Goal: Information Seeking & Learning: Learn about a topic

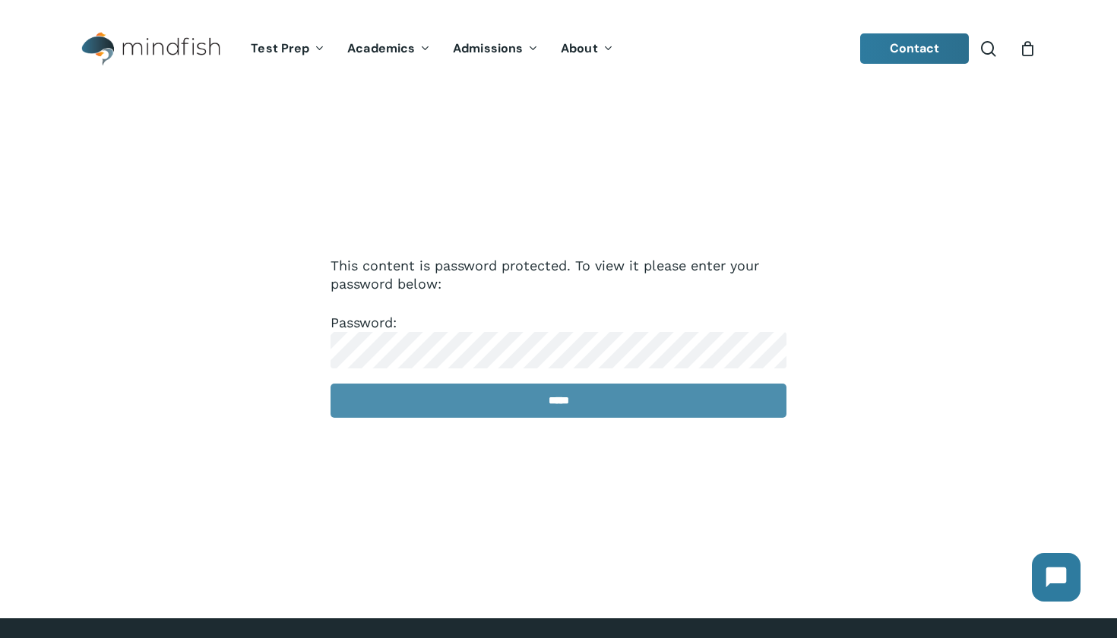
click at [622, 416] on input "*****" at bounding box center [559, 401] width 456 height 34
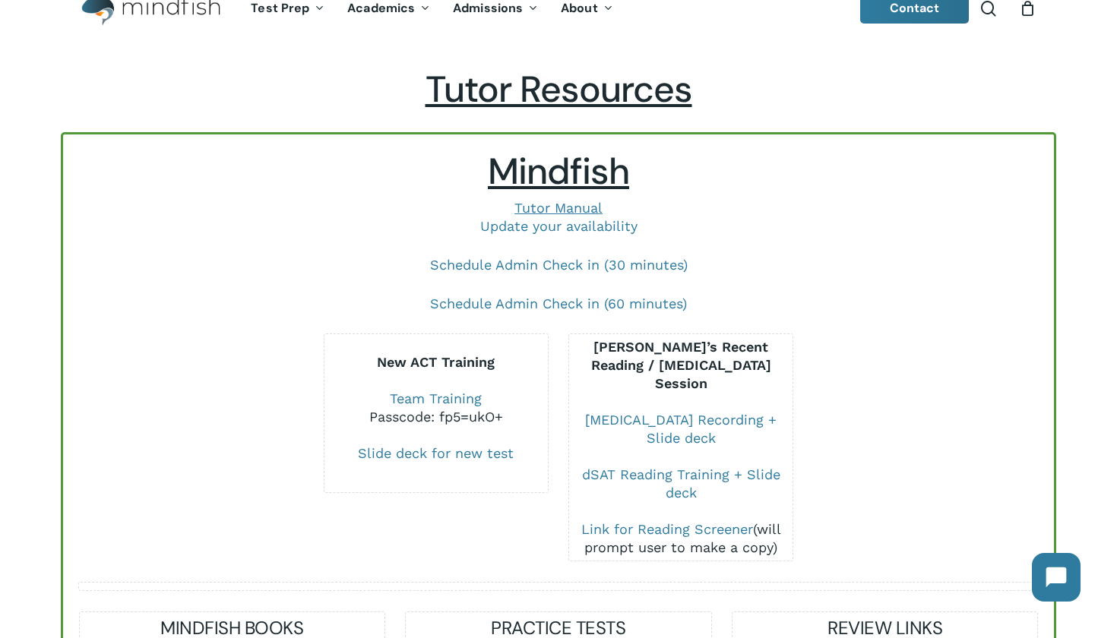
scroll to position [43, 0]
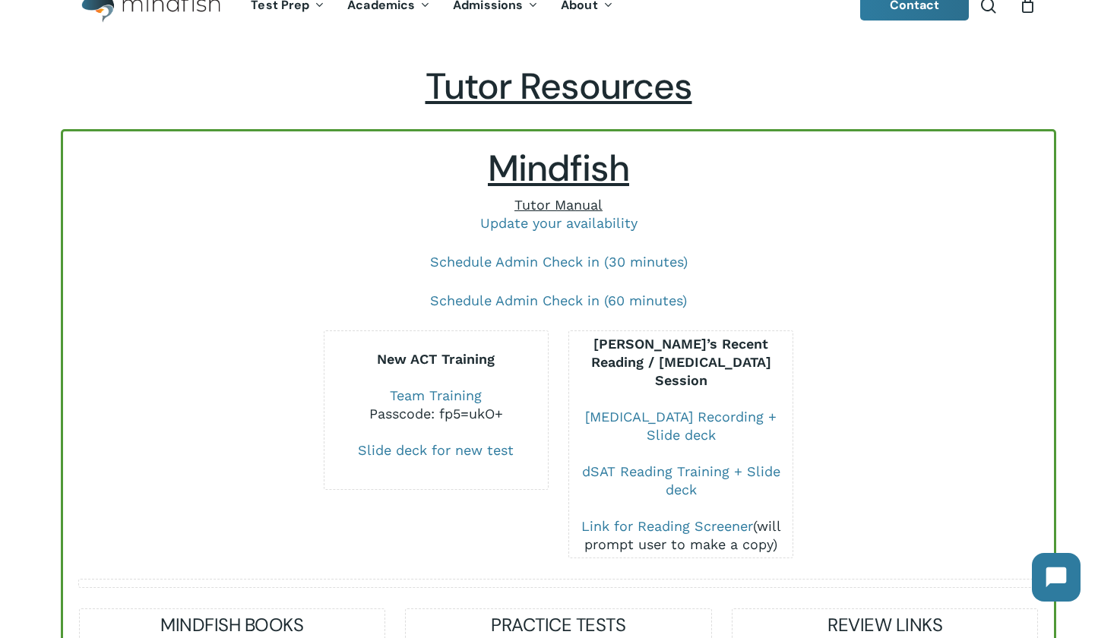
click at [531, 201] on span "Tutor Manual" at bounding box center [559, 205] width 88 height 16
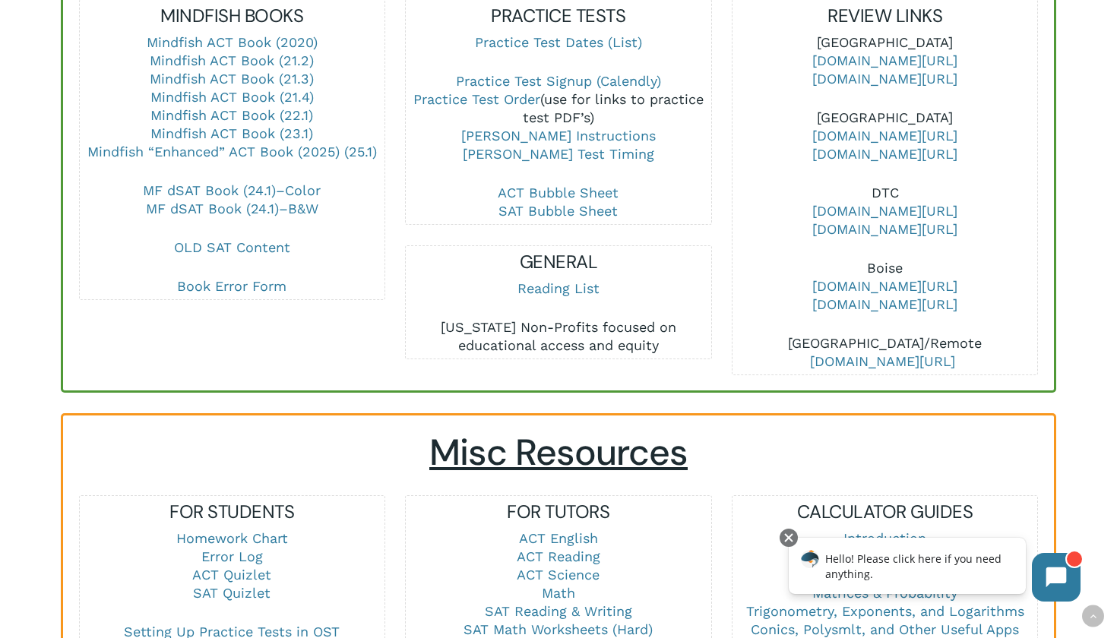
scroll to position [656, 0]
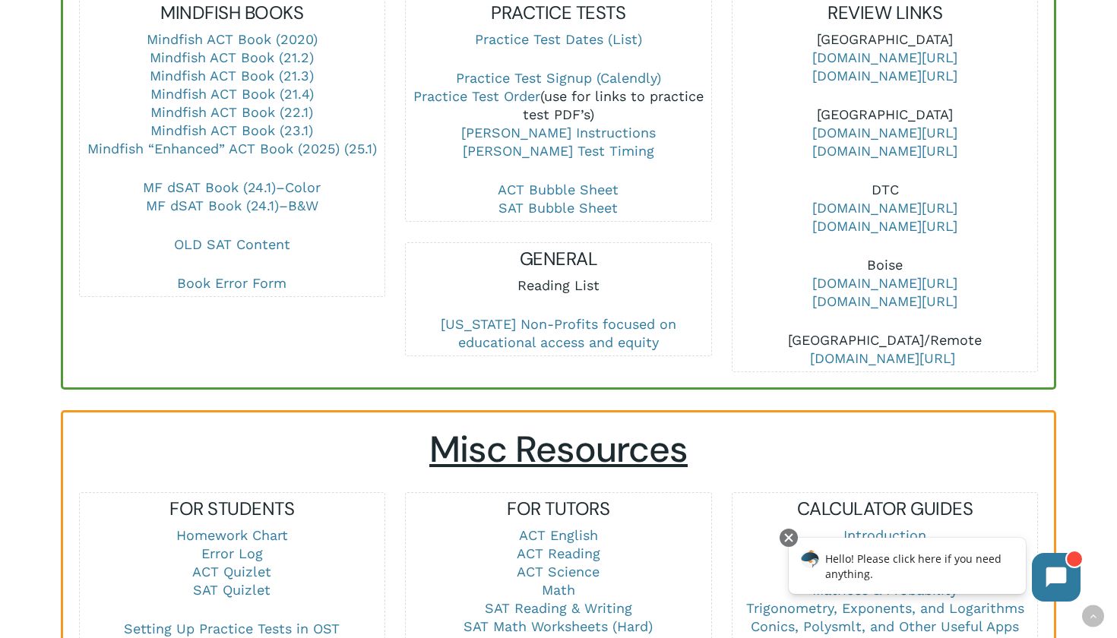
click at [547, 277] on link "Reading List" at bounding box center [559, 285] width 82 height 16
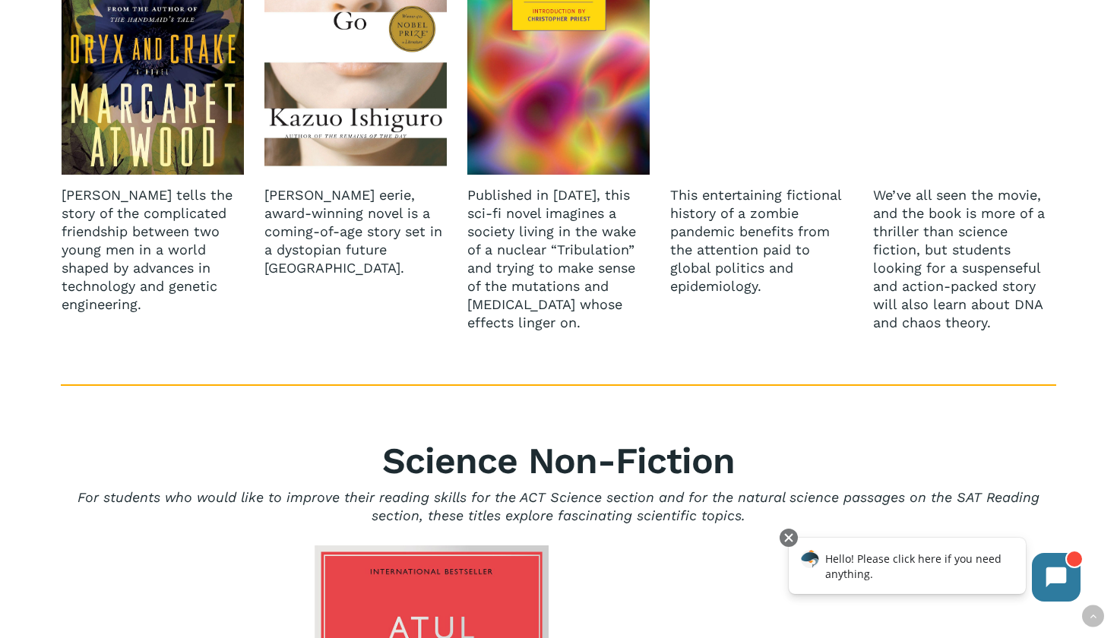
scroll to position [3968, 0]
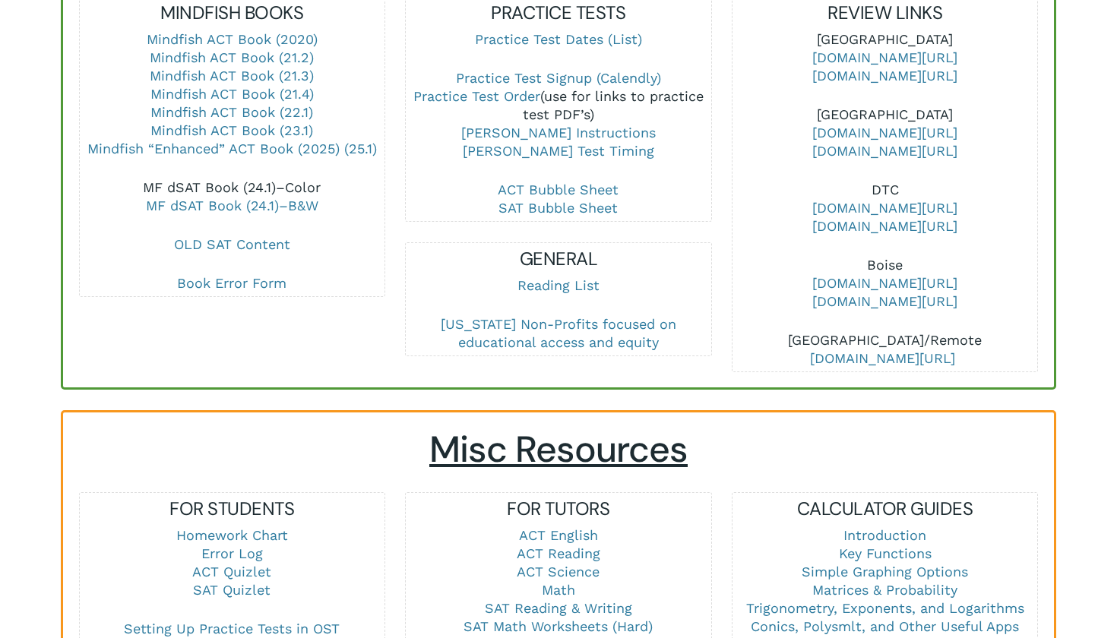
scroll to position [929, 0]
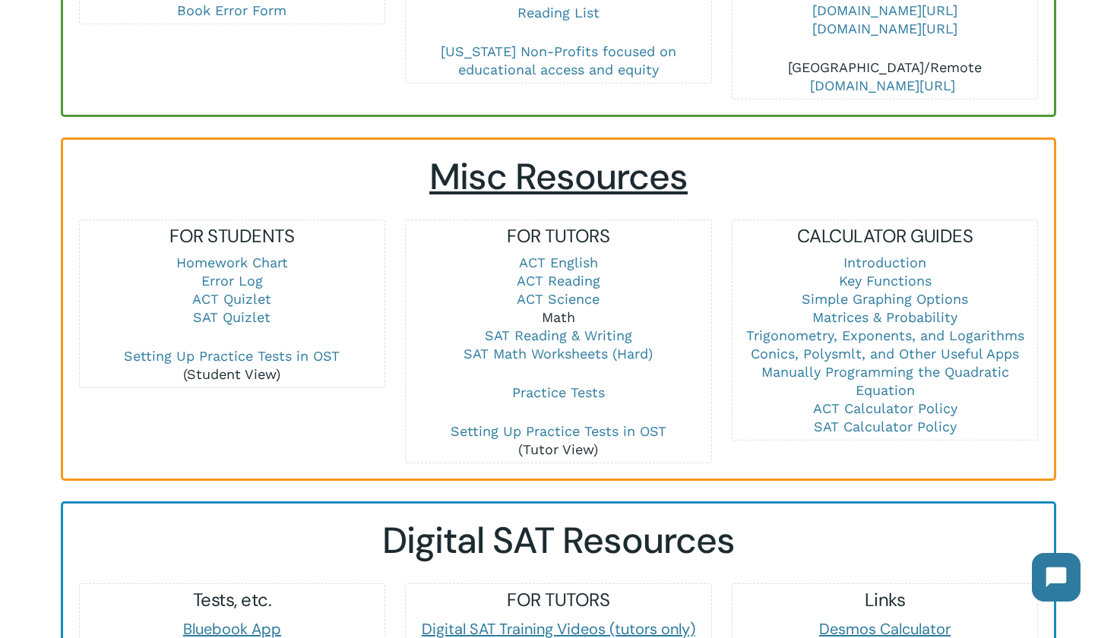
click at [551, 309] on link "Math" at bounding box center [558, 317] width 33 height 16
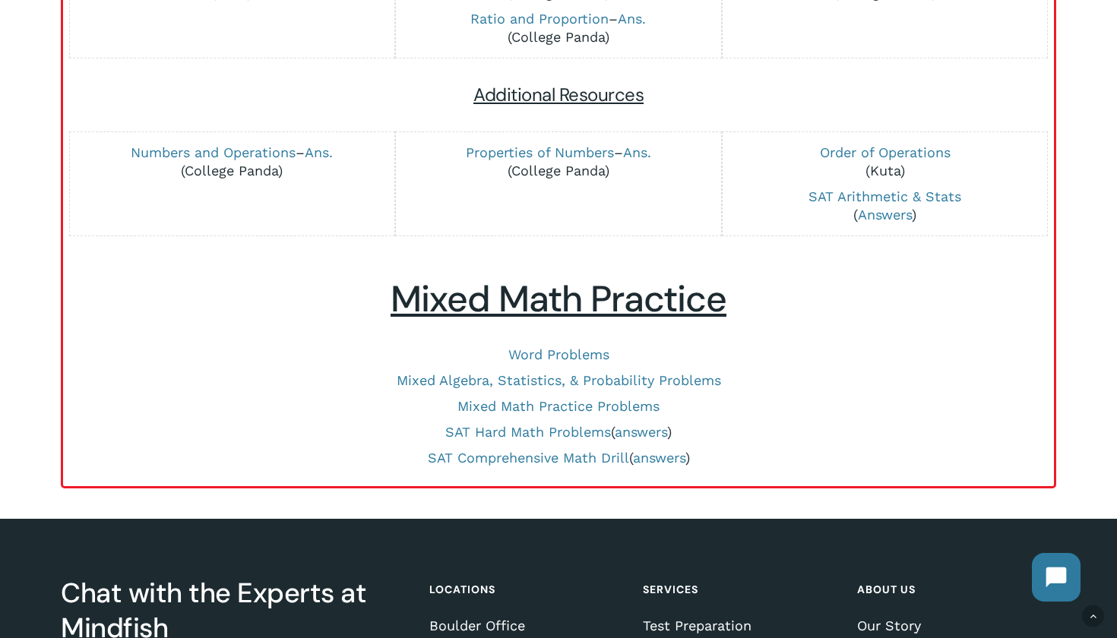
scroll to position [619, 0]
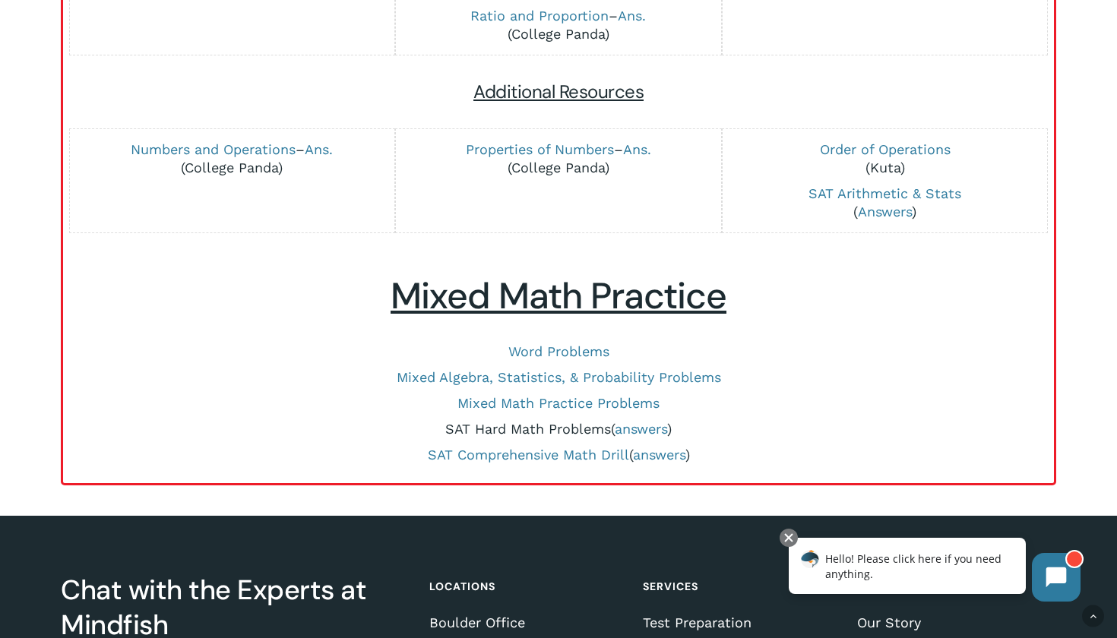
click at [558, 421] on link "SAT Hard Math Problems" at bounding box center [528, 429] width 166 height 16
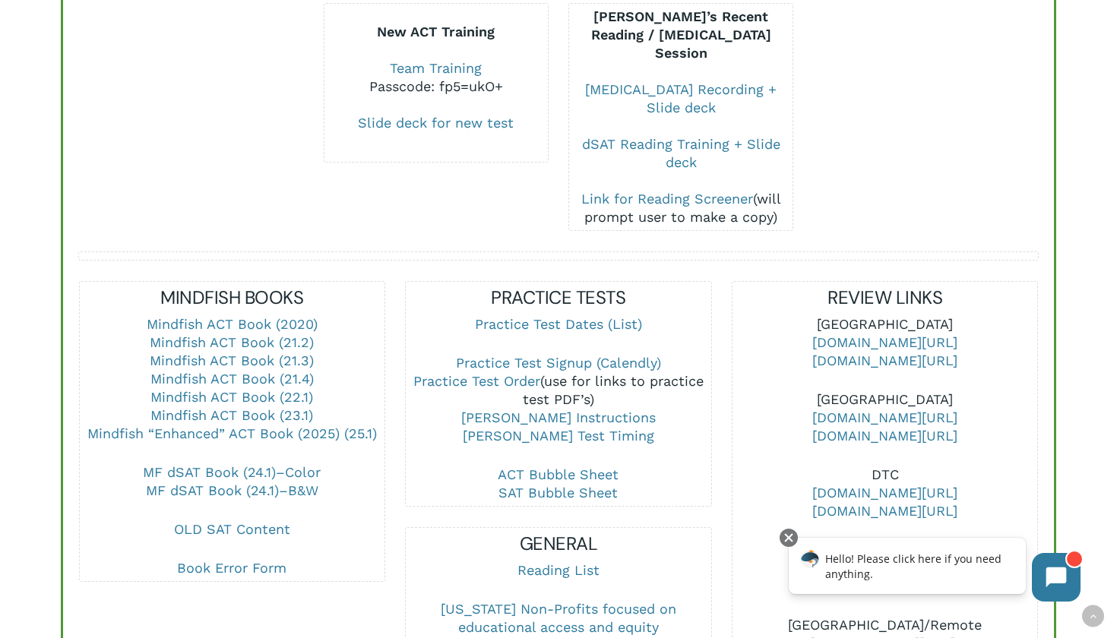
scroll to position [351, 0]
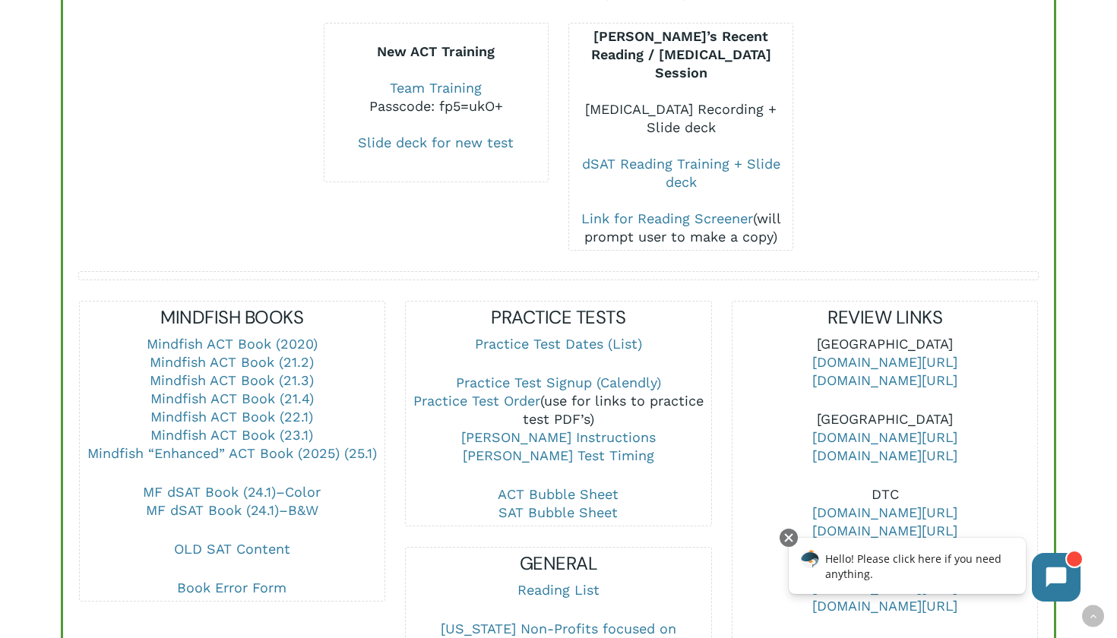
click at [674, 101] on link "[MEDICAL_DATA] Recording + Slide deck" at bounding box center [681, 118] width 192 height 34
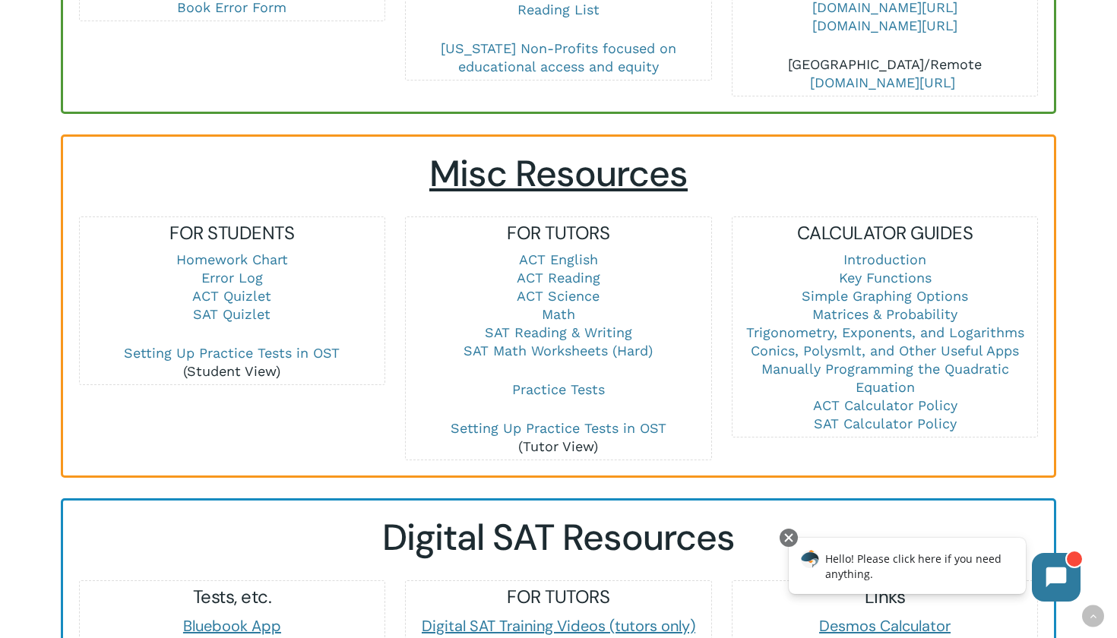
scroll to position [958, 0]
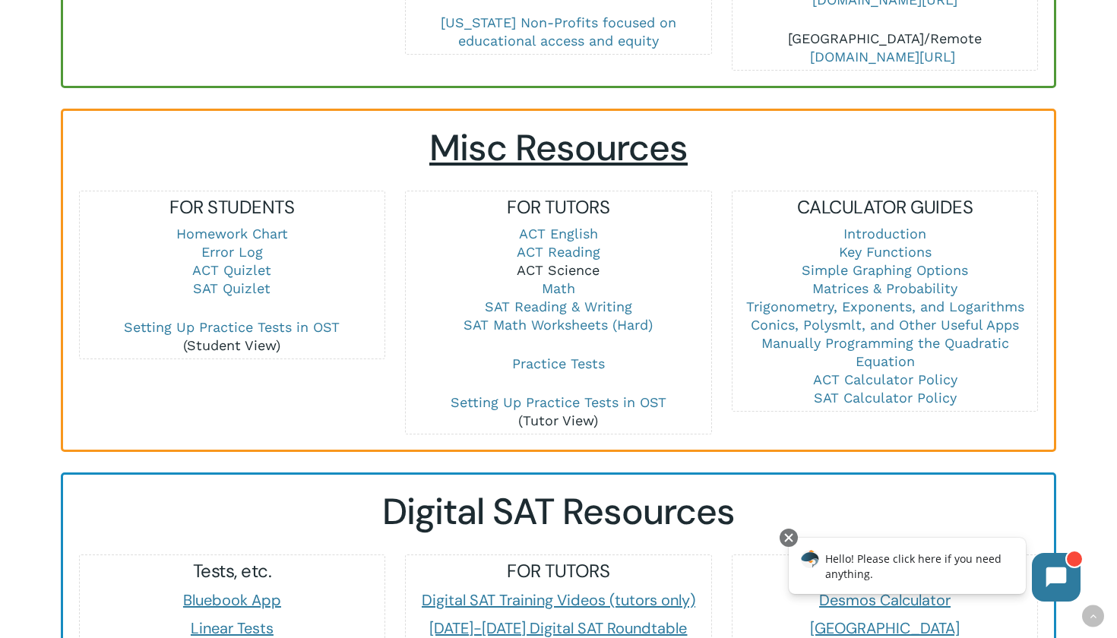
click at [570, 262] on link "ACT Science" at bounding box center [558, 270] width 83 height 16
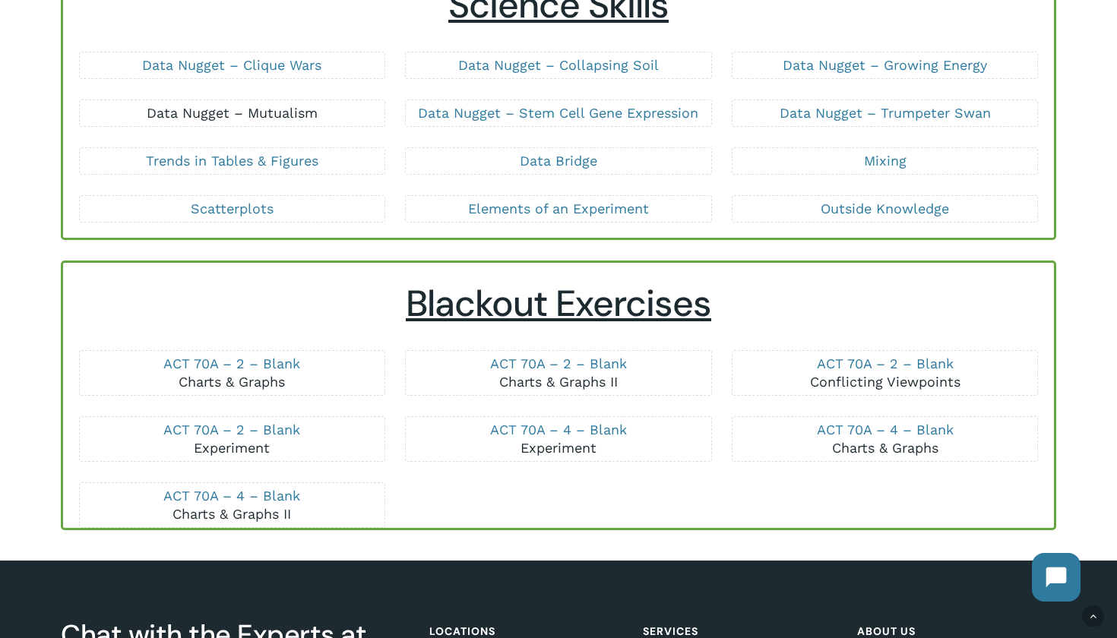
scroll to position [329, 0]
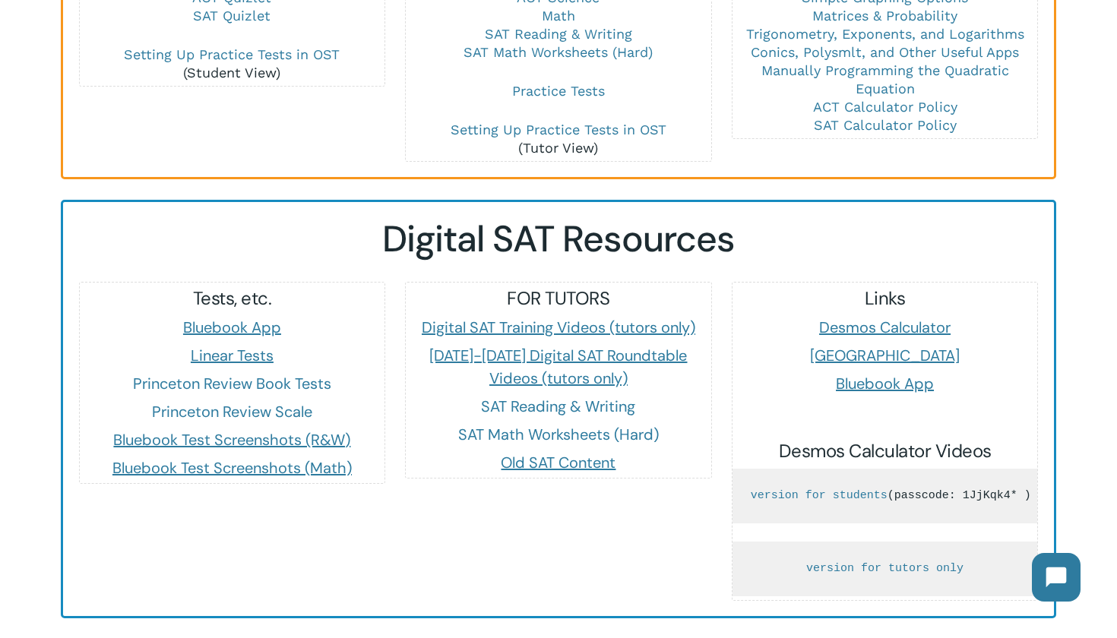
scroll to position [1239, 0]
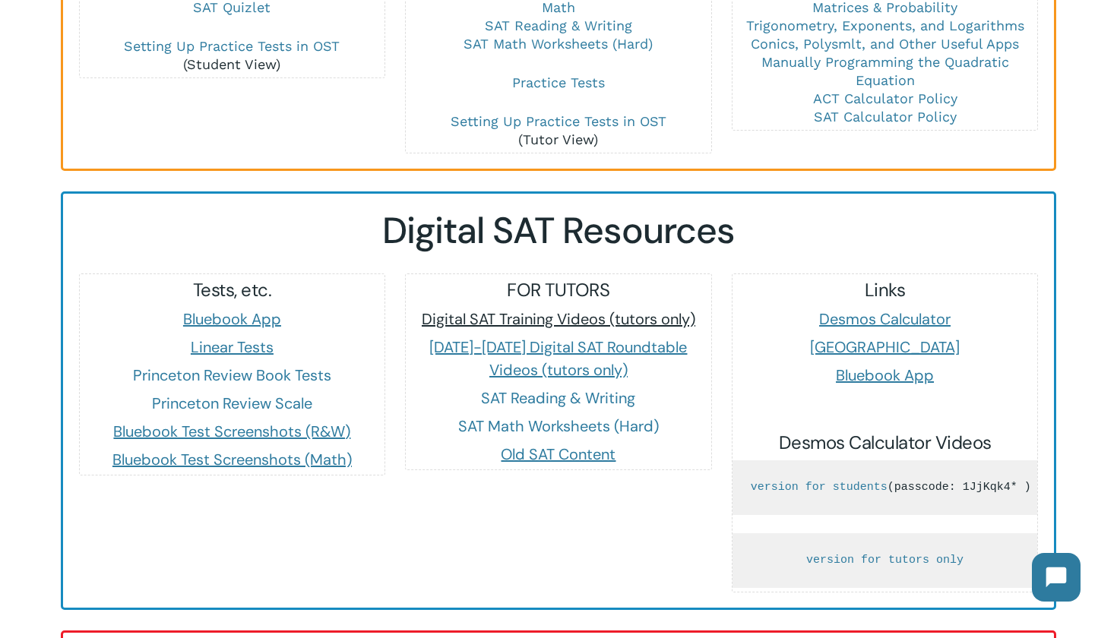
click at [644, 309] on span "Digital SAT Training Videos (tutors only)" at bounding box center [559, 319] width 274 height 20
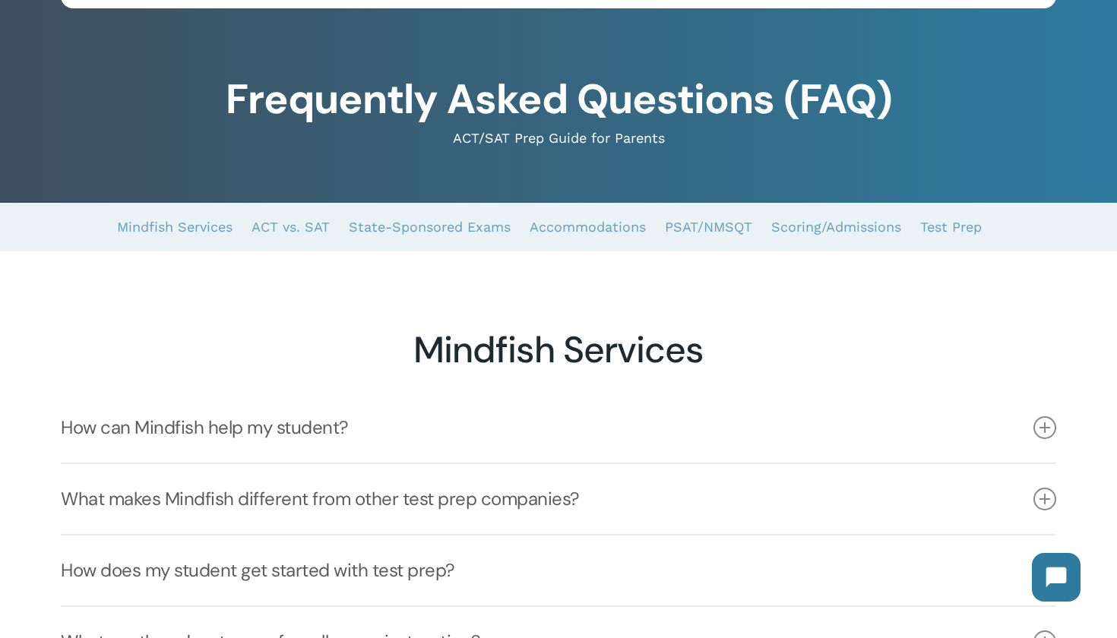
scroll to position [84, 0]
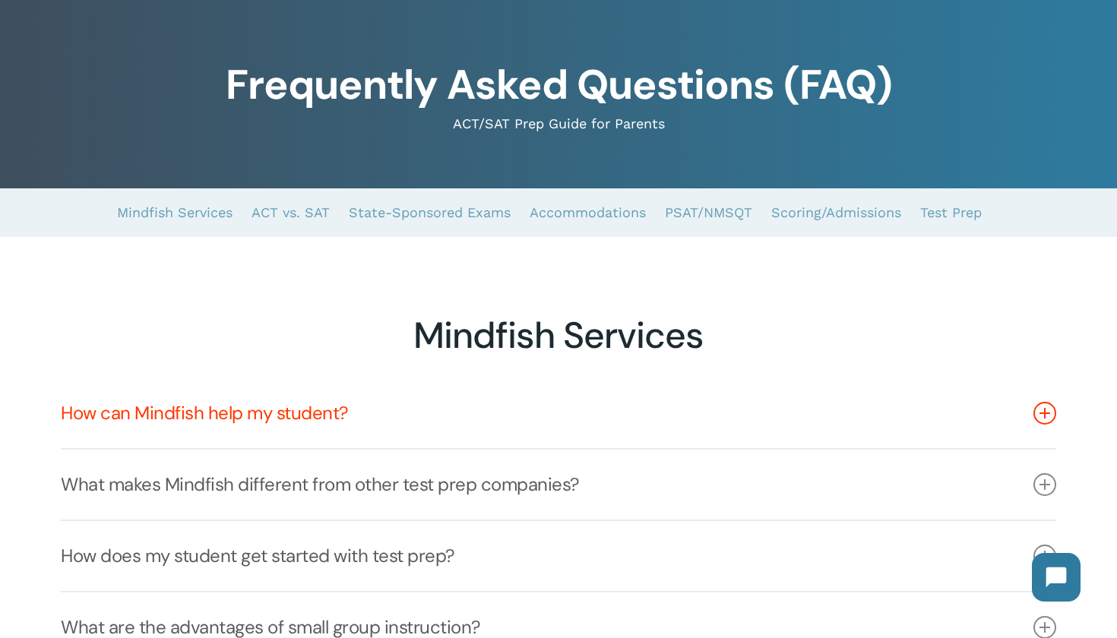
click at [575, 426] on link "How can Mindfish help my student?" at bounding box center [558, 413] width 995 height 70
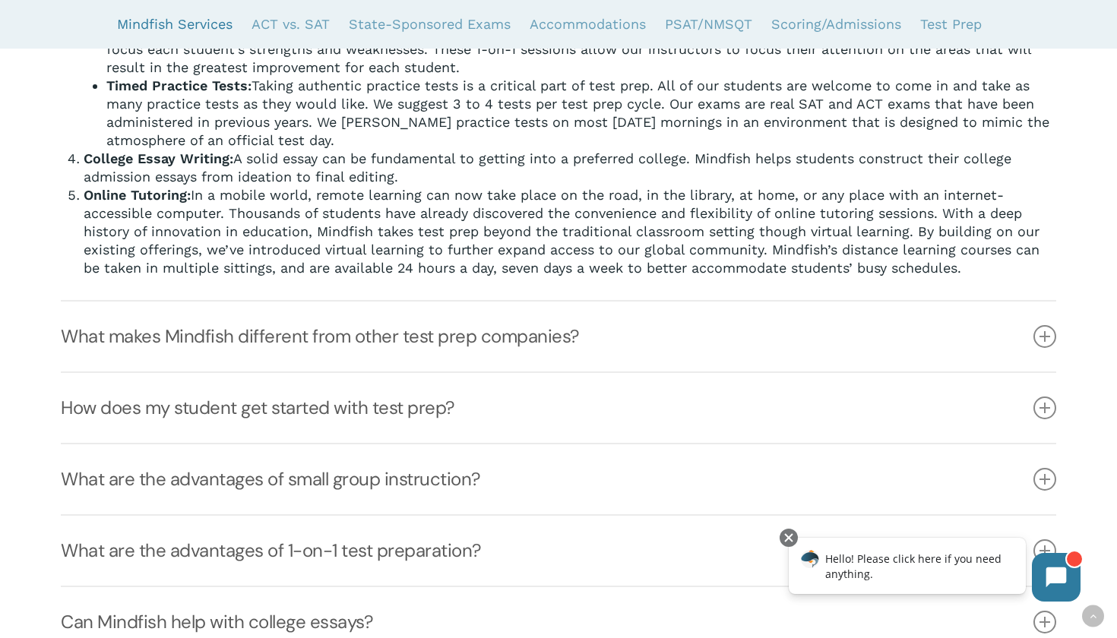
scroll to position [731, 0]
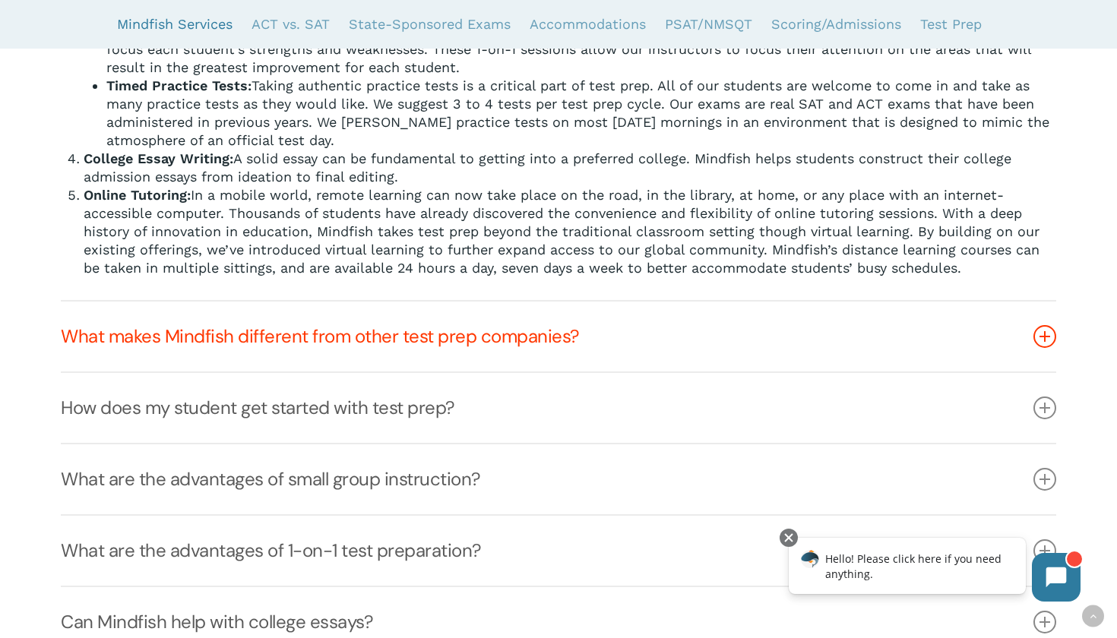
click at [842, 368] on link "What makes Mindfish different from other test prep companies?" at bounding box center [558, 337] width 995 height 70
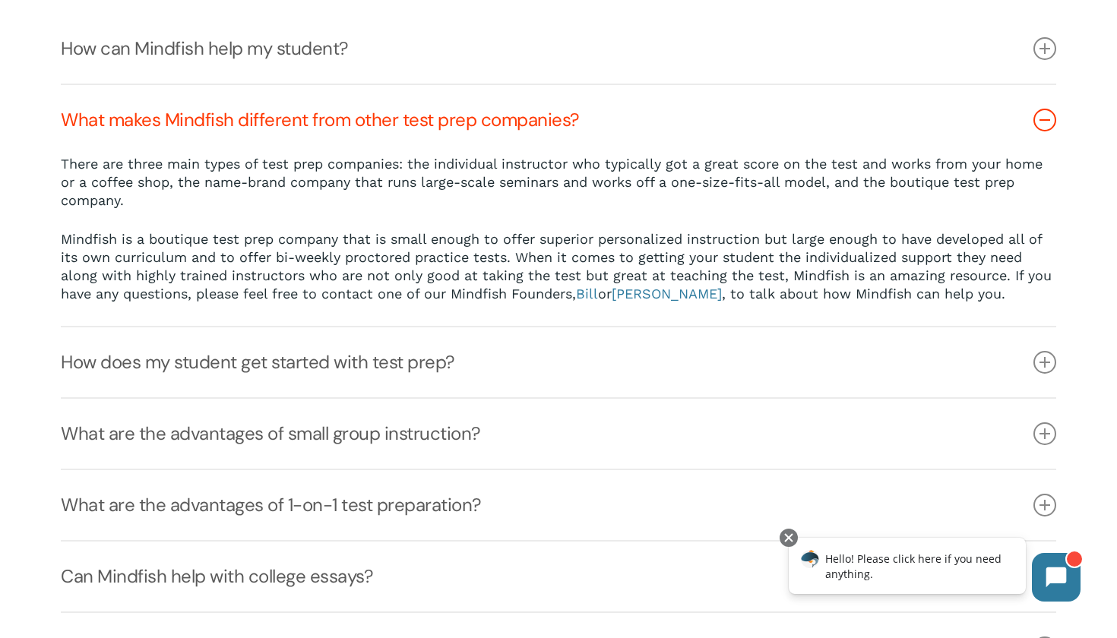
scroll to position [243, 0]
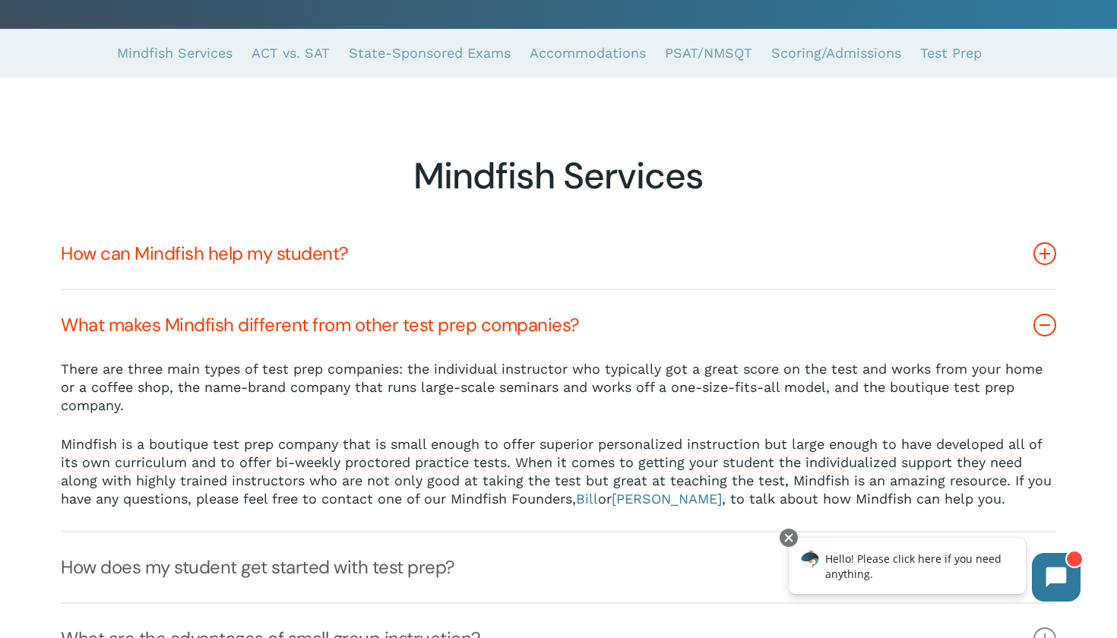
click at [721, 245] on link "How can Mindfish help my student?" at bounding box center [558, 254] width 995 height 70
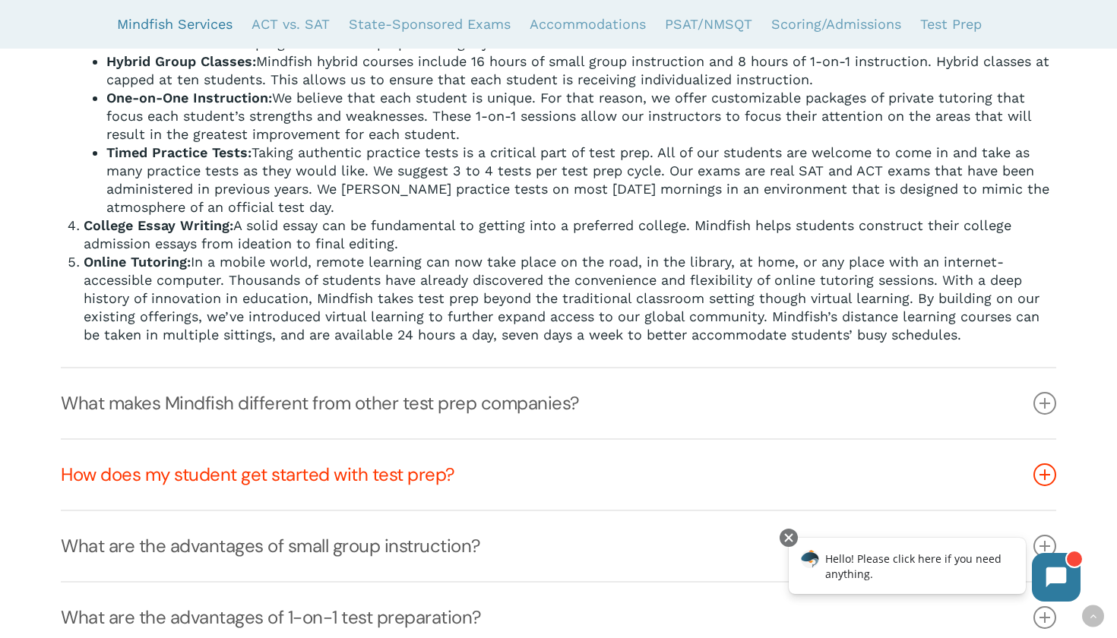
scroll to position [666, 0]
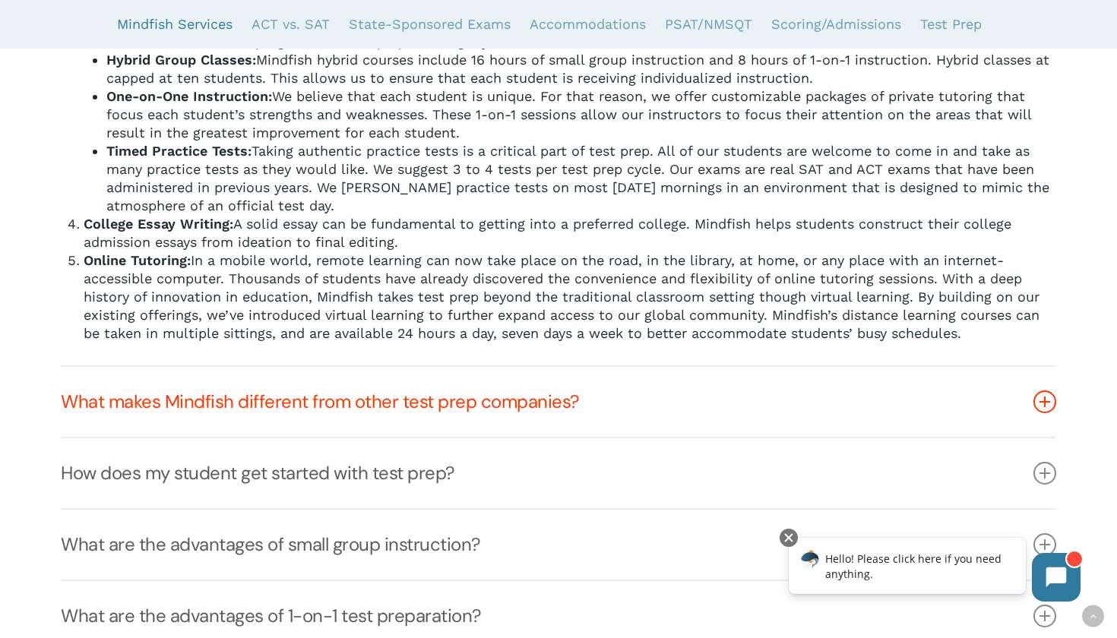
click at [638, 406] on link "What makes Mindfish different from other test prep companies?" at bounding box center [558, 402] width 995 height 70
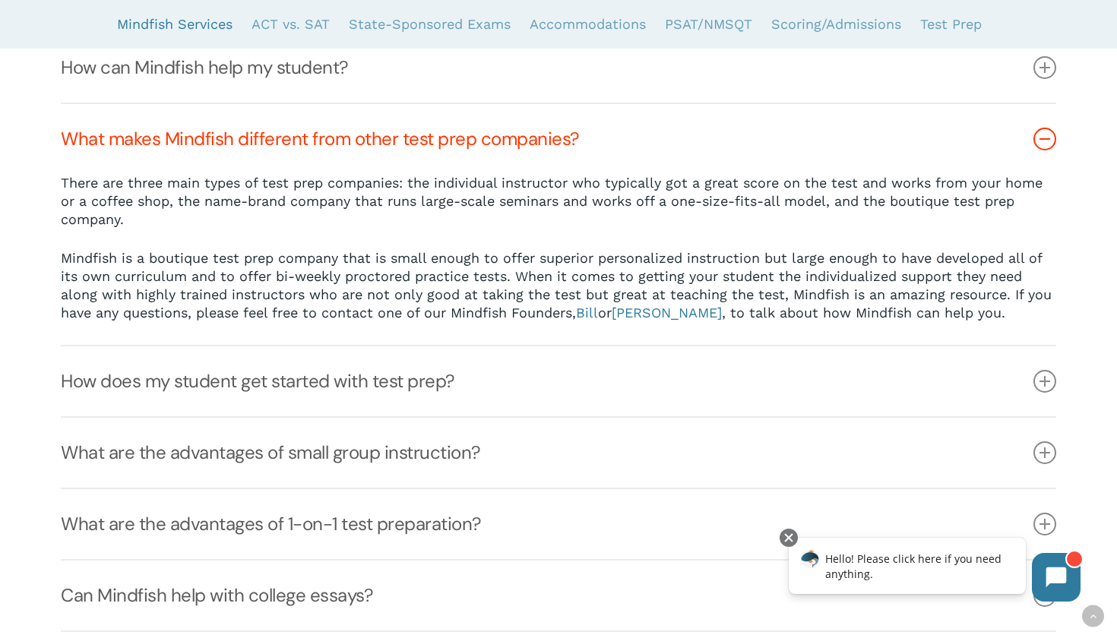
scroll to position [429, 0]
click at [608, 411] on link "How does my student get started with test prep?" at bounding box center [558, 382] width 995 height 70
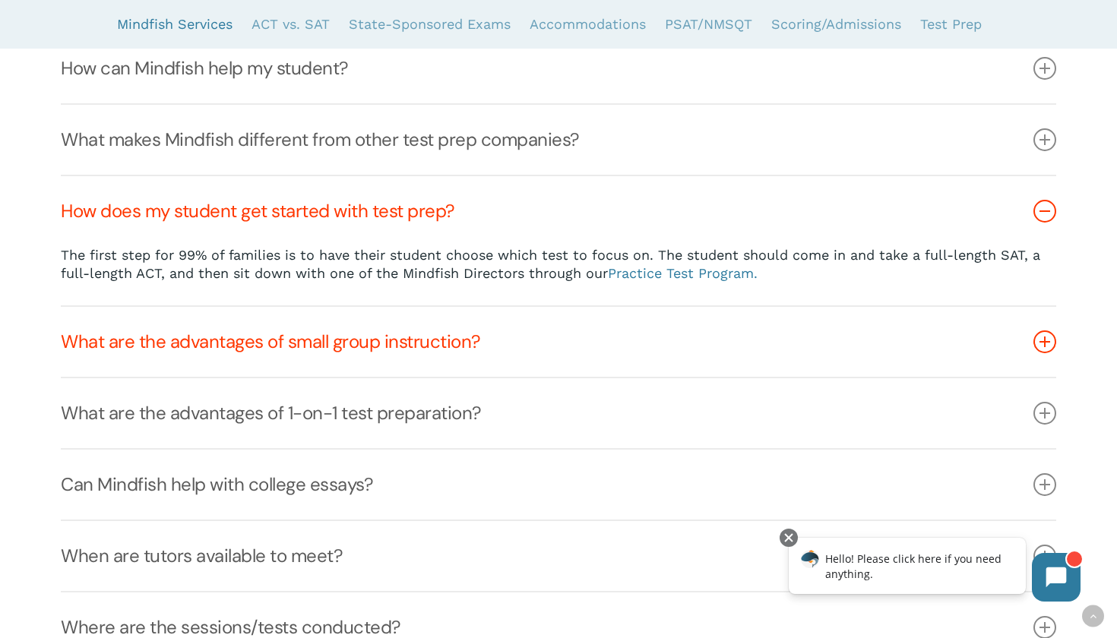
click at [597, 368] on link "What are the advantages of small group instruction?" at bounding box center [558, 342] width 995 height 70
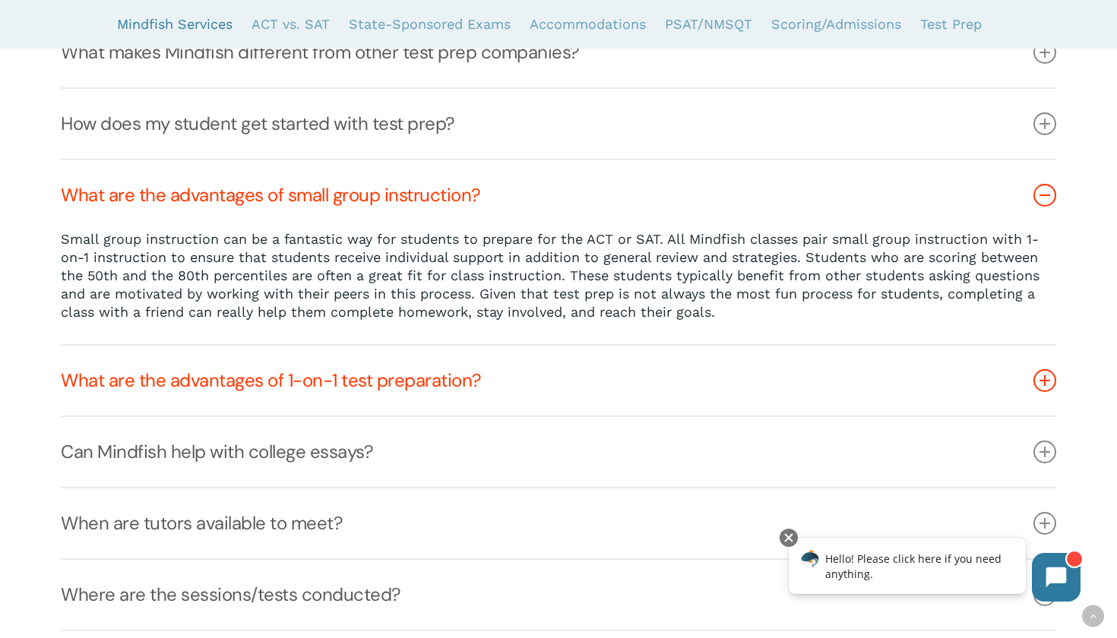
scroll to position [523, 0]
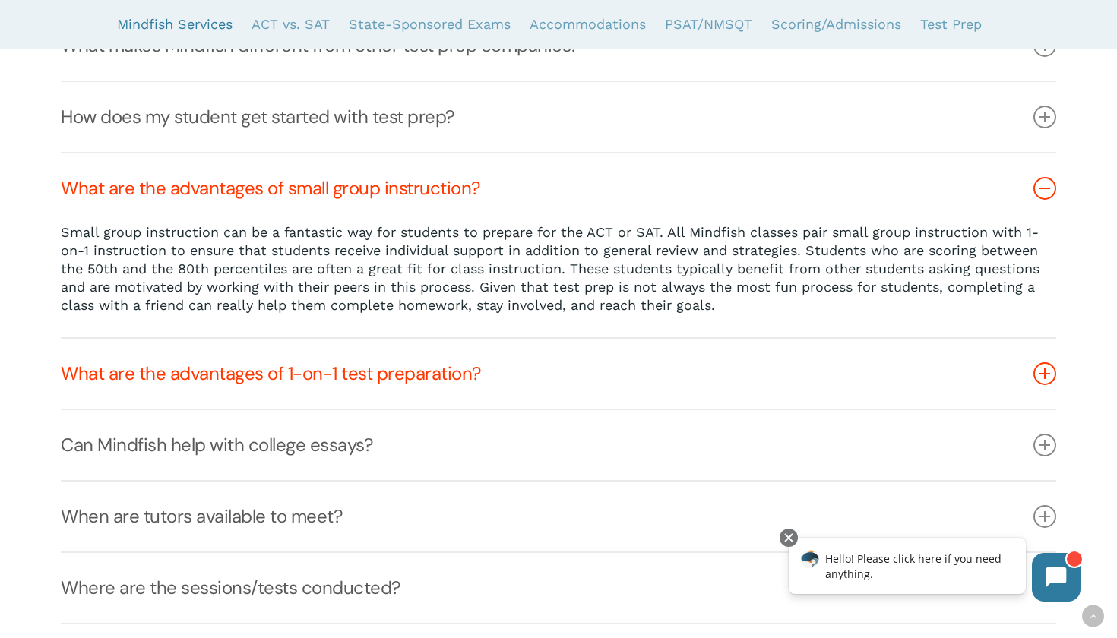
click at [592, 391] on link "What are the advantages of 1-on-1 test preparation?" at bounding box center [558, 374] width 995 height 70
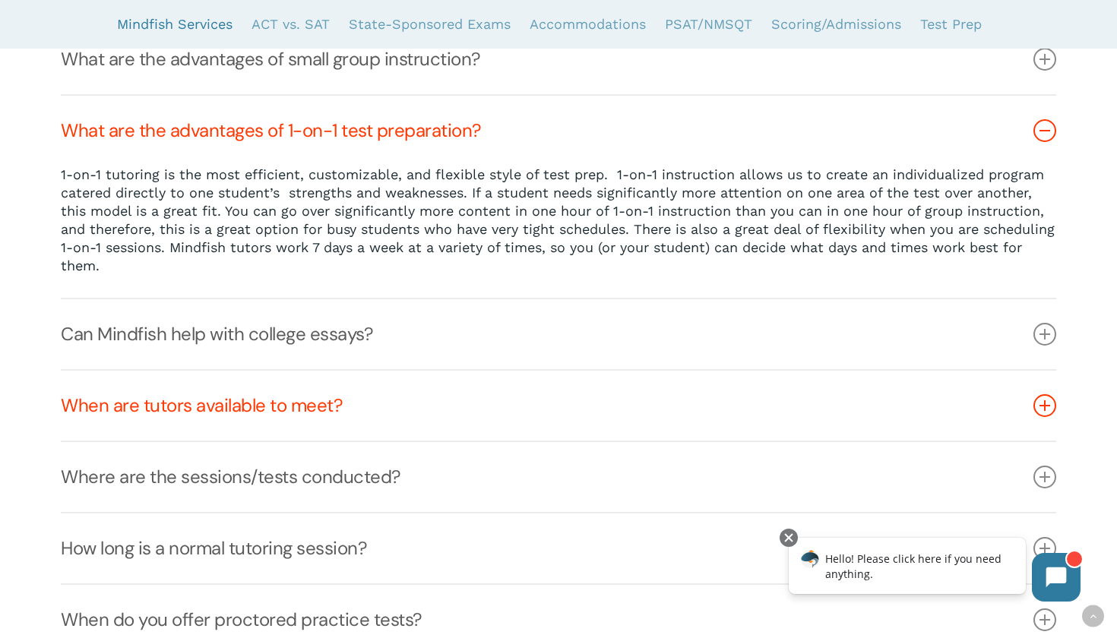
scroll to position [680, 0]
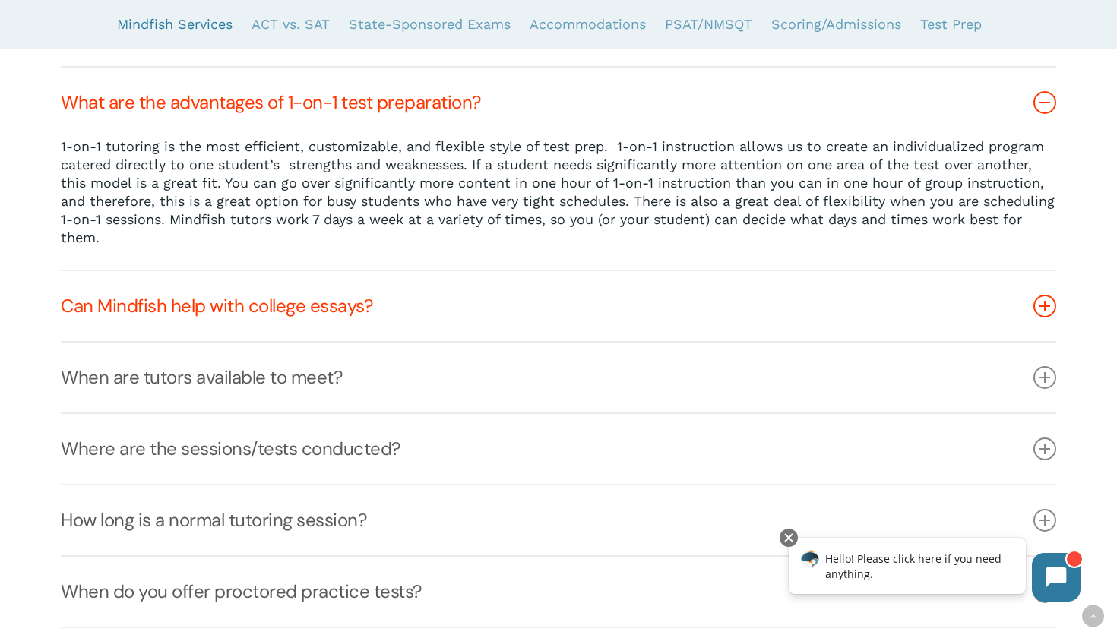
click at [540, 338] on link "Can Mindfish help with college essays?" at bounding box center [558, 306] width 995 height 70
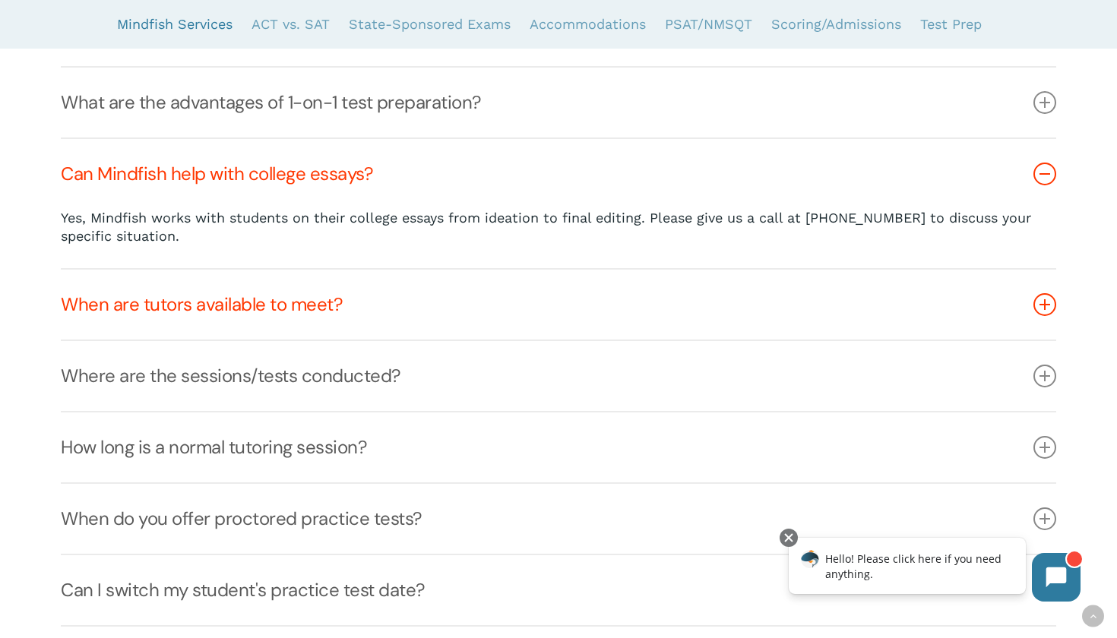
click at [537, 334] on link "When are tutors available to meet?" at bounding box center [558, 305] width 995 height 70
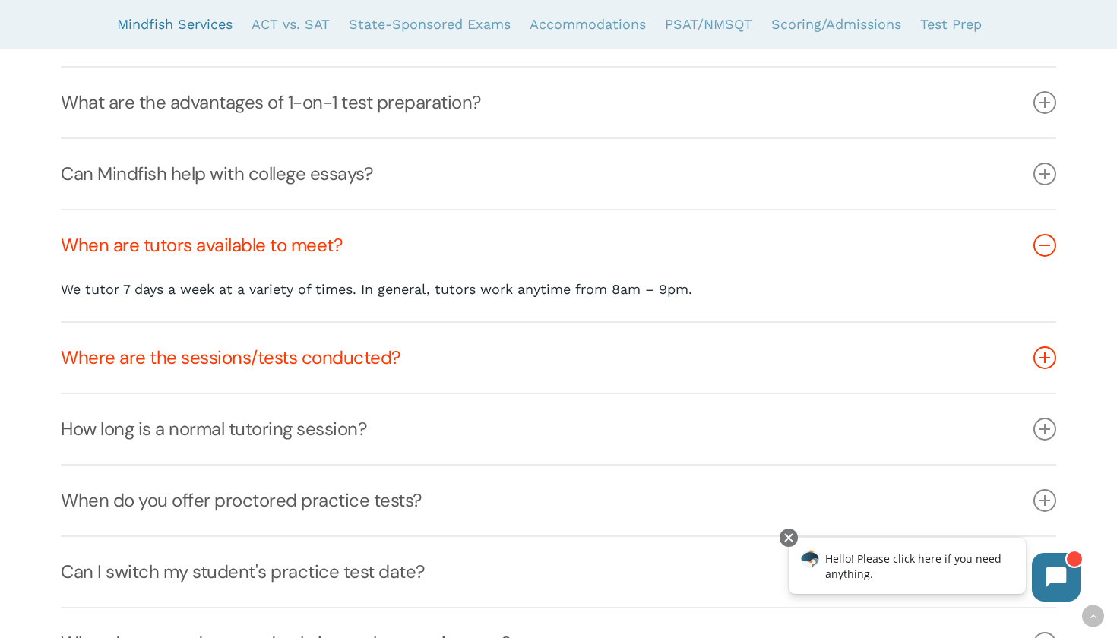
click at [531, 368] on link "Where are the sessions/tests conducted?" at bounding box center [558, 358] width 995 height 70
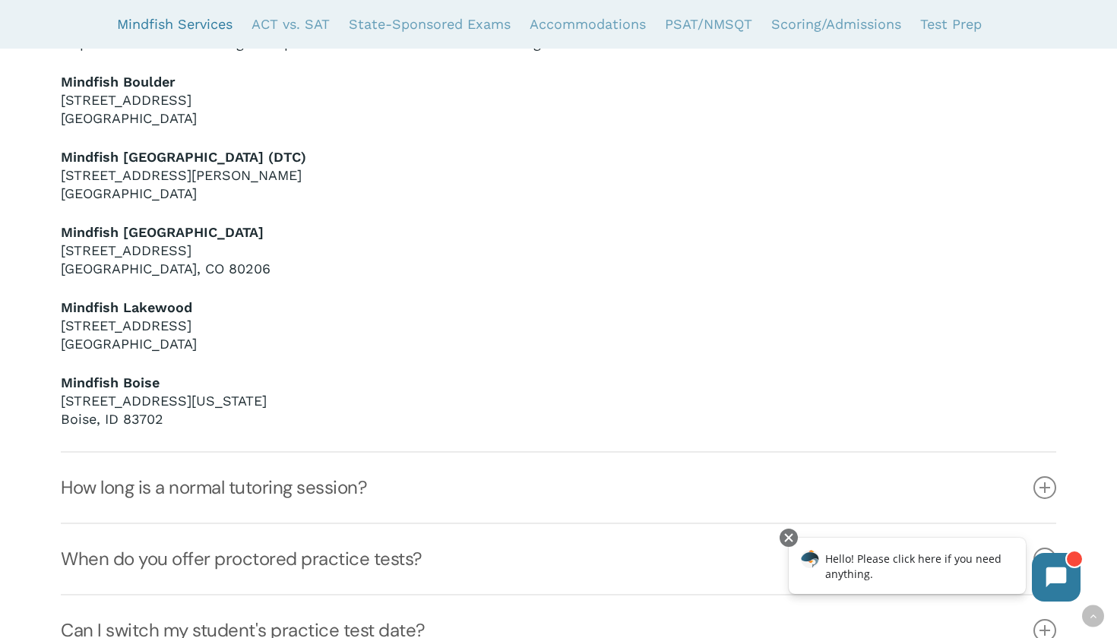
scroll to position [1142, 0]
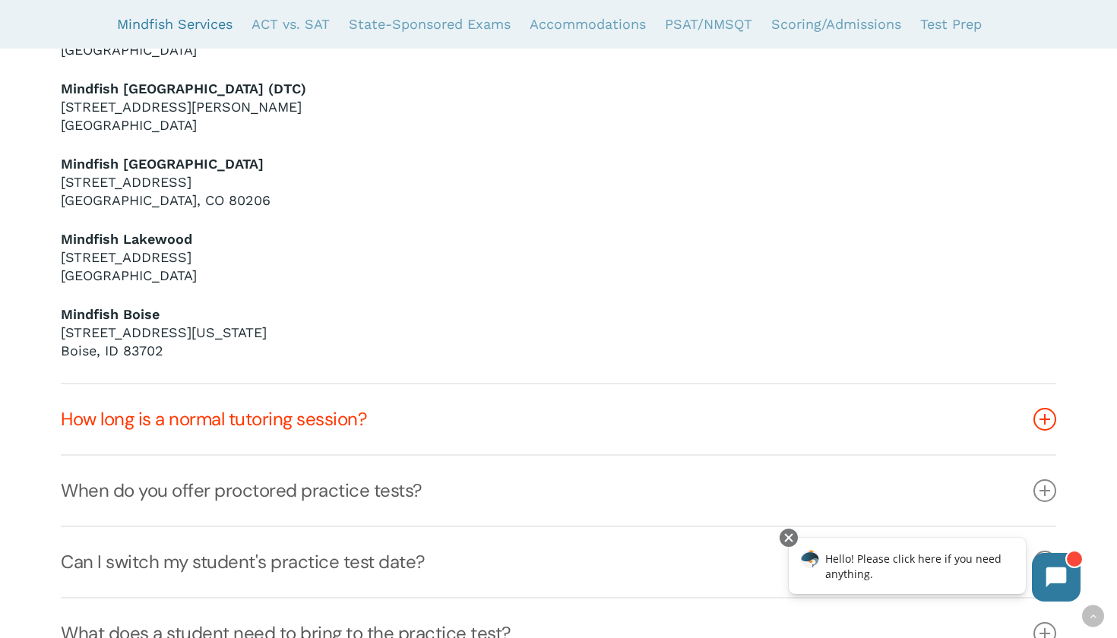
click at [513, 426] on link "How long is a normal tutoring session?" at bounding box center [558, 420] width 995 height 70
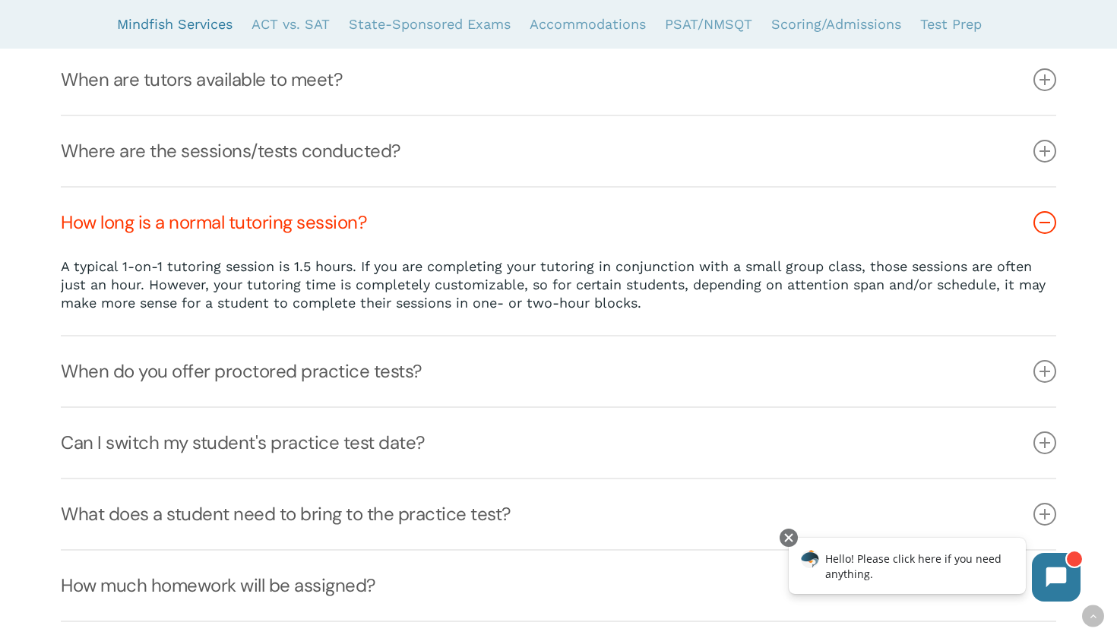
scroll to position [776, 0]
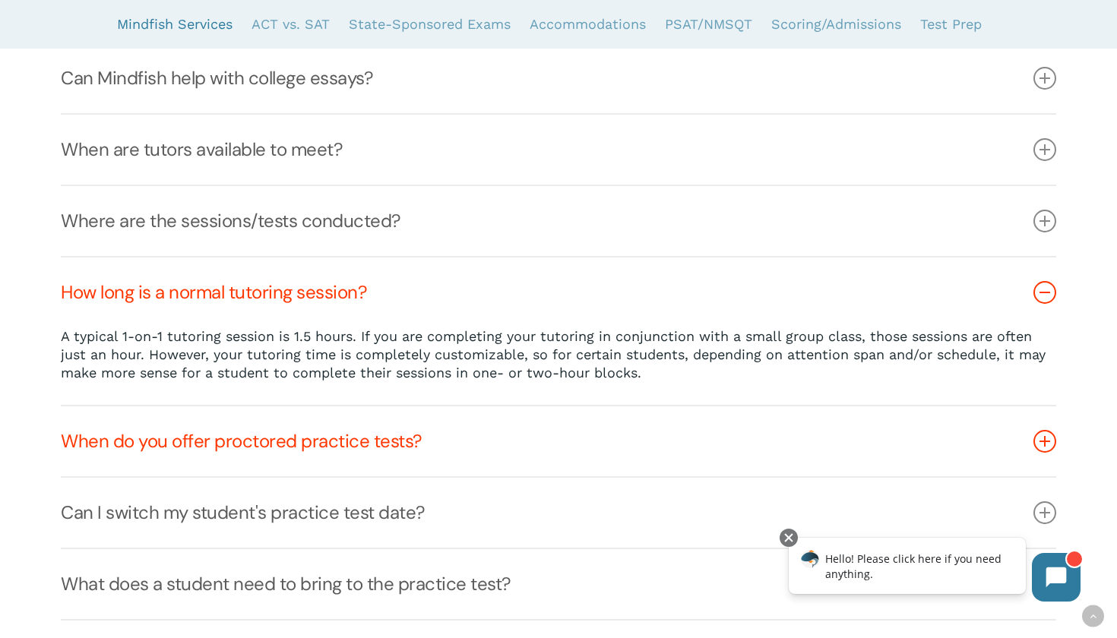
click at [507, 456] on link "When do you offer proctored practice tests?" at bounding box center [558, 442] width 995 height 70
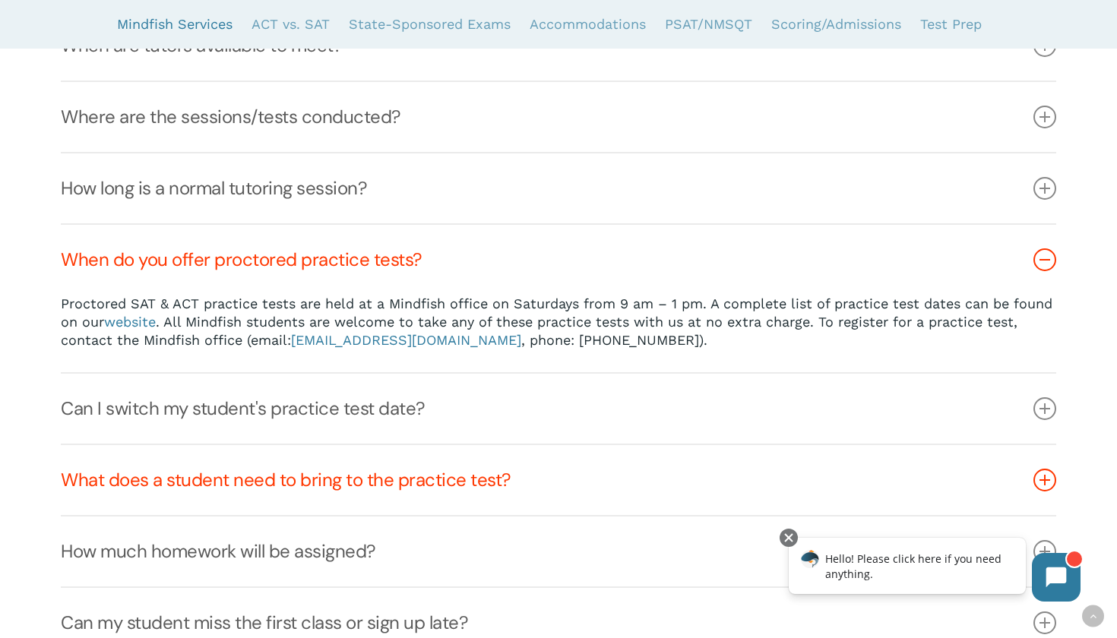
scroll to position [893, 0]
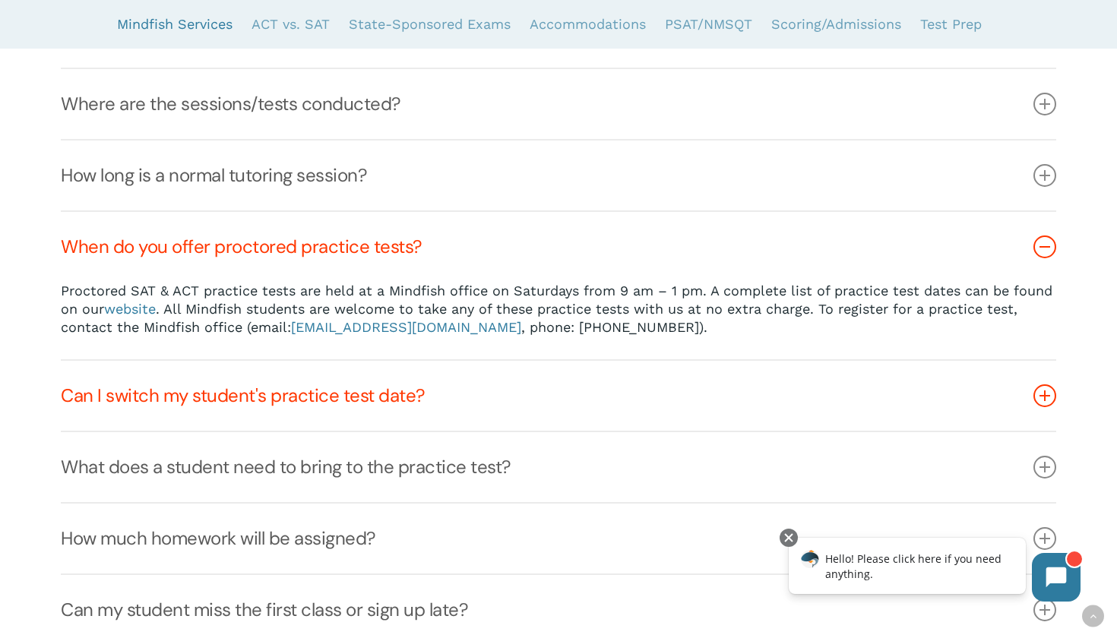
click at [478, 405] on link "Can I switch my student's practice test date?" at bounding box center [558, 396] width 995 height 70
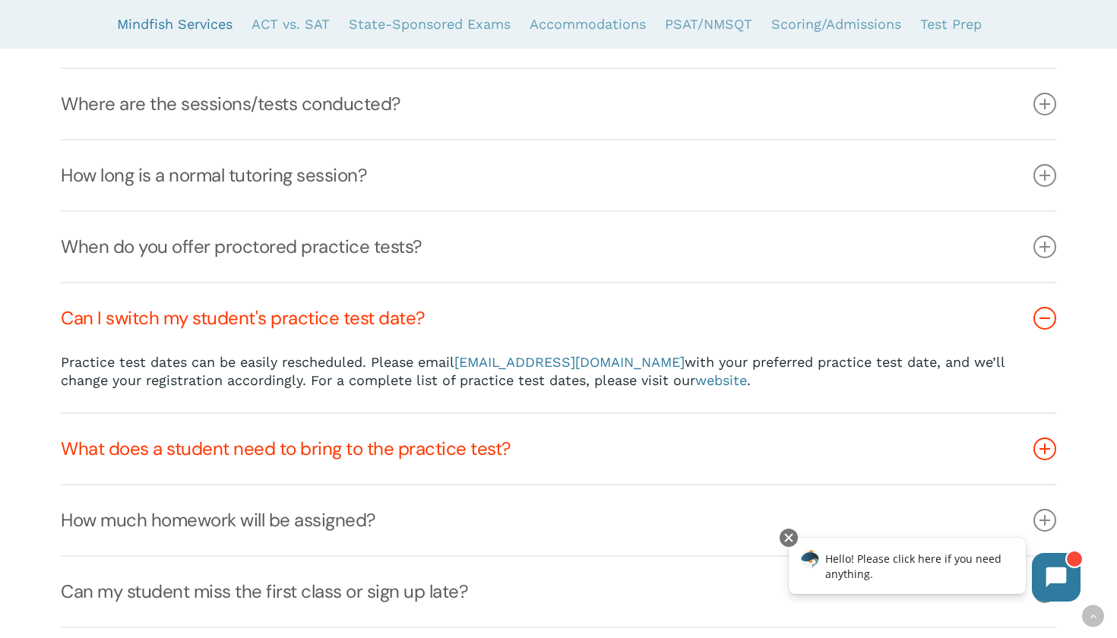
click at [483, 443] on link "What does a student need to bring to the practice test?" at bounding box center [558, 449] width 995 height 70
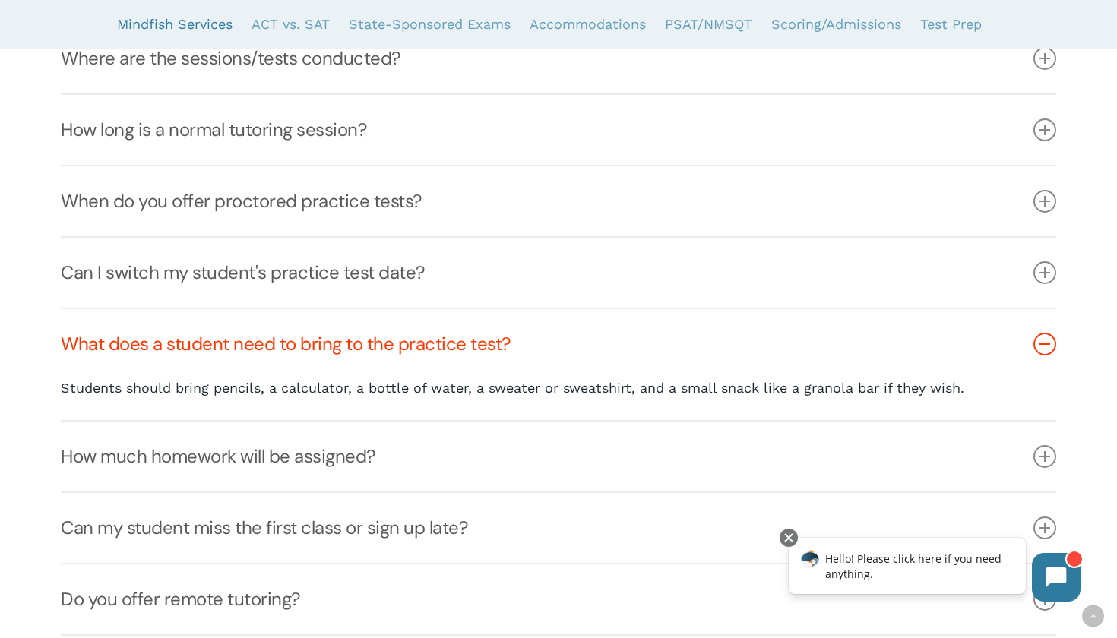
scroll to position [949, 0]
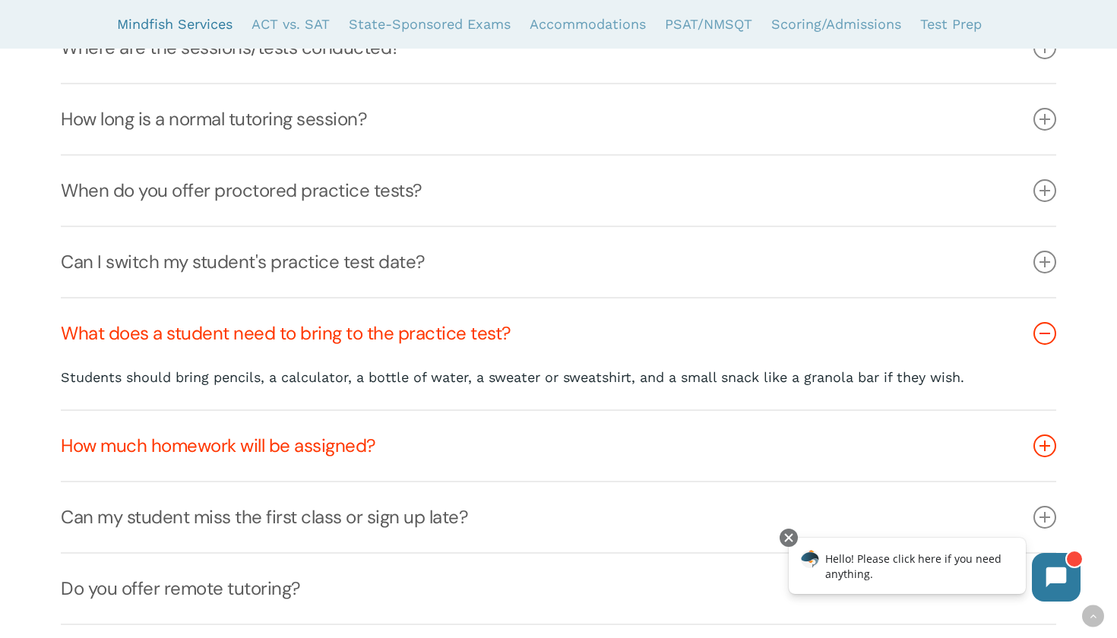
click at [483, 443] on link "How much homework will be assigned?" at bounding box center [558, 446] width 995 height 70
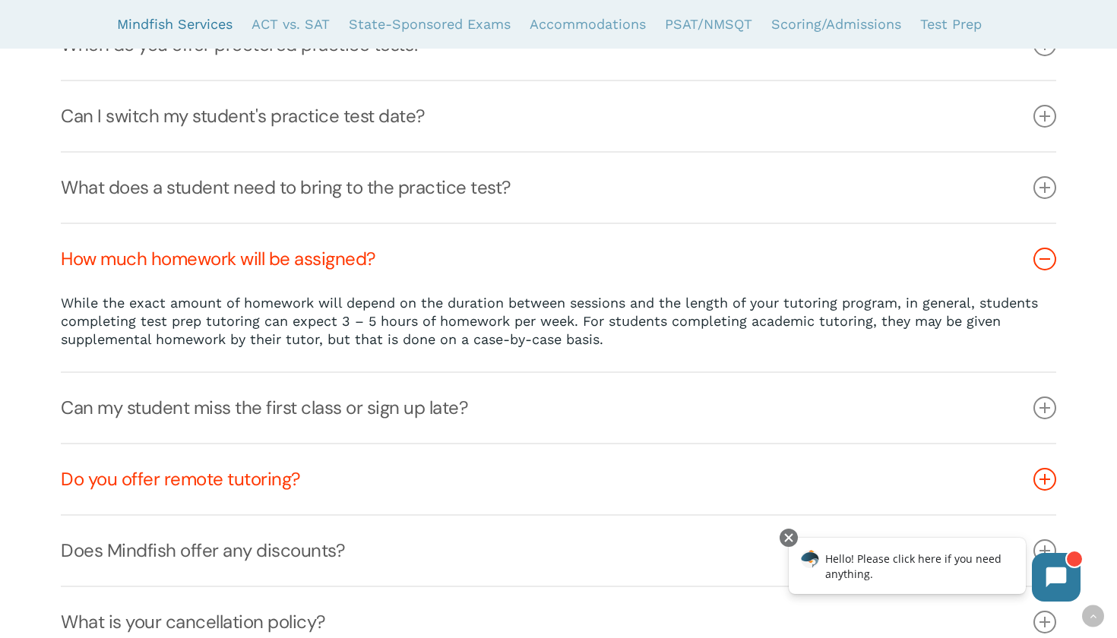
scroll to position [1097, 0]
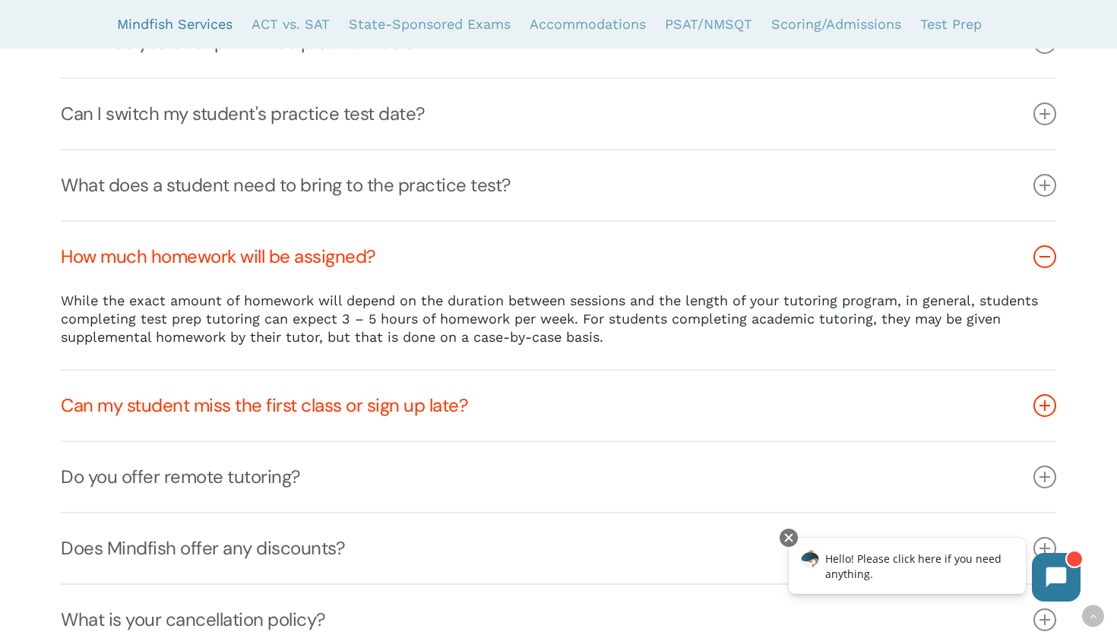
click at [423, 416] on link "Can my student miss the first class or sign up late?" at bounding box center [558, 406] width 995 height 70
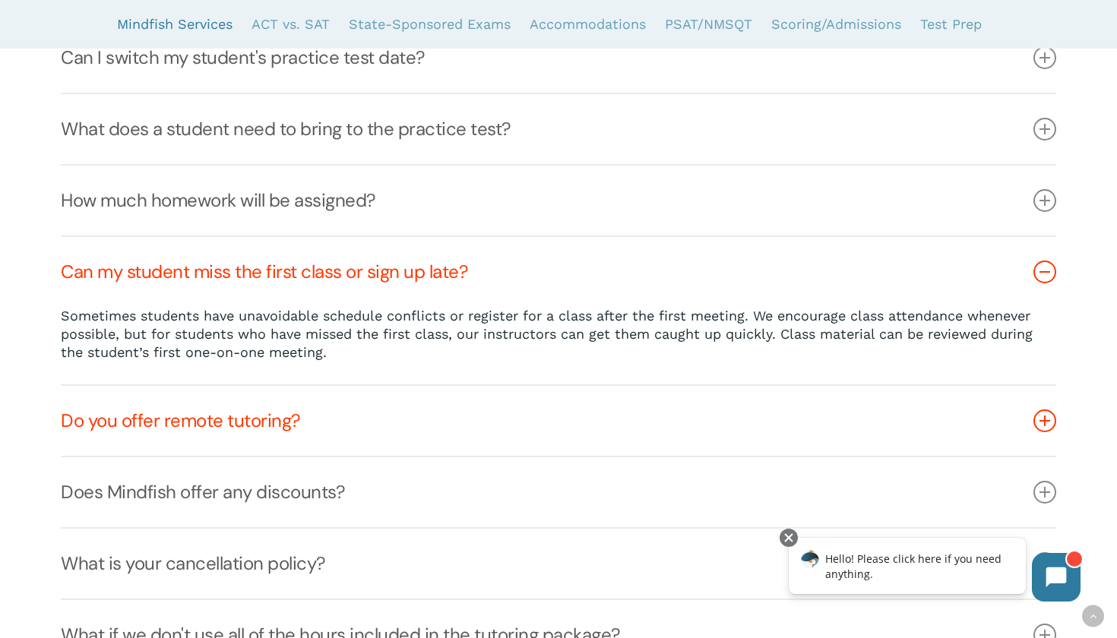
scroll to position [1170, 0]
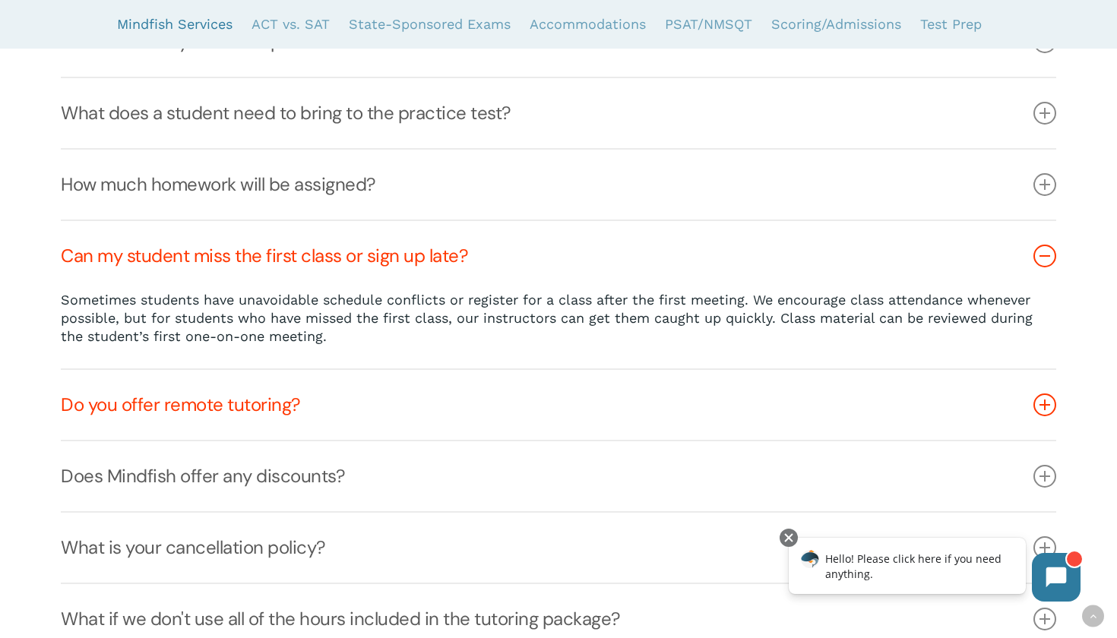
click at [374, 408] on link "Do you offer remote tutoring?" at bounding box center [558, 405] width 995 height 70
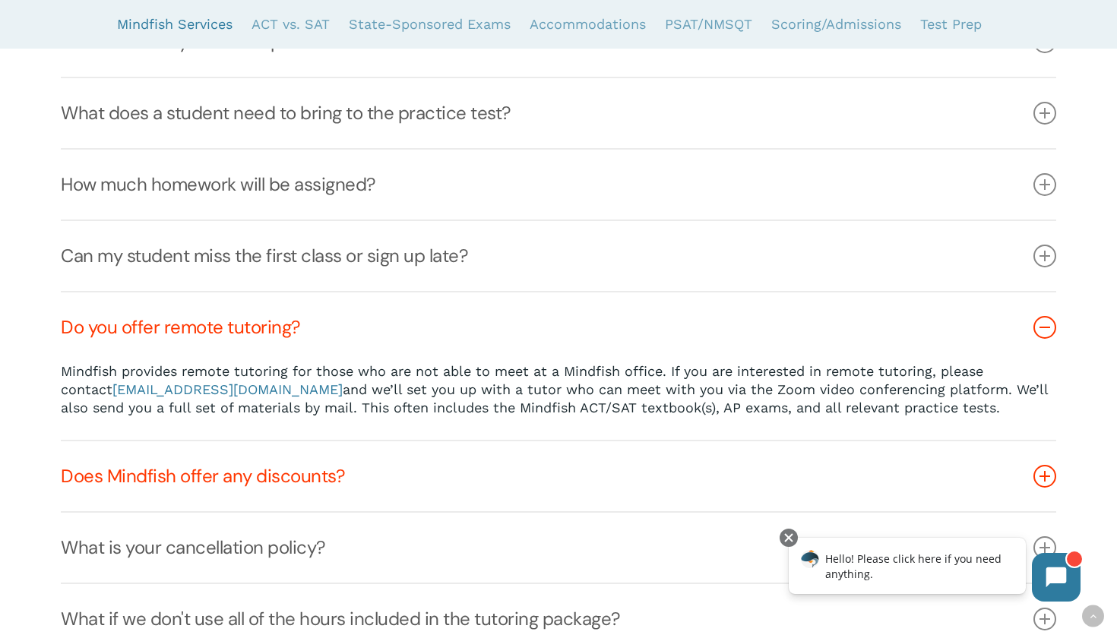
click at [363, 471] on link "Does Mindfish offer any discounts?" at bounding box center [558, 477] width 995 height 70
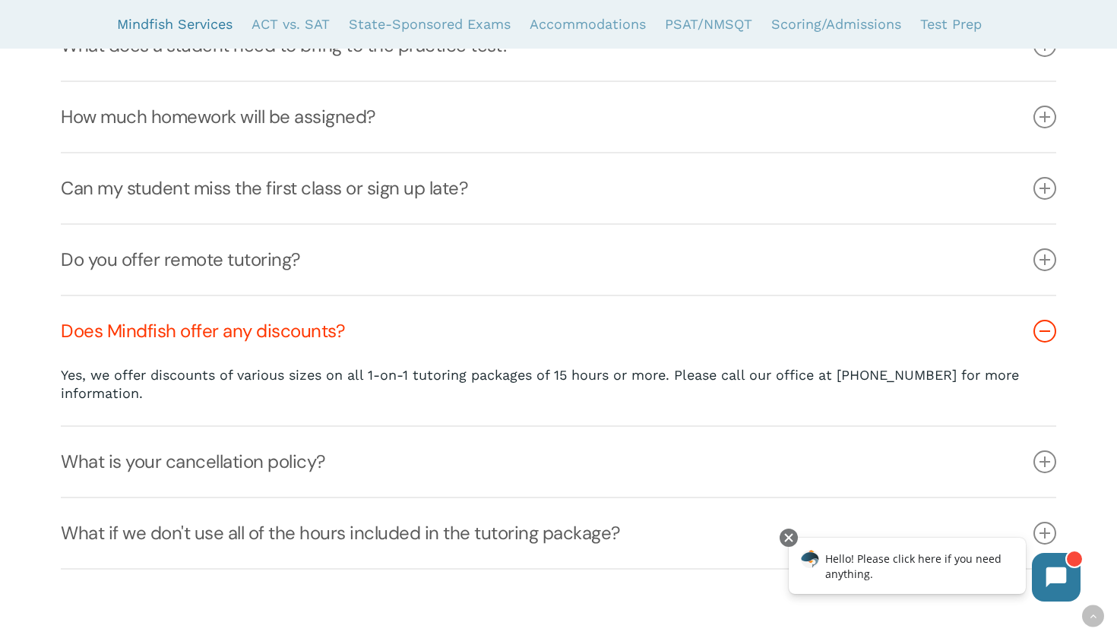
scroll to position [1237, 0]
click at [363, 471] on link "What is your cancellation policy?" at bounding box center [558, 462] width 995 height 70
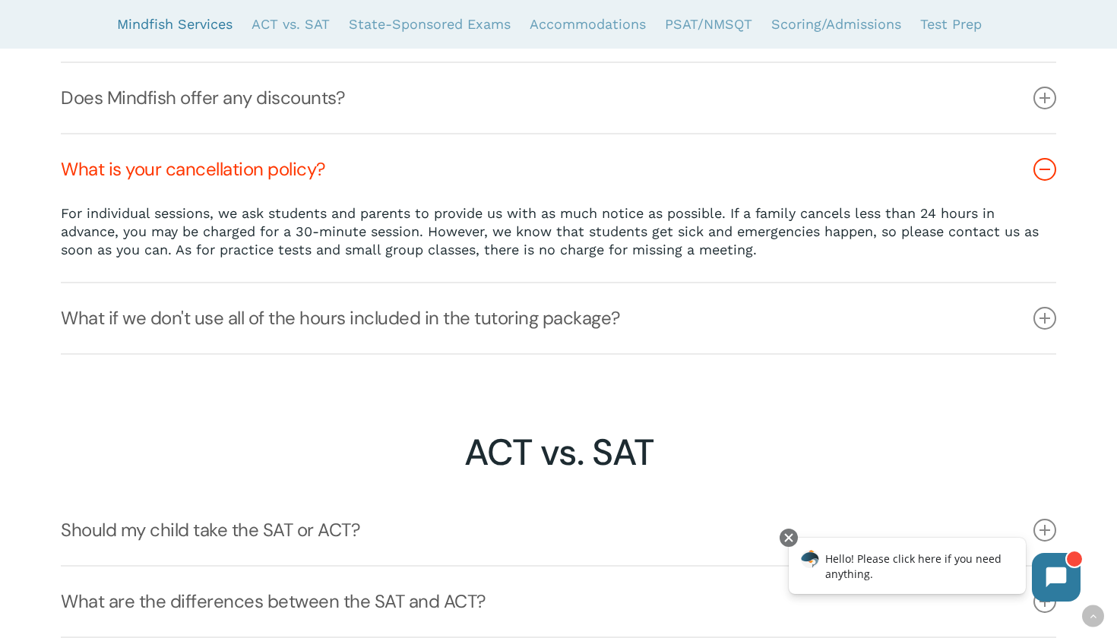
scroll to position [1496, 0]
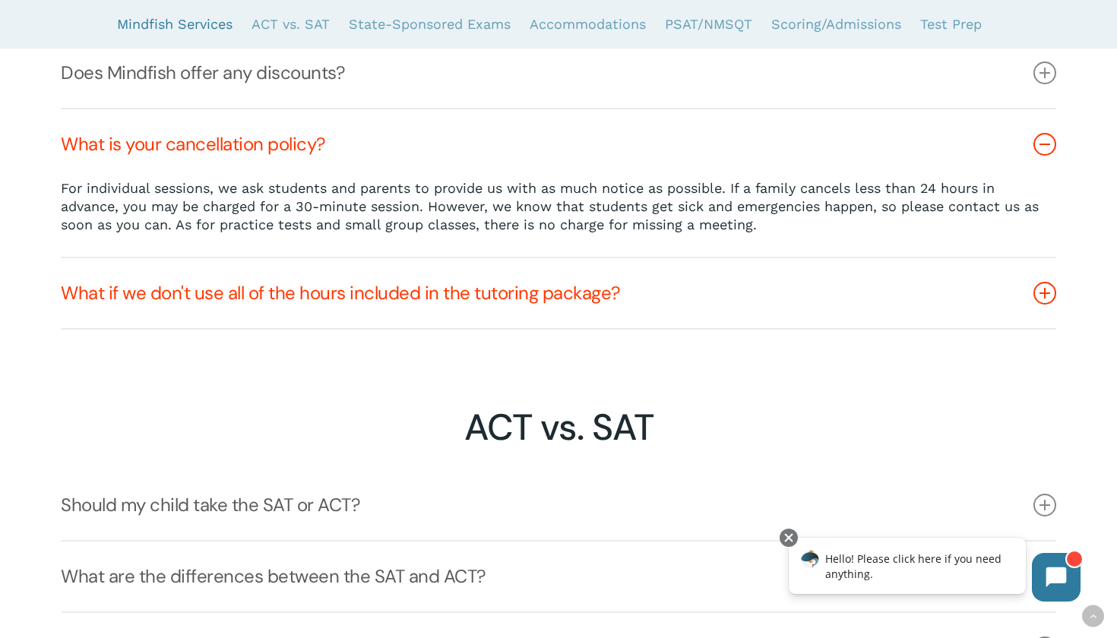
click at [337, 317] on link "What if we don't use all of the hours included in the tutoring package?" at bounding box center [558, 293] width 995 height 70
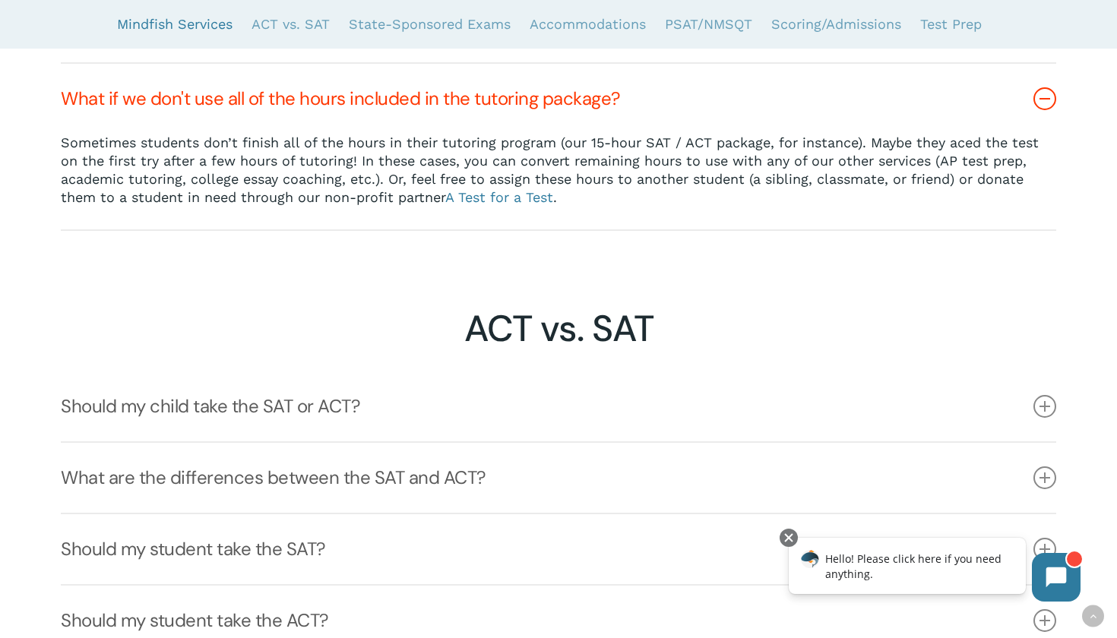
scroll to position [1621, 0]
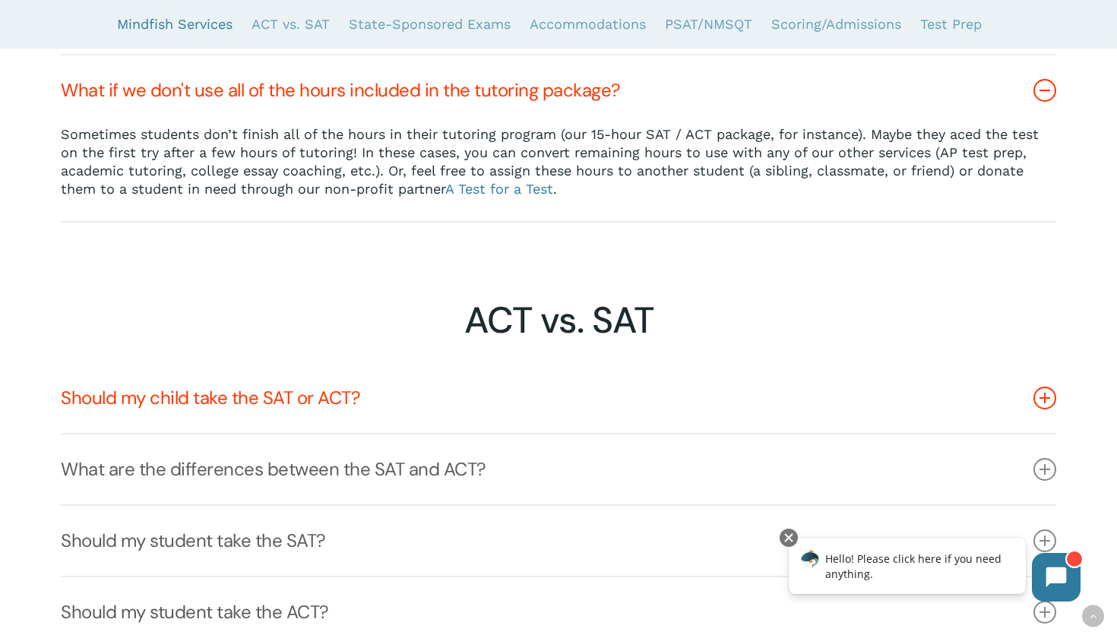
click at [325, 401] on link "Should my child take the SAT or ACT?" at bounding box center [558, 398] width 995 height 70
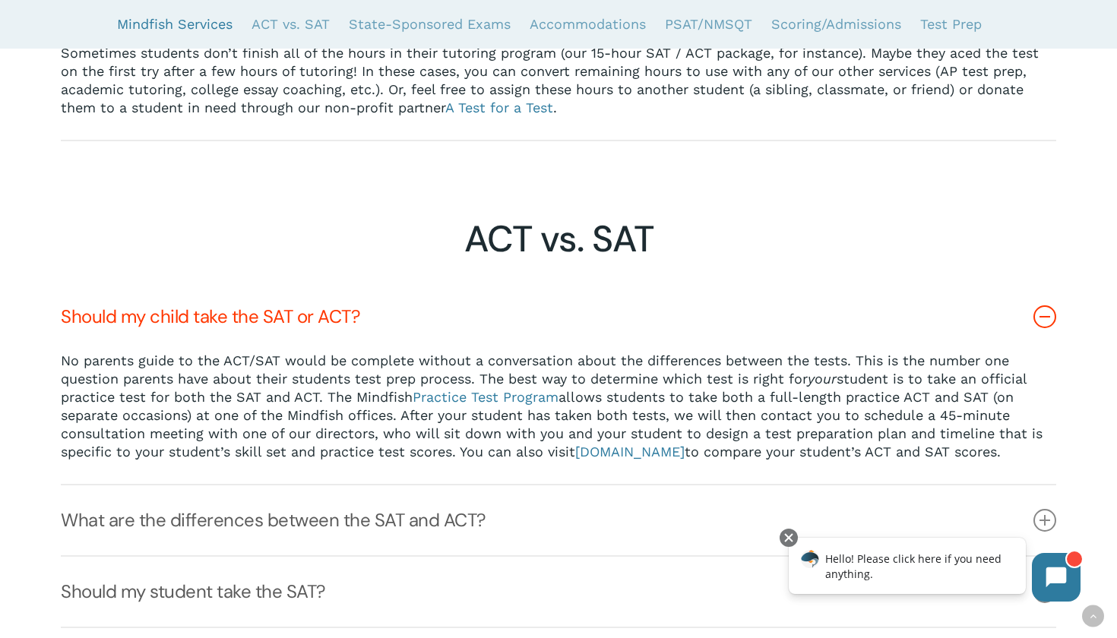
scroll to position [1841, 0]
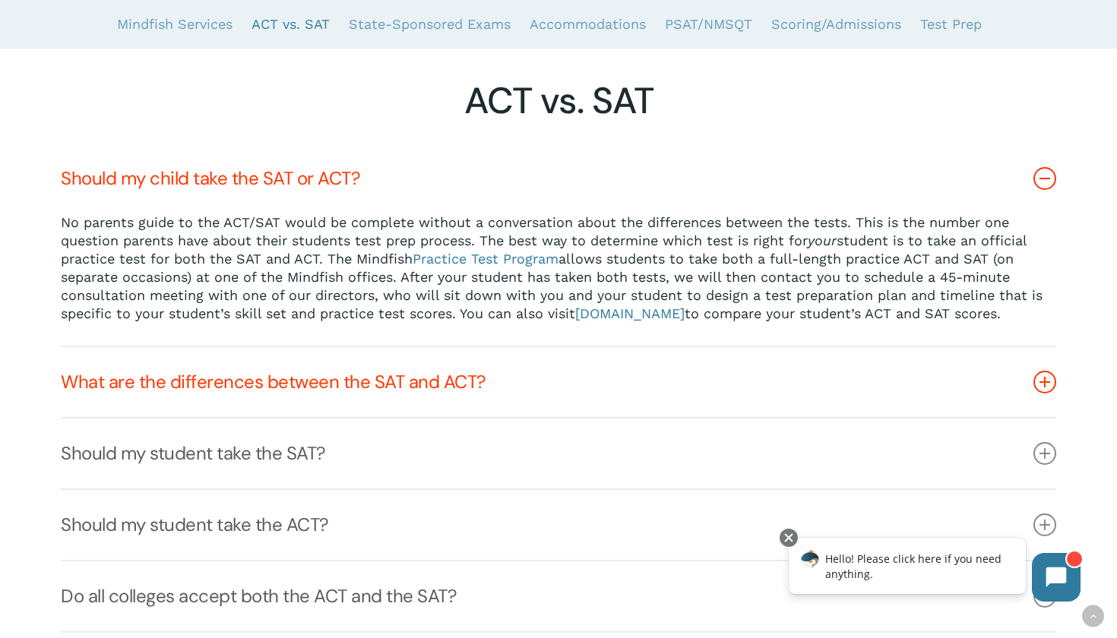
click at [325, 401] on link "What are the differences between the SAT and ACT?" at bounding box center [558, 382] width 995 height 70
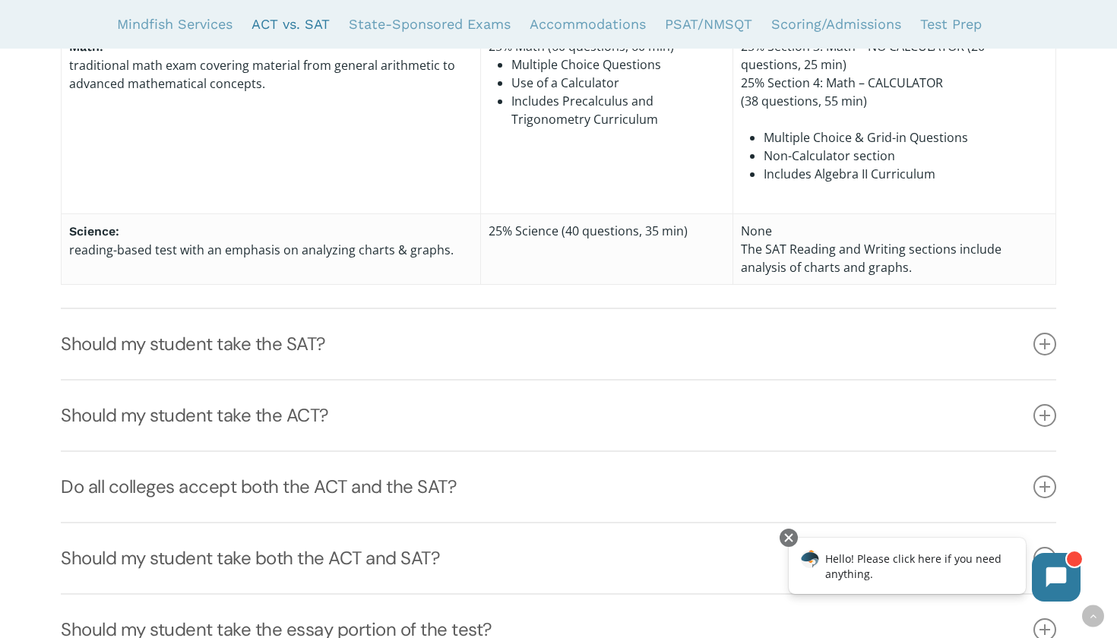
scroll to position [2717, 0]
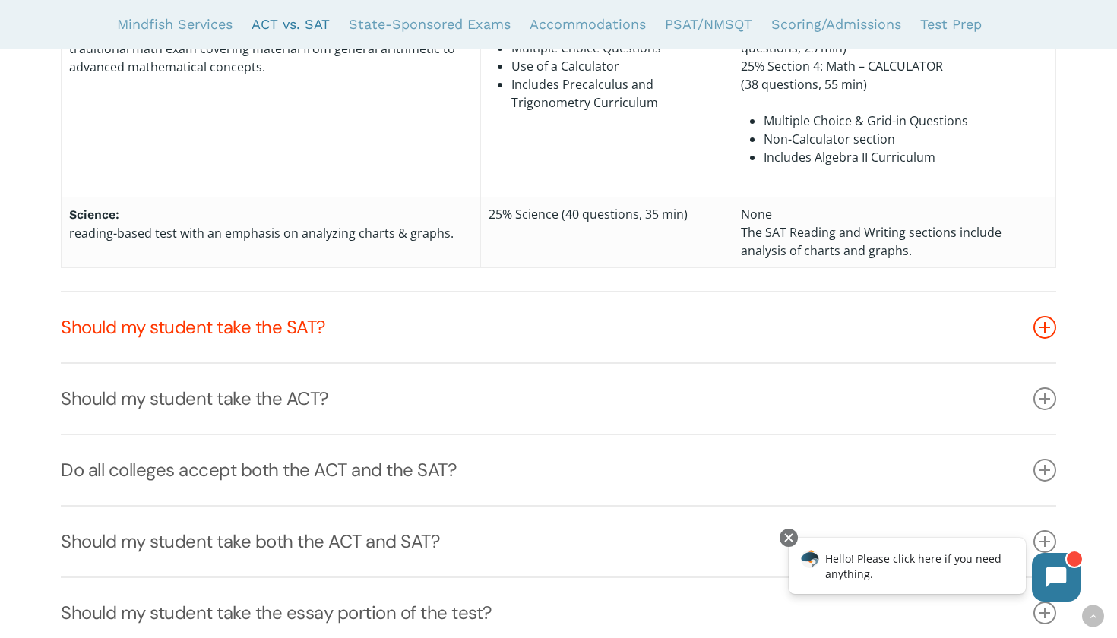
click at [311, 340] on link "Should my student take the SAT?" at bounding box center [558, 328] width 995 height 70
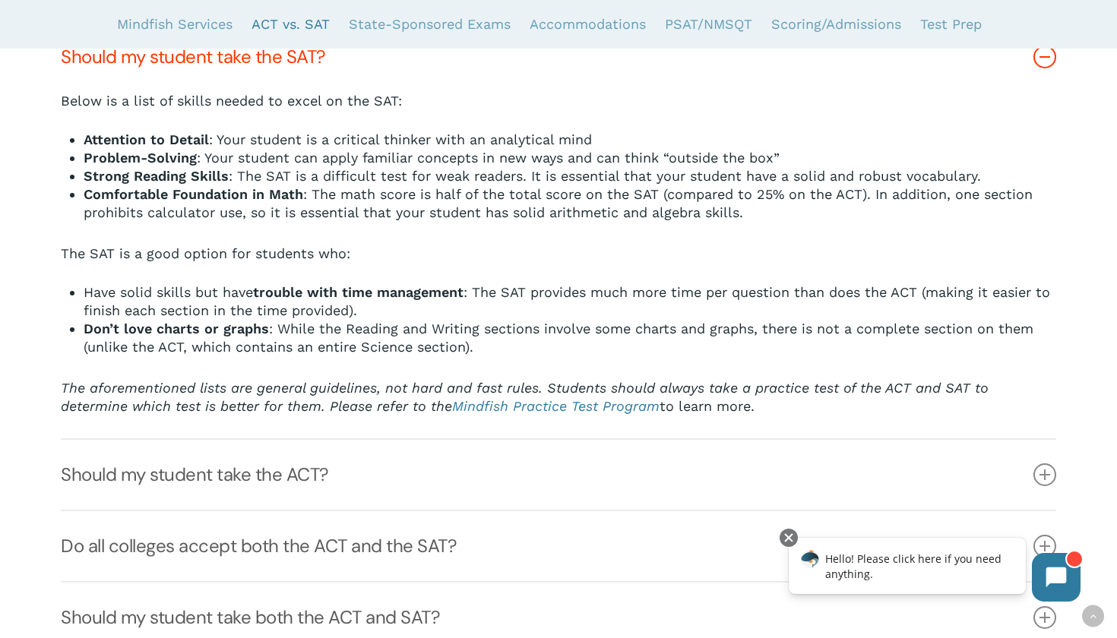
scroll to position [2090, 0]
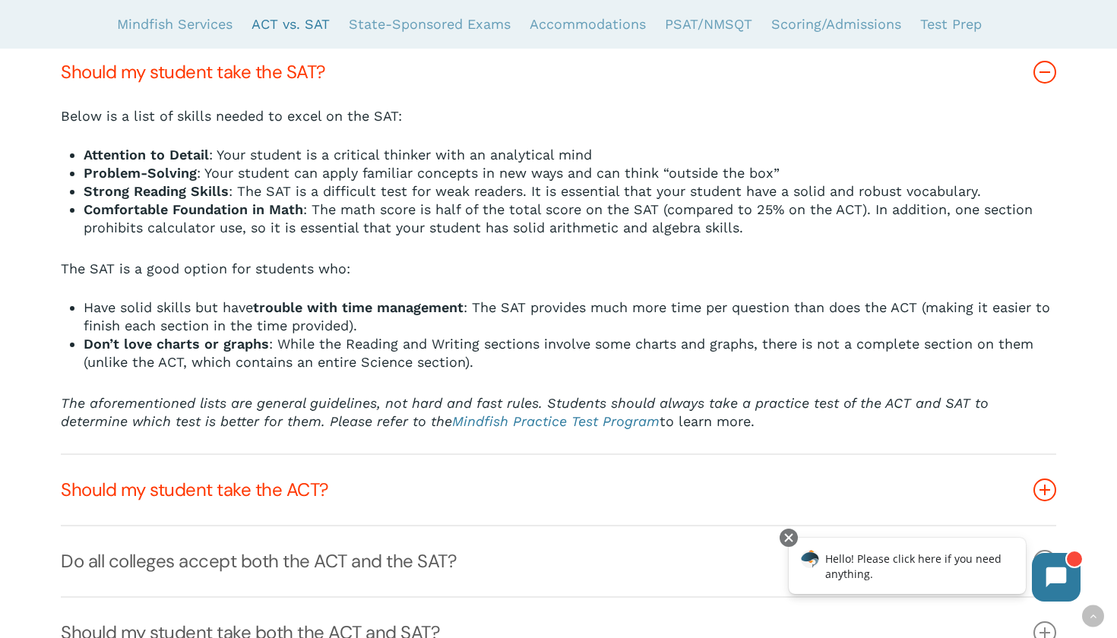
click at [323, 475] on link "Should my student take the ACT?" at bounding box center [558, 490] width 995 height 70
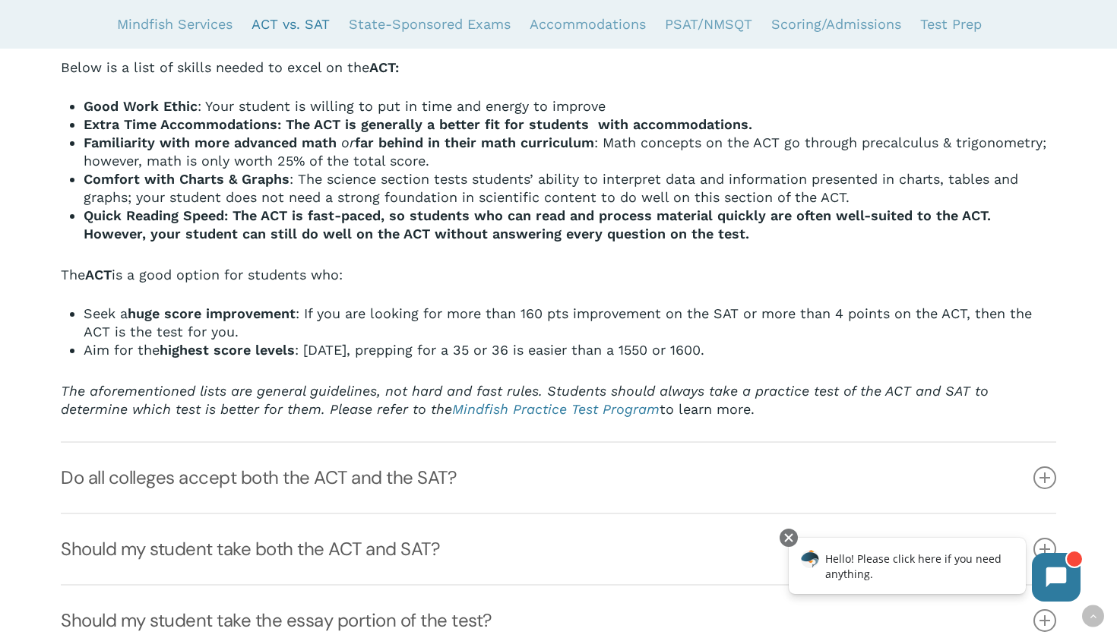
scroll to position [2210, 0]
click at [323, 475] on link "Do all colleges accept both the ACT and the SAT?" at bounding box center [558, 478] width 995 height 70
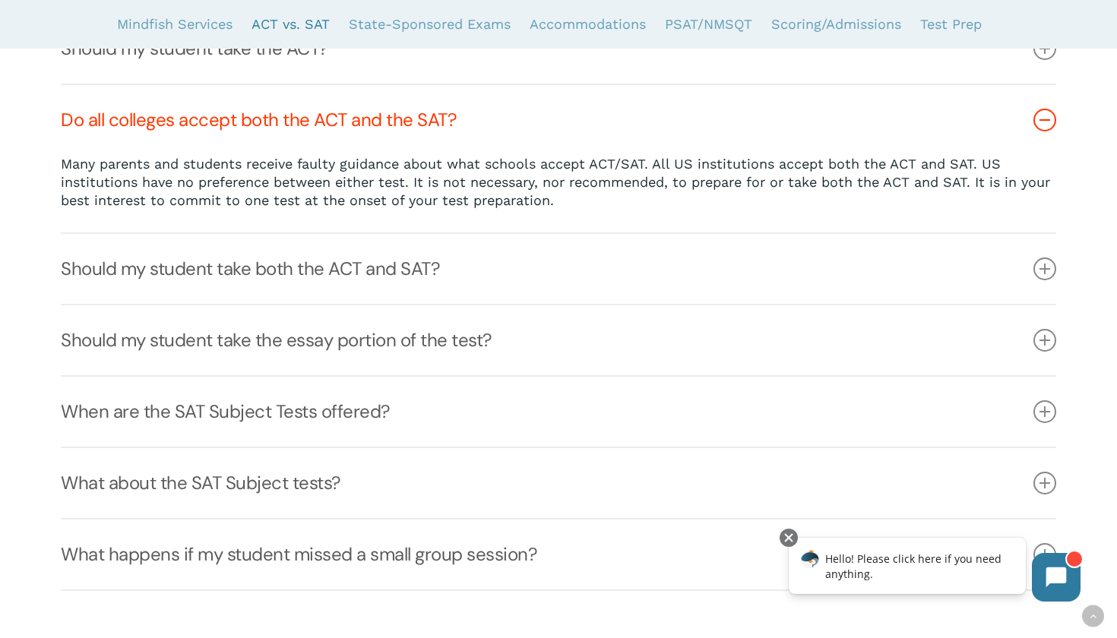
scroll to position [2183, 0]
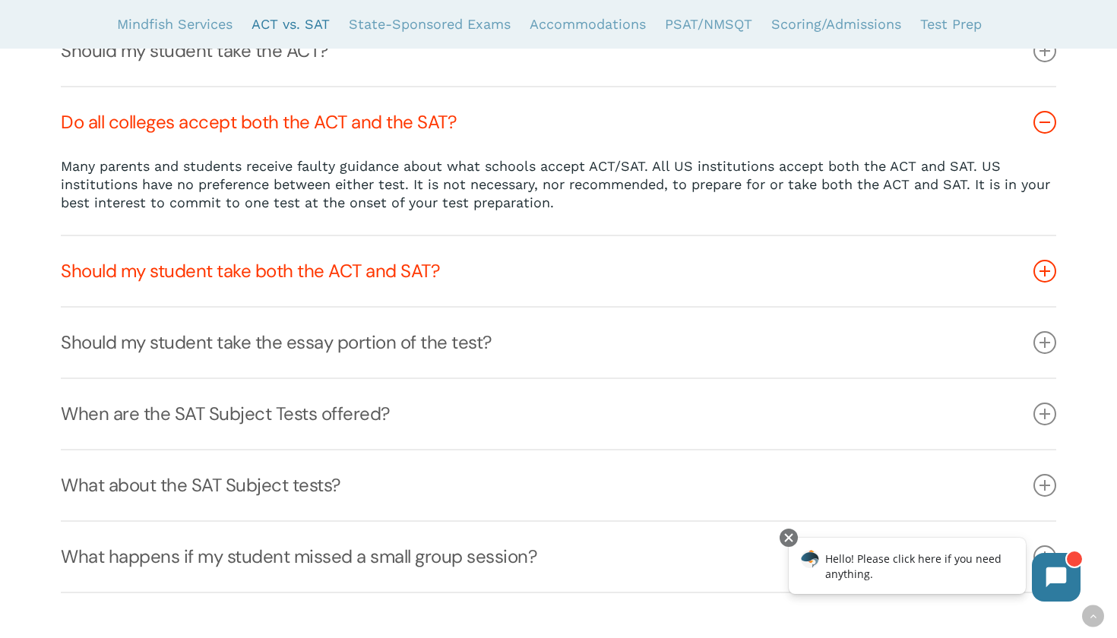
click at [314, 281] on link "Should my student take both the ACT and SAT?" at bounding box center [558, 271] width 995 height 70
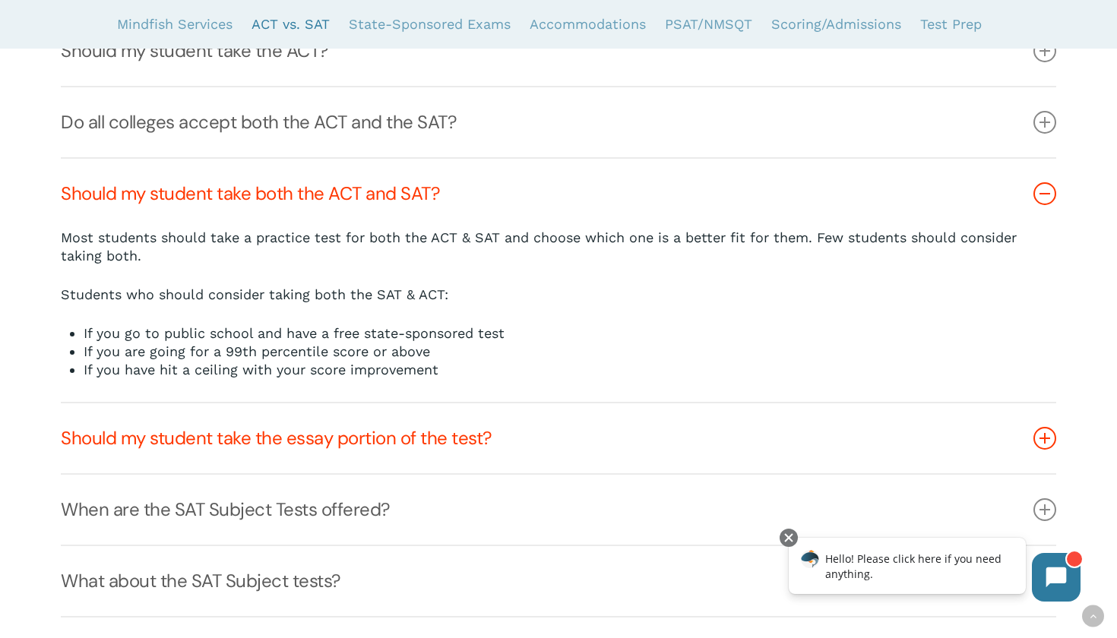
click at [328, 435] on link "Should my student take the essay portion of the test?" at bounding box center [558, 439] width 995 height 70
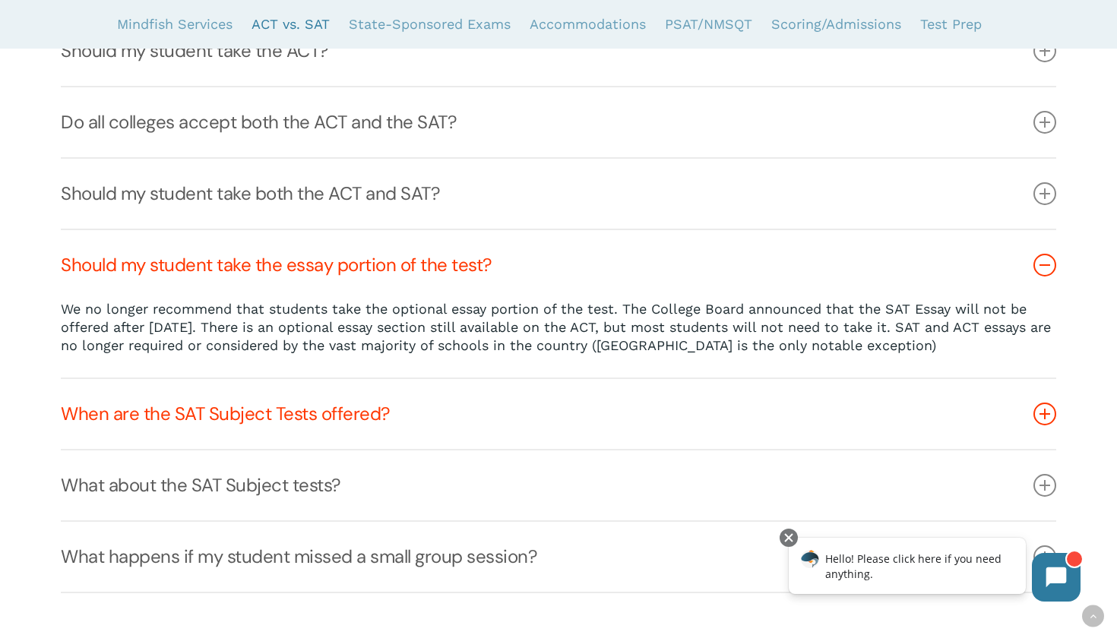
click at [325, 424] on link "When are the SAT Subject Tests offered?" at bounding box center [558, 414] width 995 height 70
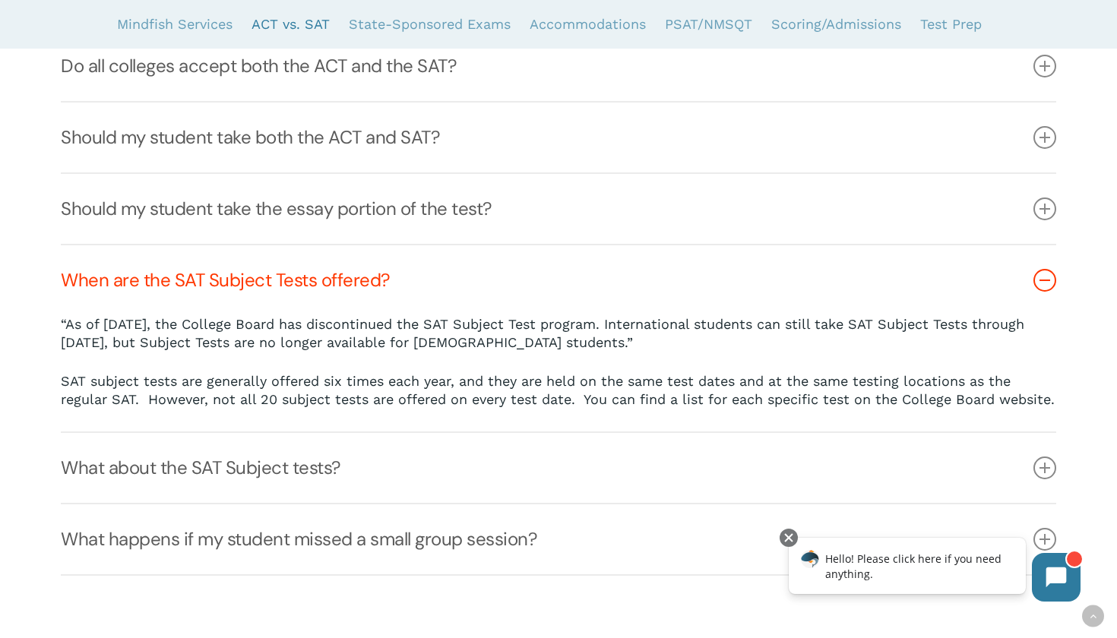
scroll to position [2250, 0]
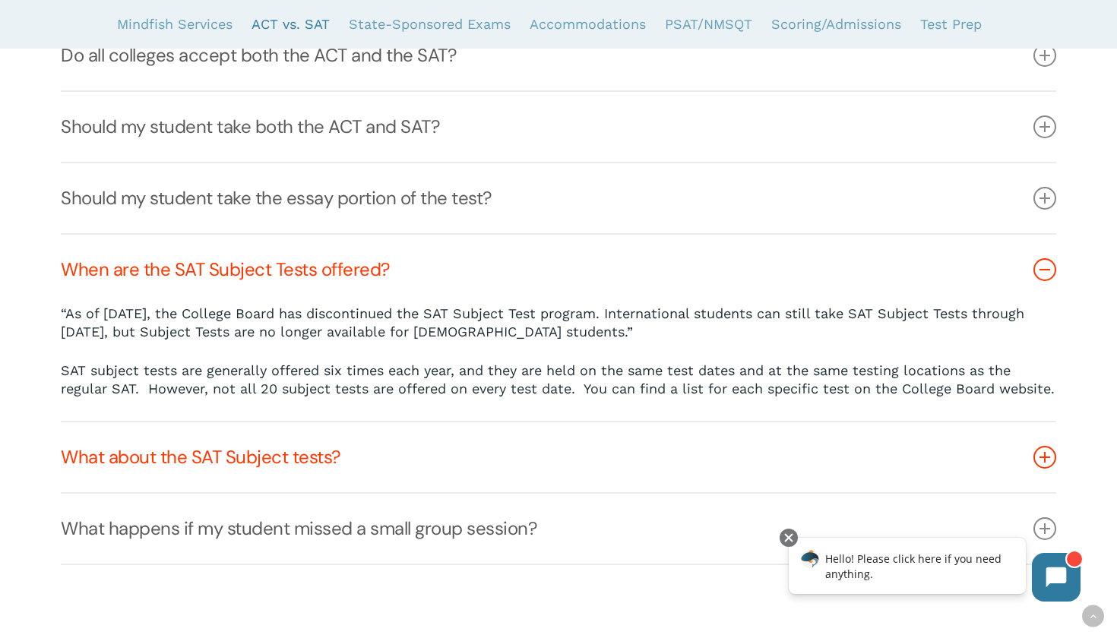
click at [326, 458] on link "What about the SAT Subject tests?" at bounding box center [558, 458] width 995 height 70
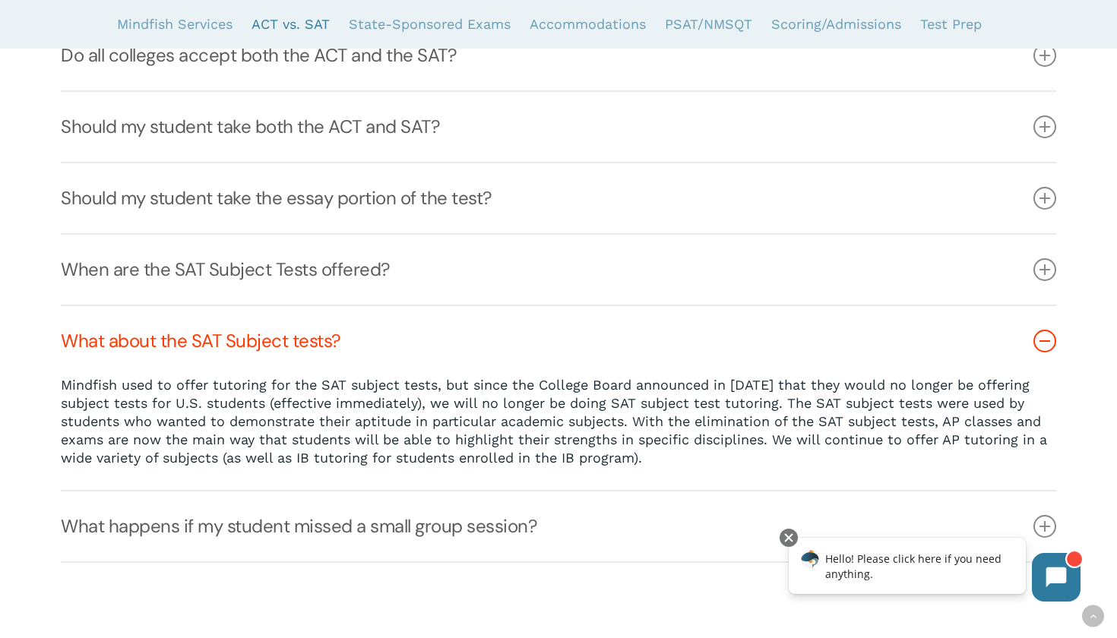
scroll to position [2336, 0]
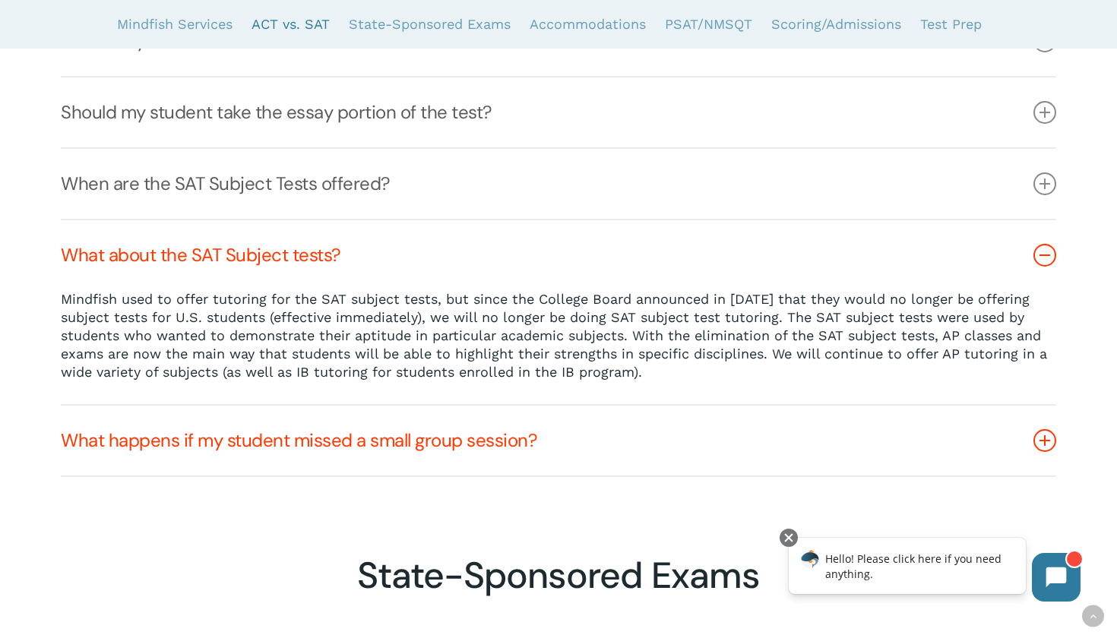
click at [325, 442] on link "What happens if my student missed a small group session?" at bounding box center [558, 441] width 995 height 70
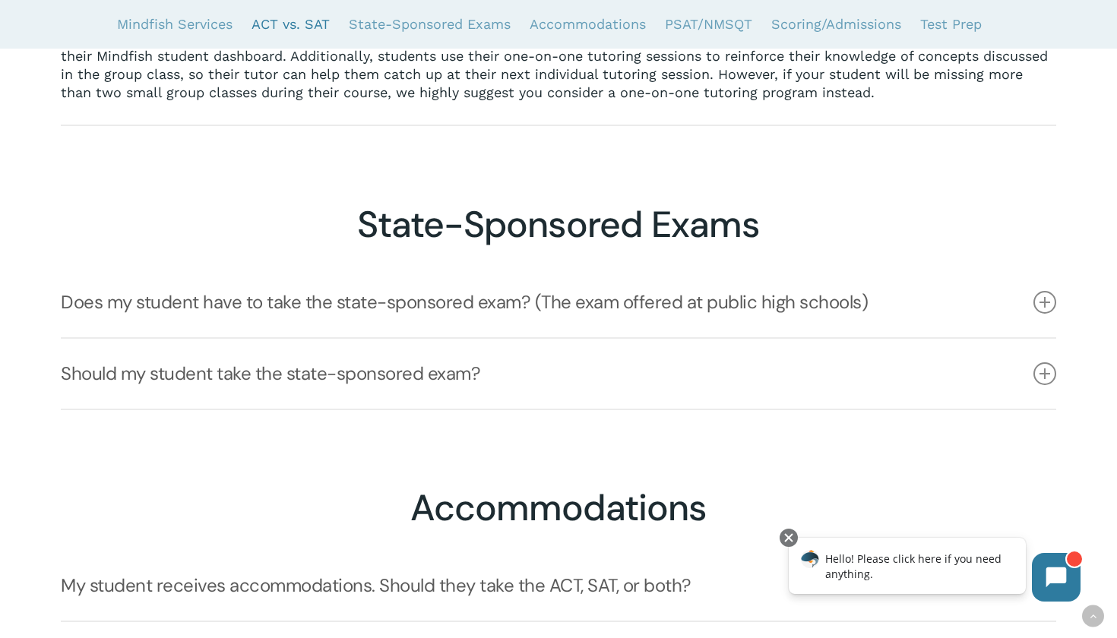
scroll to position [2669, 0]
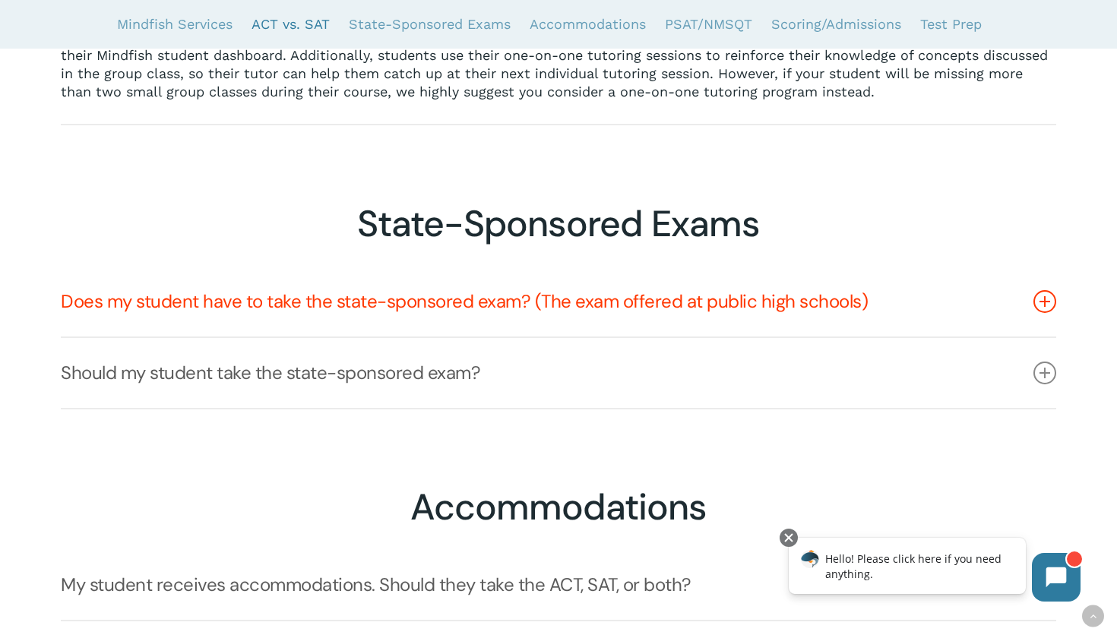
click at [315, 315] on link "Does my student have to take the state-sponsored exam? (The exam offered at pub…" at bounding box center [558, 302] width 995 height 70
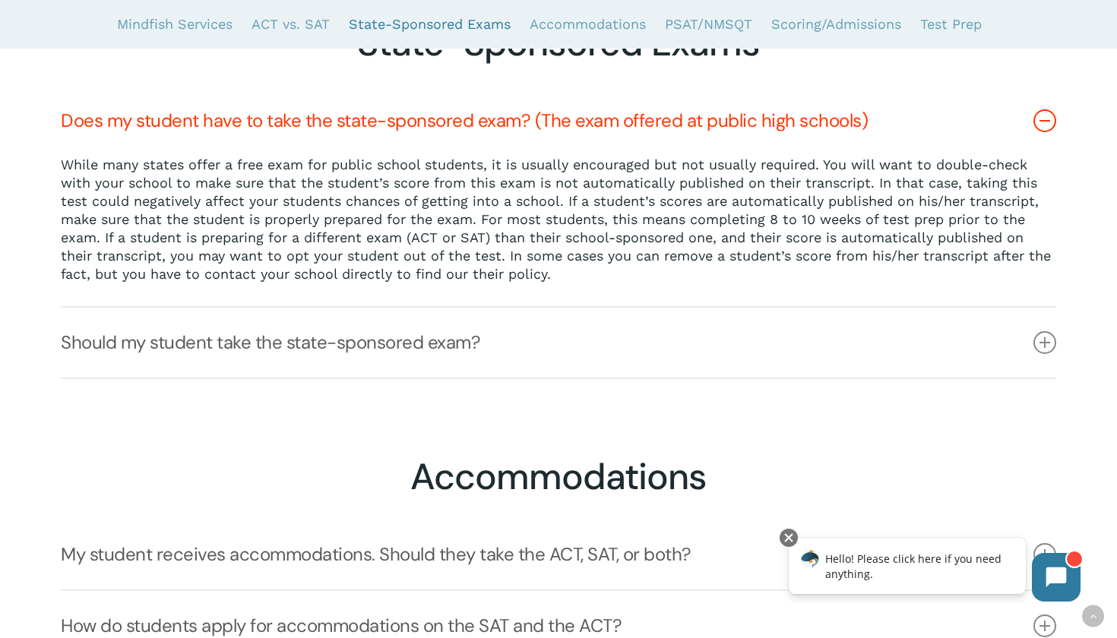
scroll to position [2850, 0]
click at [323, 386] on div at bounding box center [559, 228] width 996 height 414
click at [323, 372] on link "Should my student take the state-sponsored exam?" at bounding box center [558, 343] width 995 height 70
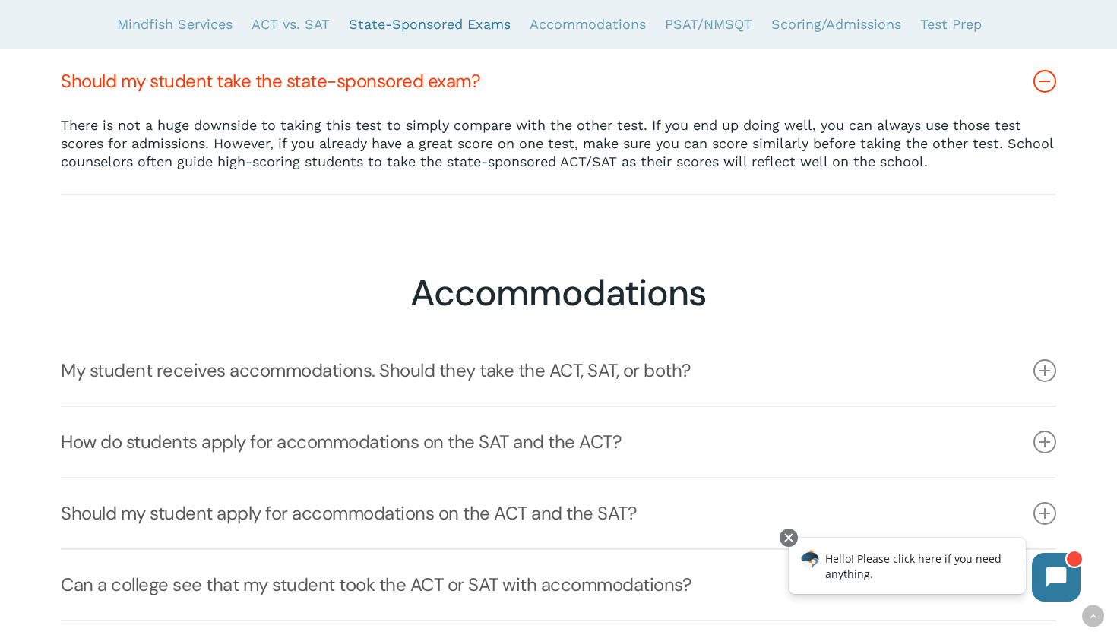
scroll to position [3070, 0]
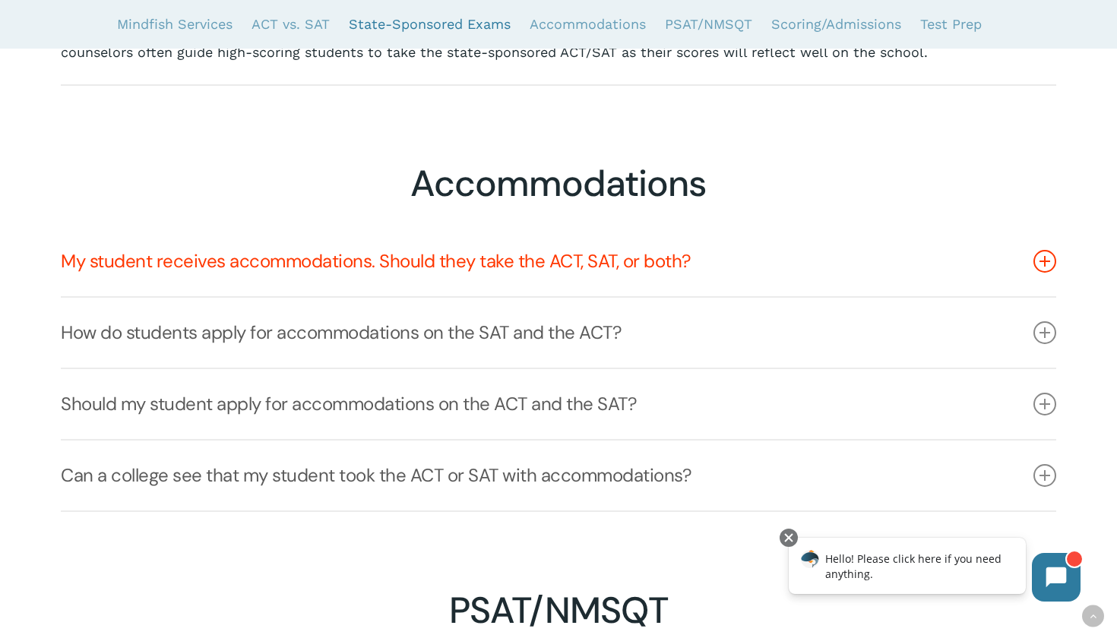
click at [321, 279] on link "My student receives accommodations. Should they take the ACT, SAT, or both?" at bounding box center [558, 261] width 995 height 70
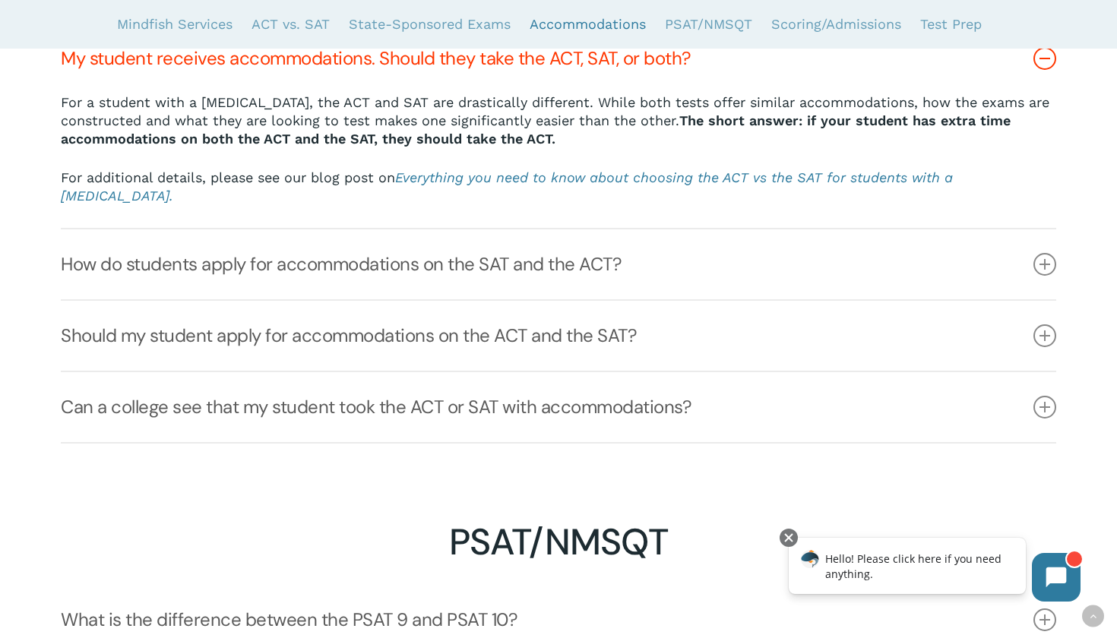
scroll to position [3279, 0]
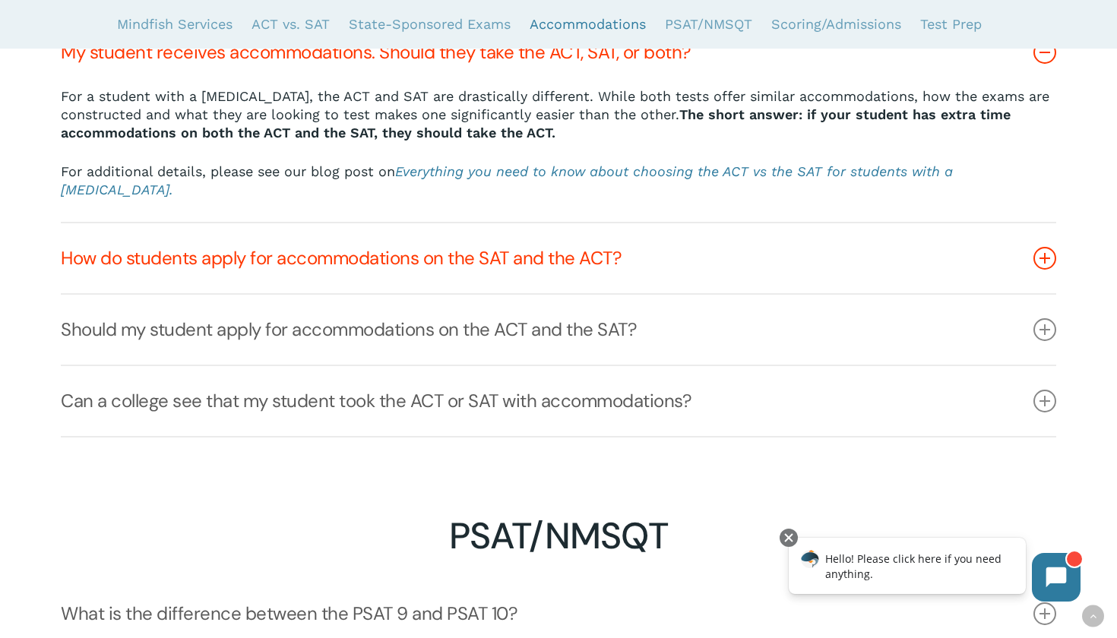
click at [321, 276] on link "How do students apply for accommodations on the SAT and the ACT?" at bounding box center [558, 258] width 995 height 70
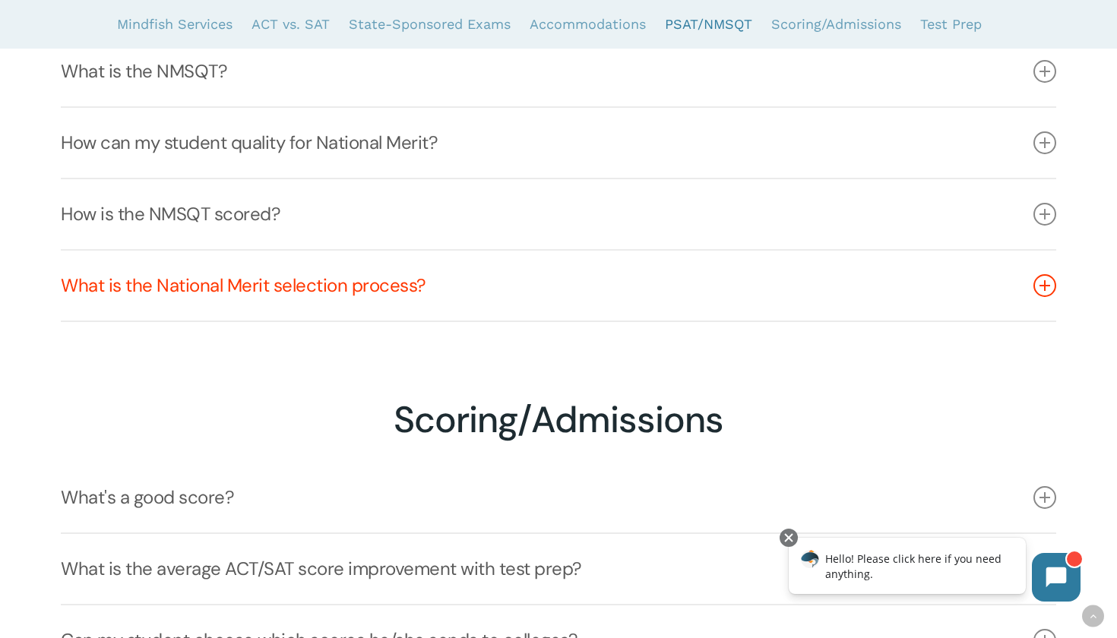
scroll to position [5014, 0]
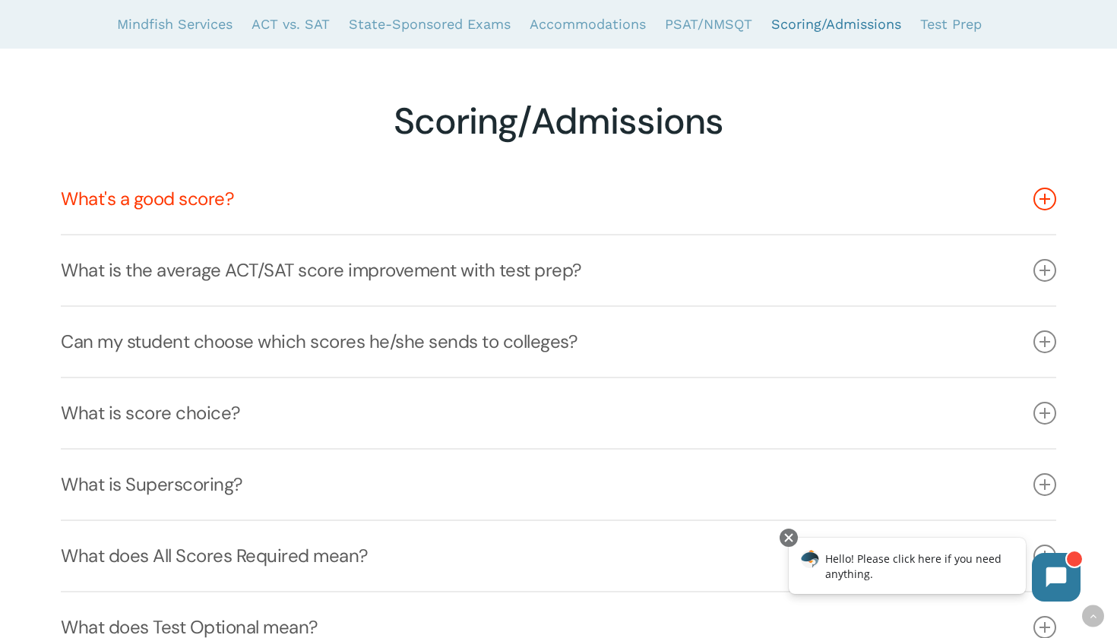
click at [355, 226] on link "What's a good score?" at bounding box center [558, 199] width 995 height 70
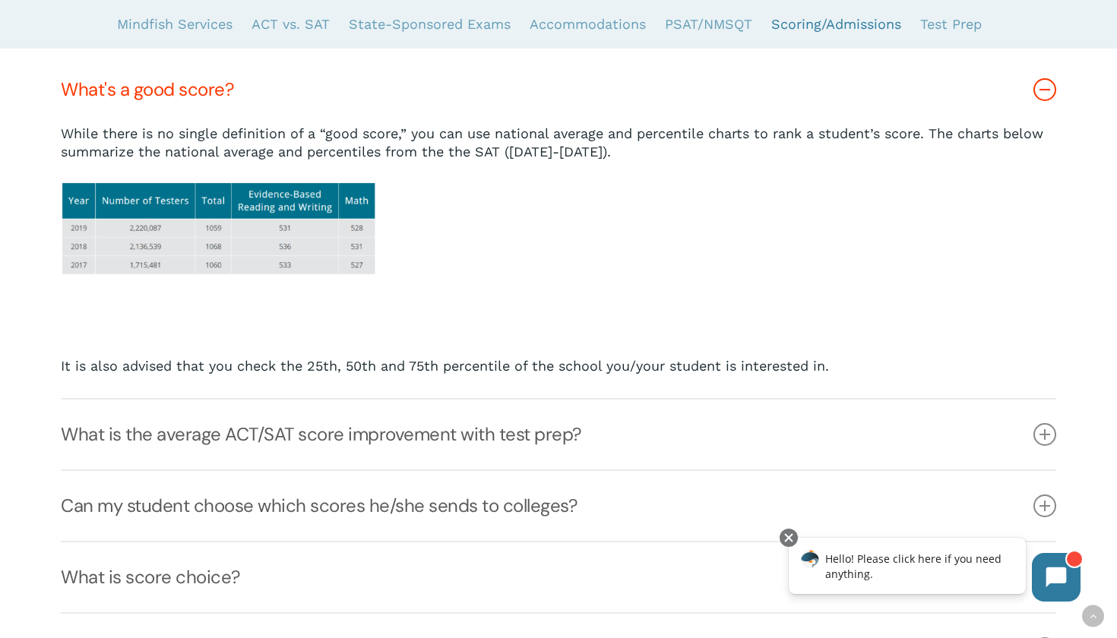
scroll to position [5145, 0]
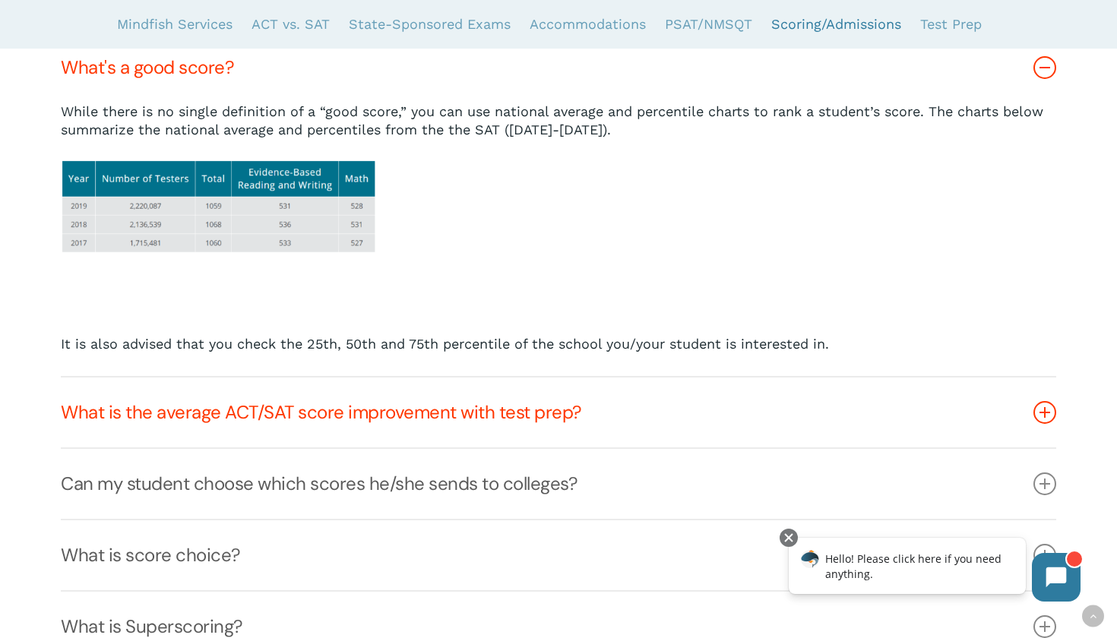
click at [366, 417] on link "What is the average ACT/SAT score improvement with test prep?" at bounding box center [558, 413] width 995 height 70
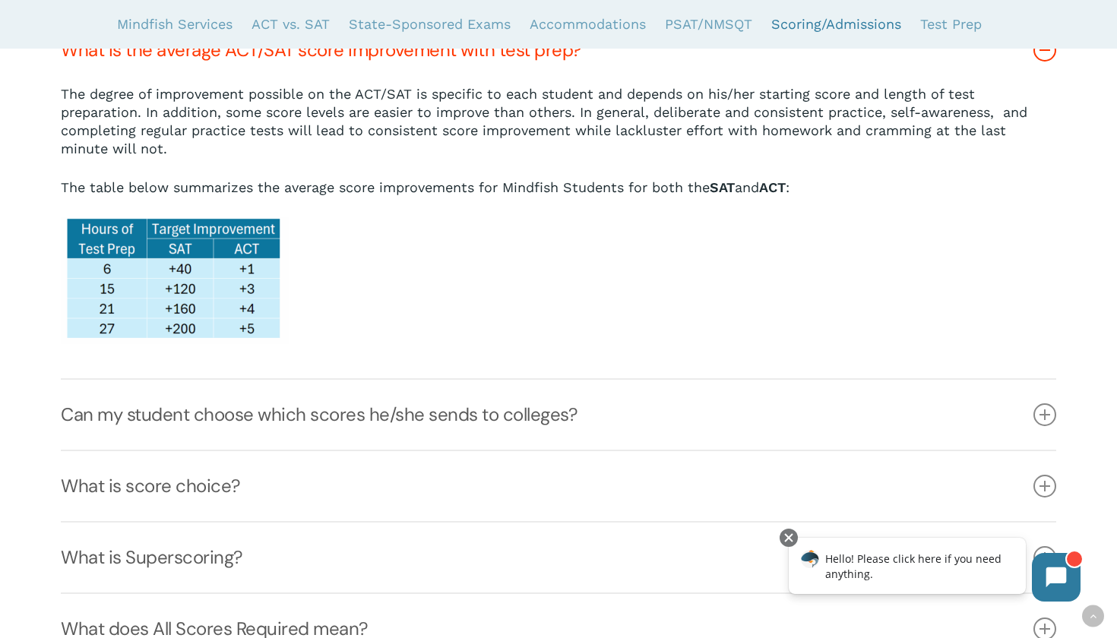
scroll to position [5235, 0]
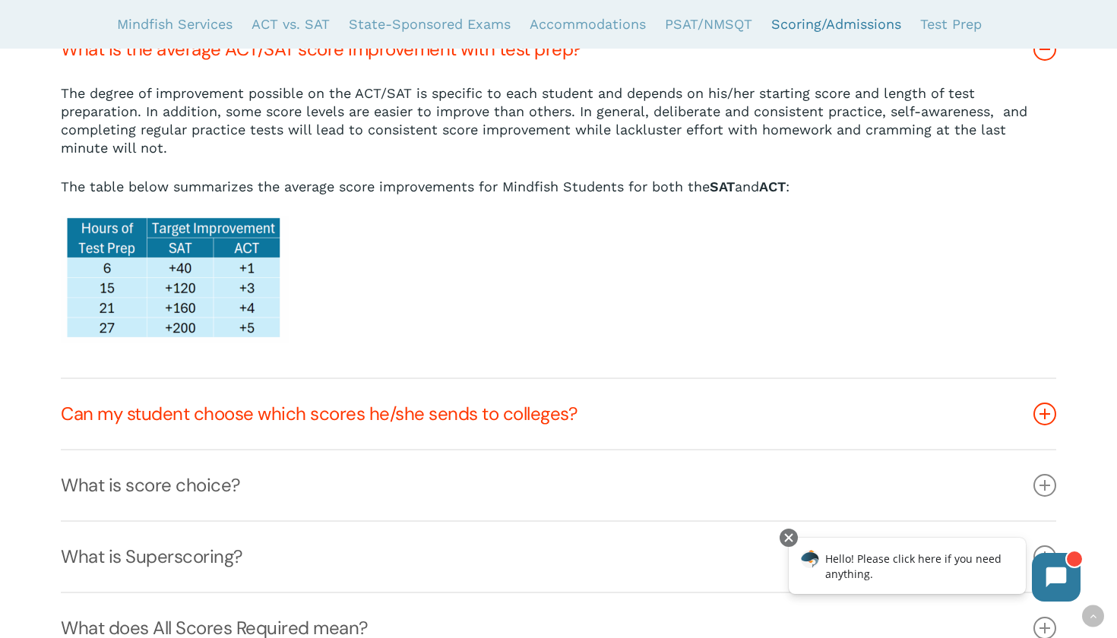
click at [366, 417] on link "Can my student choose which scores he/she sends to colleges?" at bounding box center [558, 414] width 995 height 70
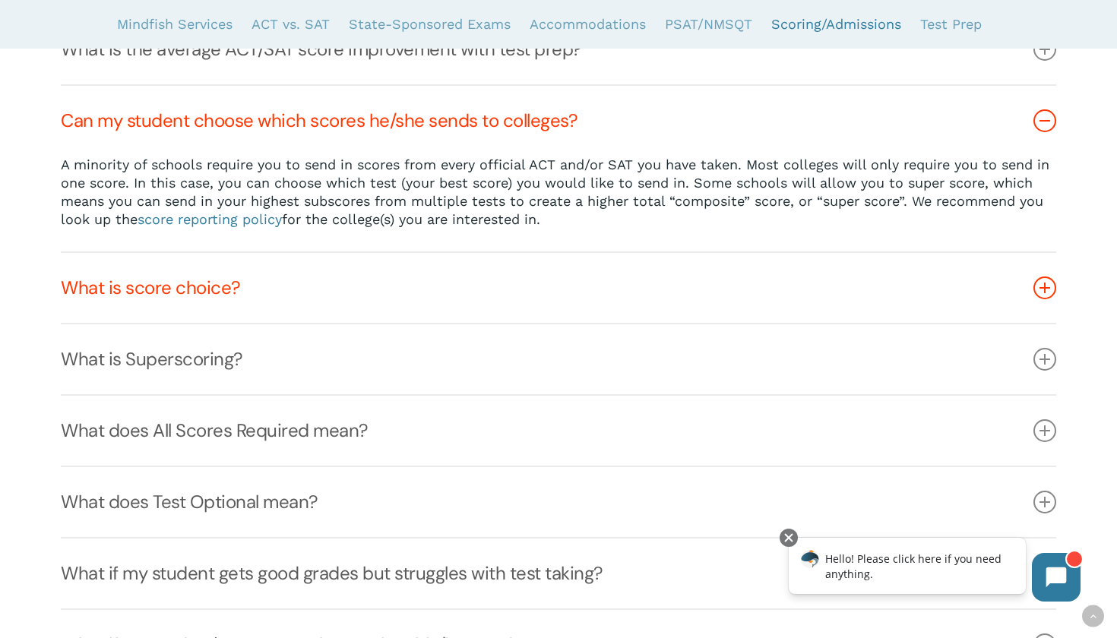
click at [325, 323] on link "What is score choice?" at bounding box center [558, 288] width 995 height 70
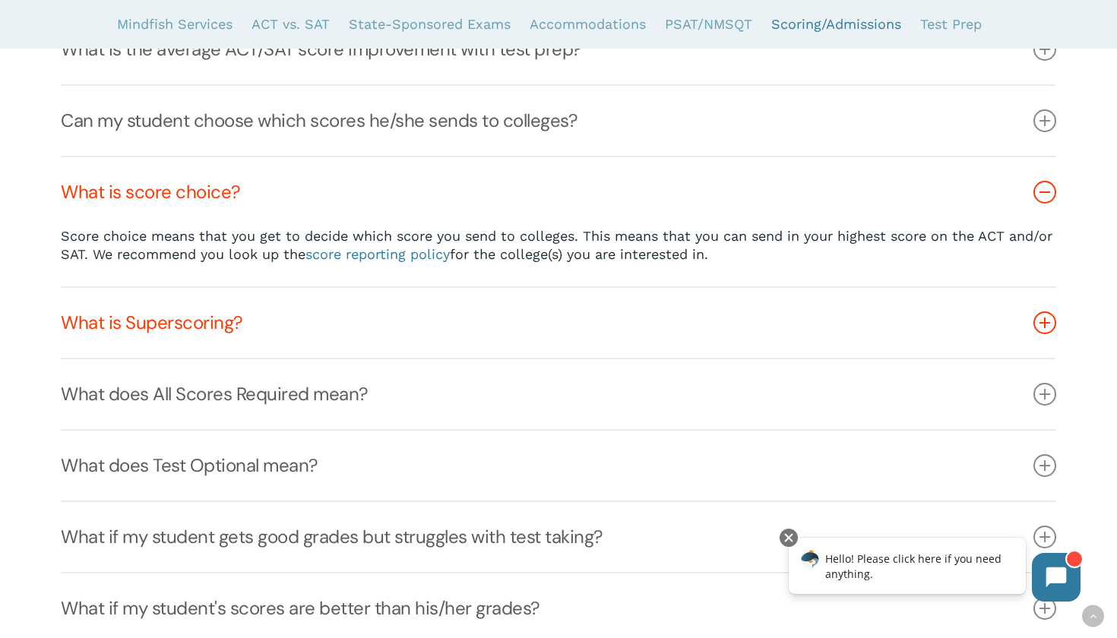
click at [325, 334] on link "What is Superscoring?" at bounding box center [558, 323] width 995 height 70
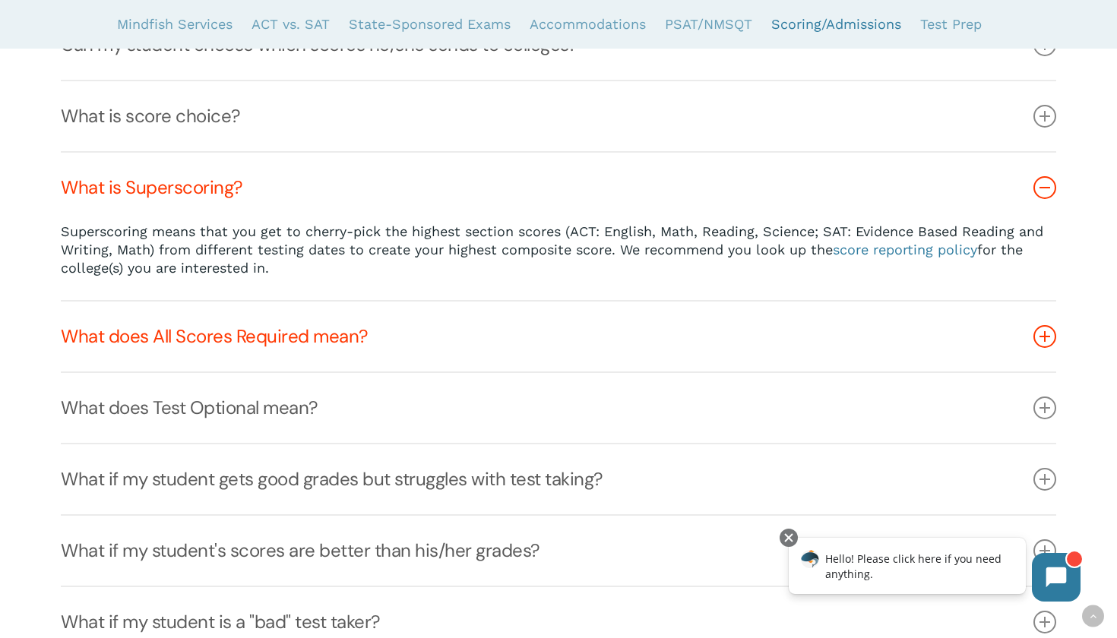
scroll to position [5311, 0]
click at [349, 350] on link "What does All Scores Required mean?" at bounding box center [558, 337] width 995 height 70
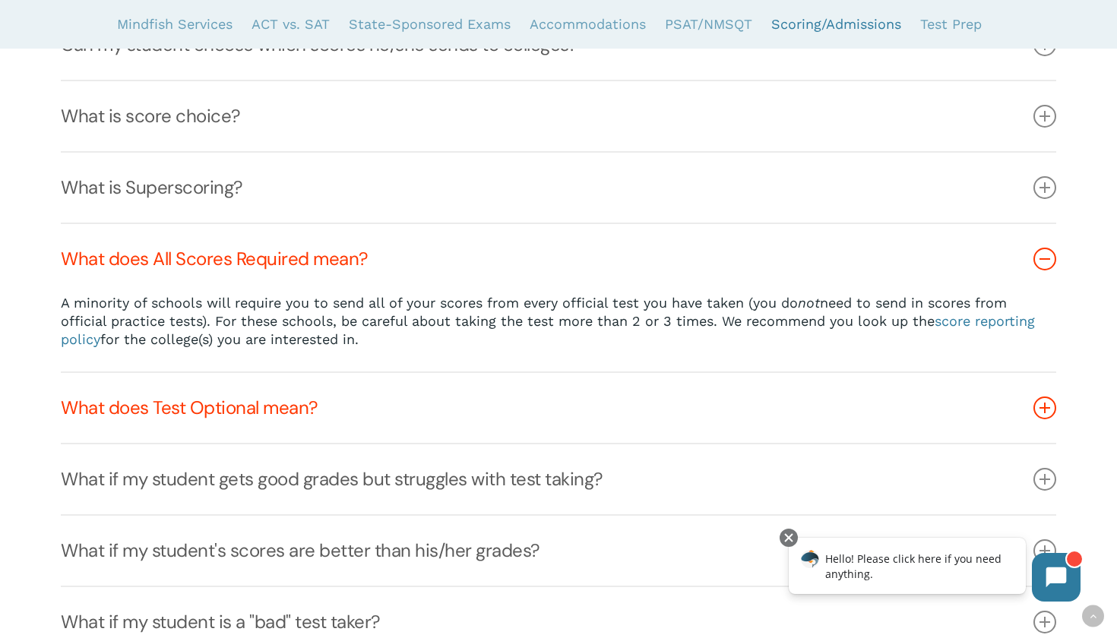
click at [348, 426] on link "What does Test Optional mean?" at bounding box center [558, 408] width 995 height 70
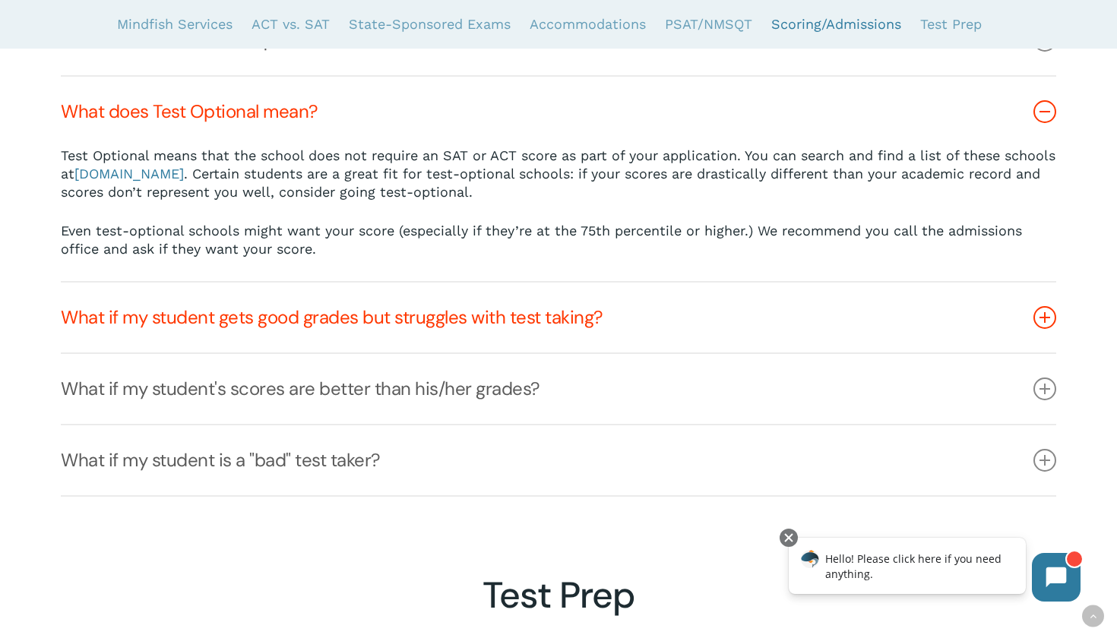
scroll to position [5531, 0]
click at [342, 352] on link "What if my student gets good grades but struggles with test taking?" at bounding box center [558, 317] width 995 height 70
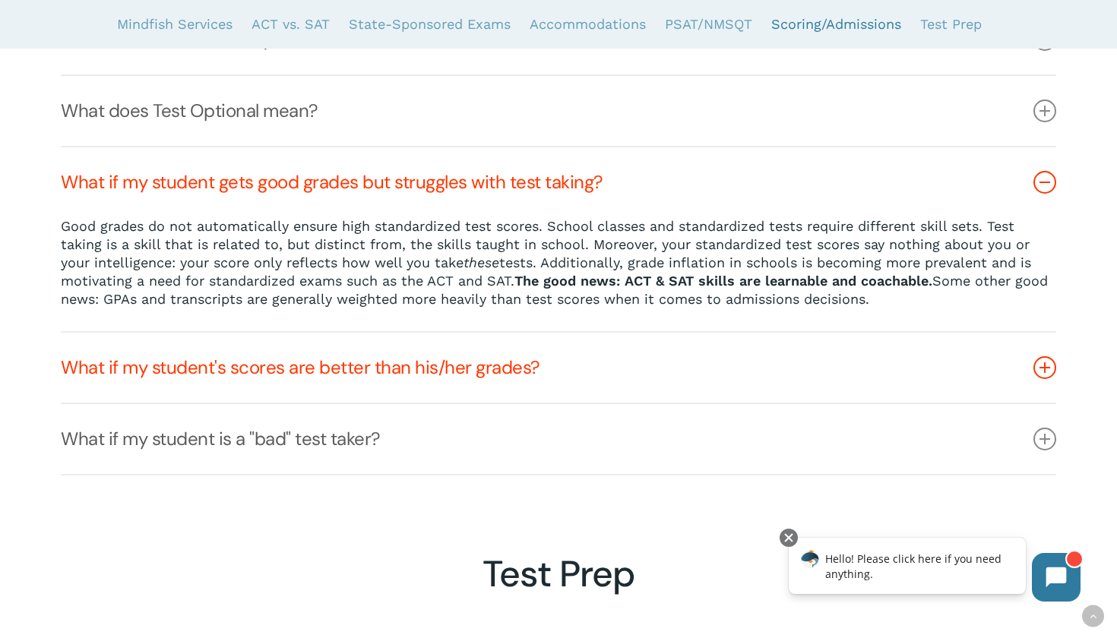
click at [340, 384] on link "What if my student's scores are better than his/her grades?" at bounding box center [558, 368] width 995 height 70
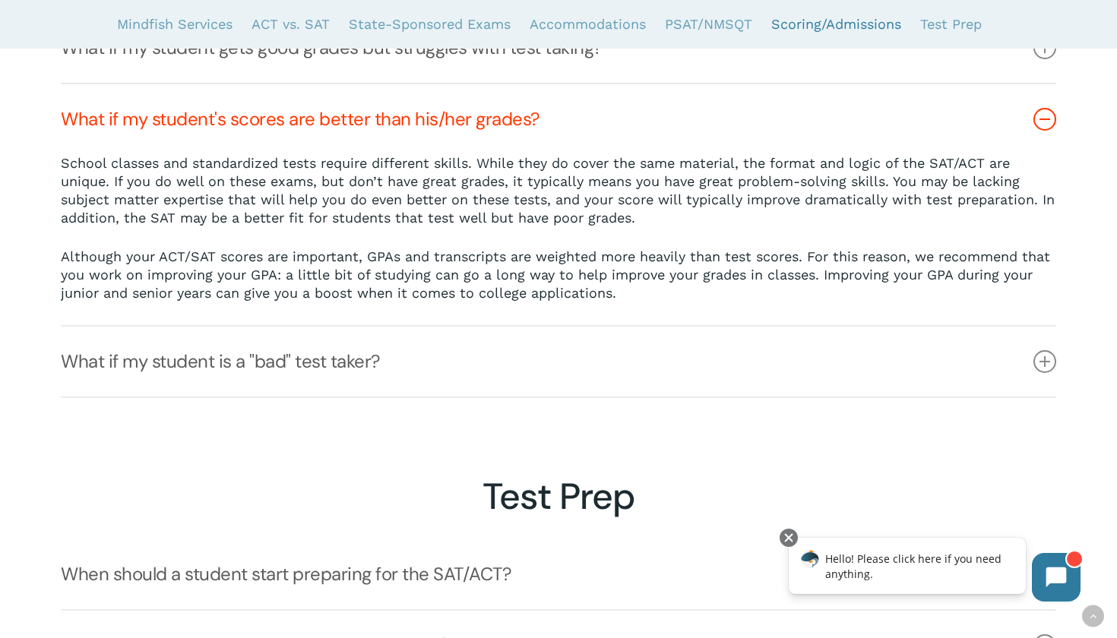
scroll to position [5665, 0]
click at [340, 384] on link "What if my student is a "bad" test taker?" at bounding box center [558, 362] width 995 height 70
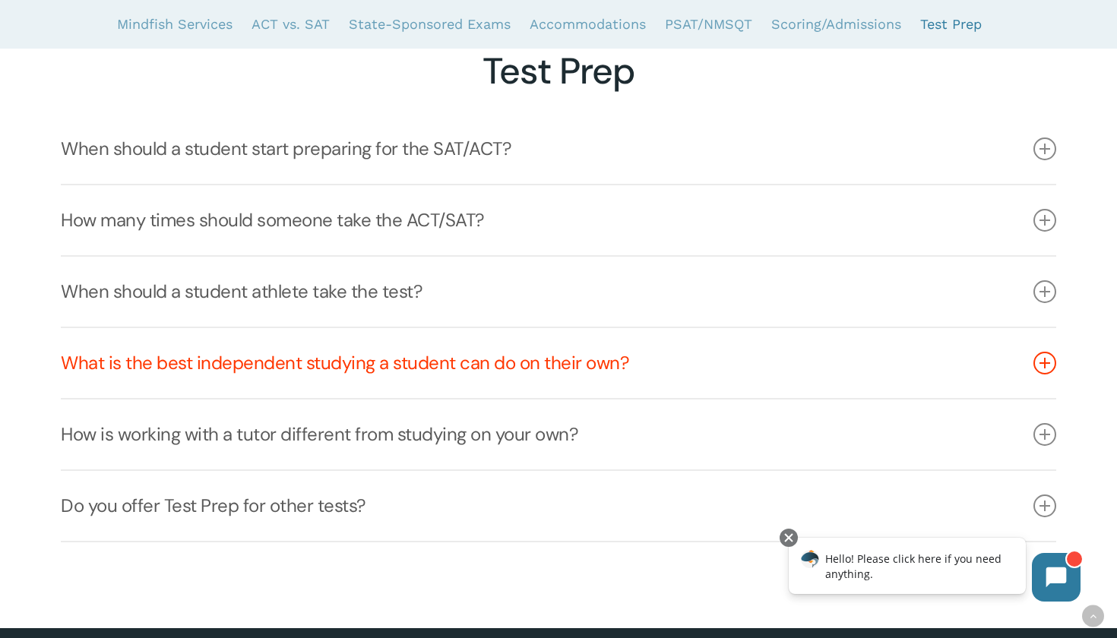
scroll to position [5971, 0]
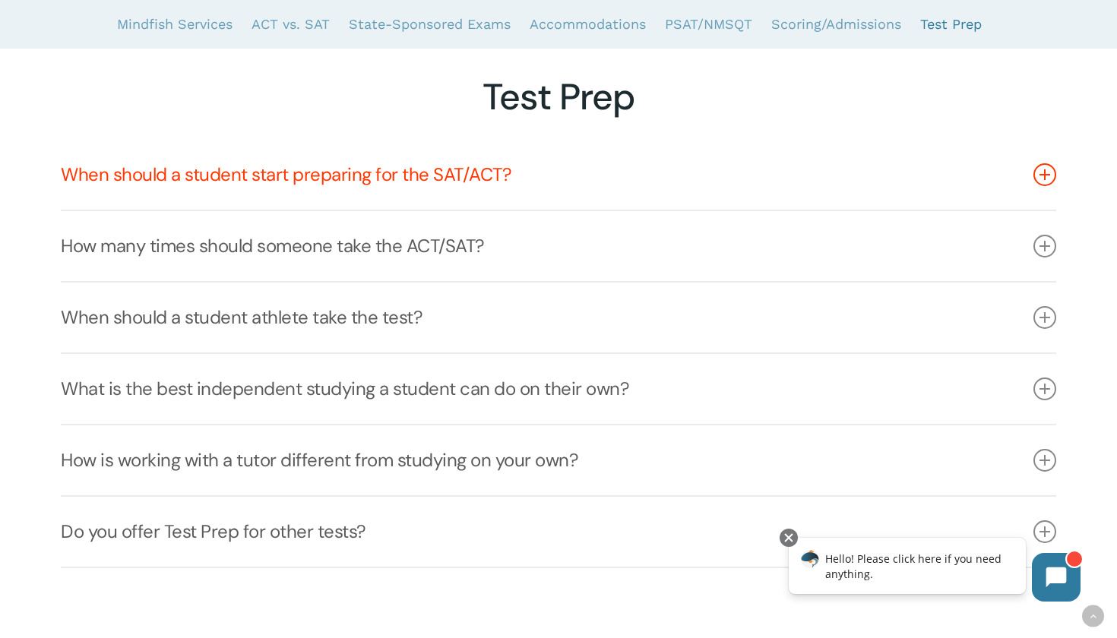
click at [318, 184] on link "When should a student start preparing for the SAT/ACT?" at bounding box center [558, 175] width 995 height 70
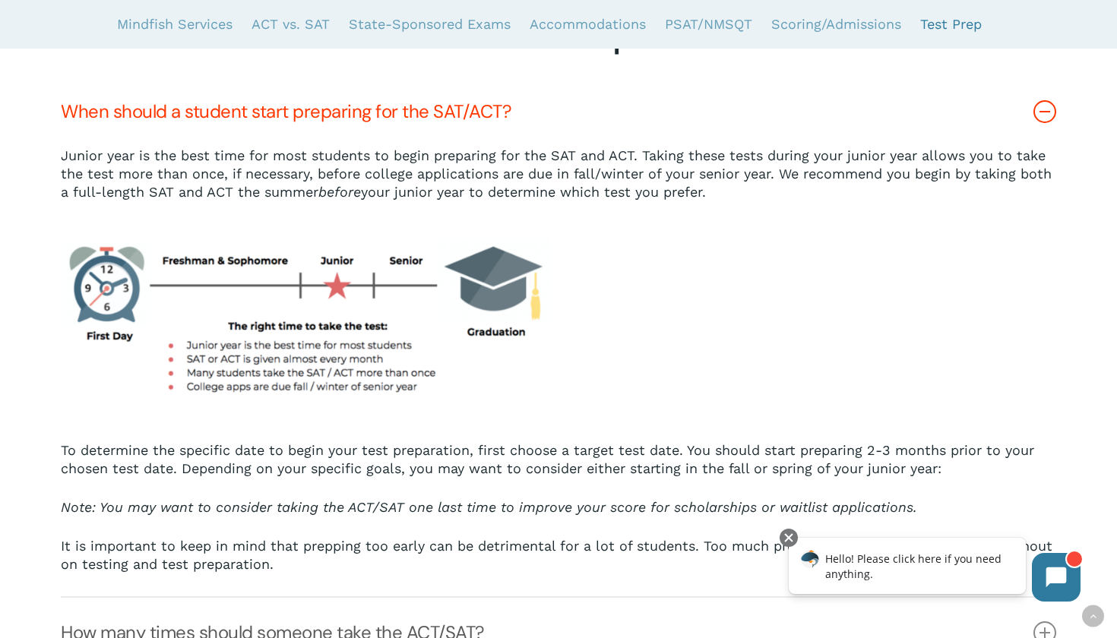
scroll to position [6059, 0]
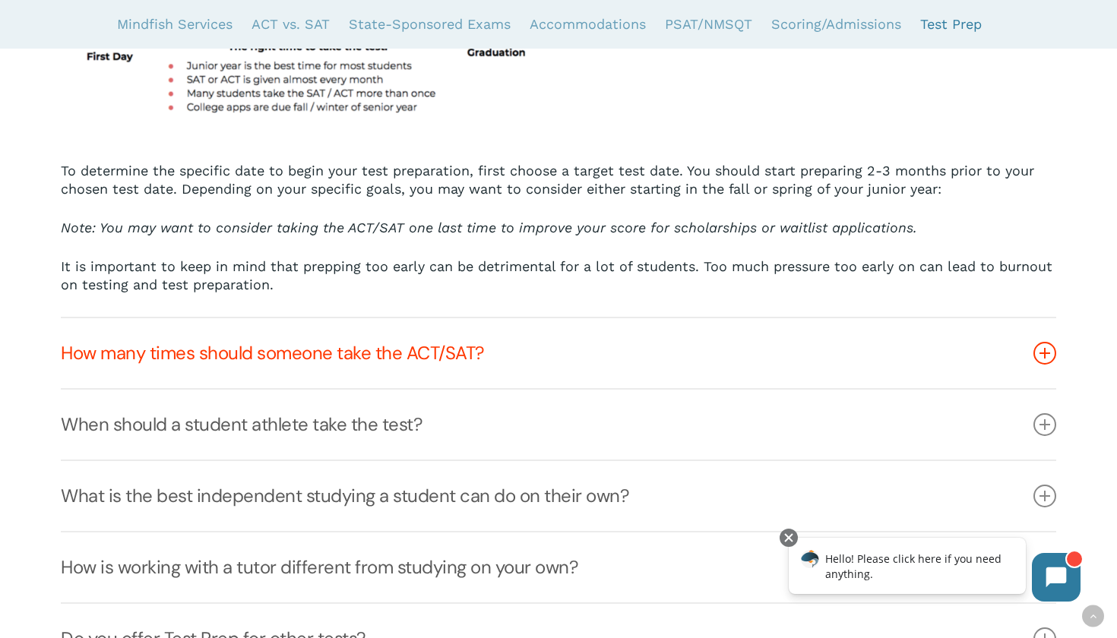
click at [320, 356] on link "How many times should someone take the ACT/SAT?" at bounding box center [558, 353] width 995 height 70
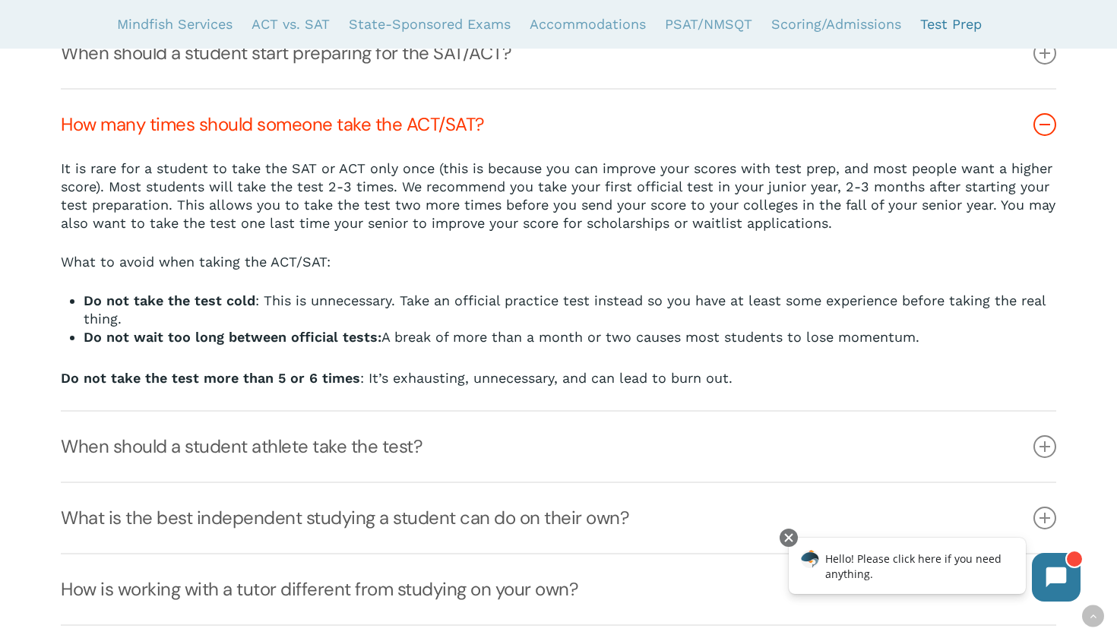
scroll to position [6144, 0]
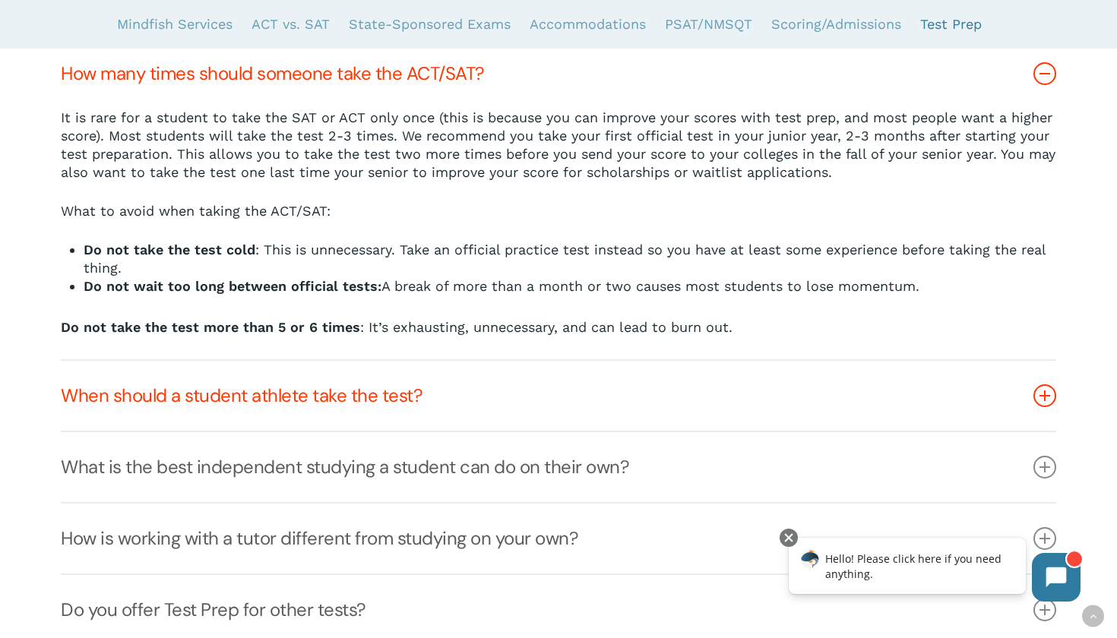
click at [287, 402] on link "When should a student athlete take the test?" at bounding box center [558, 396] width 995 height 70
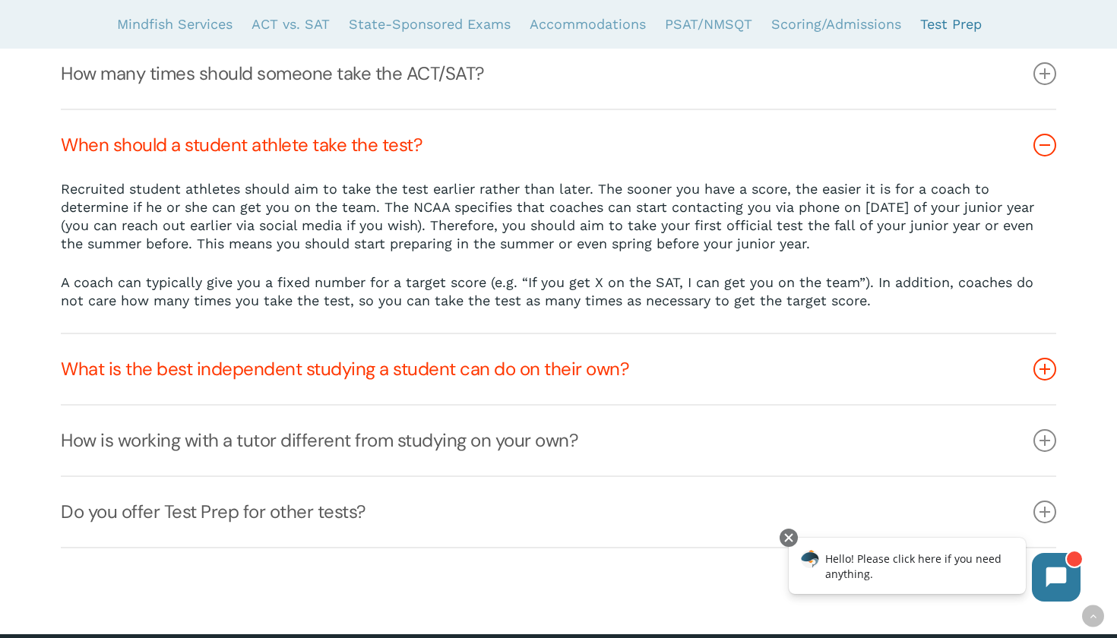
click at [283, 382] on link "What is the best independent studying a student can do on their own?" at bounding box center [558, 369] width 995 height 70
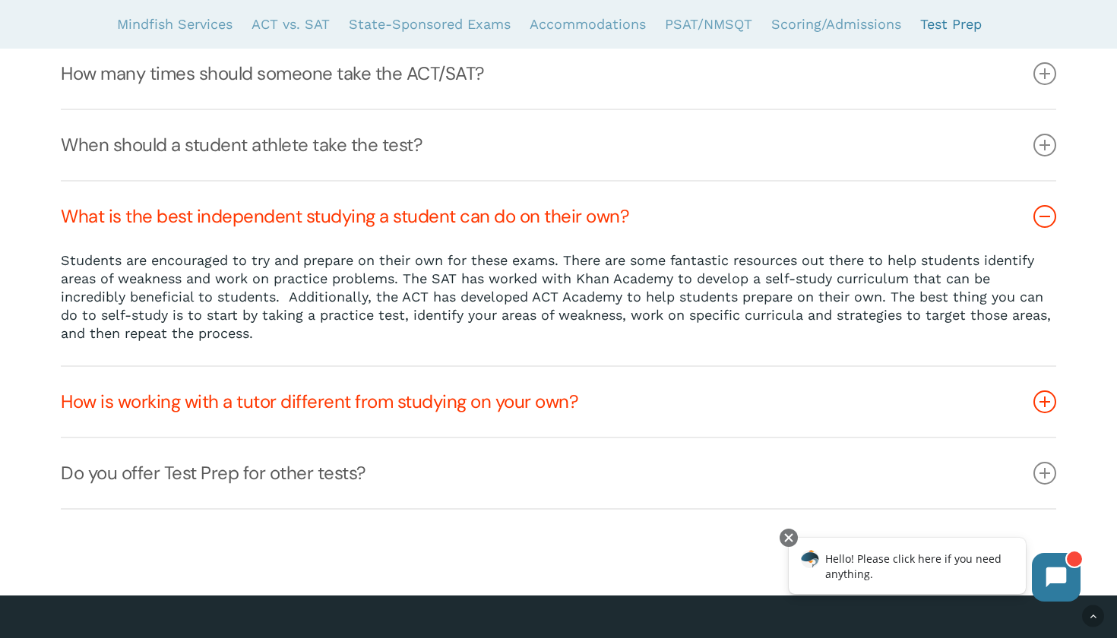
click at [280, 409] on link "How is working with a tutor different from studying on your own?" at bounding box center [558, 402] width 995 height 70
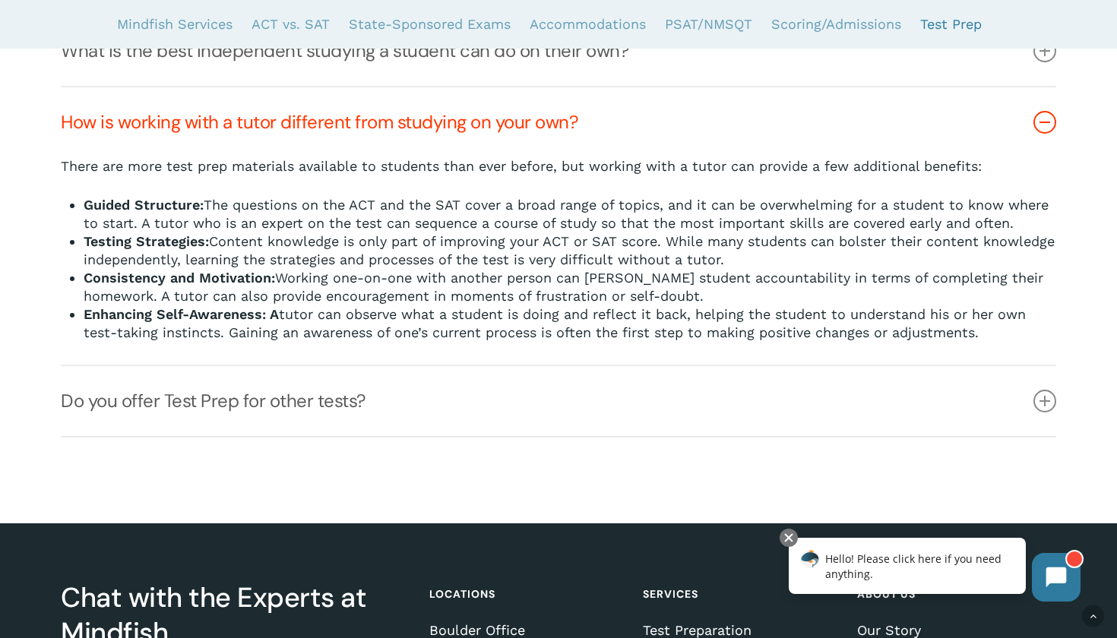
scroll to position [6317, 0]
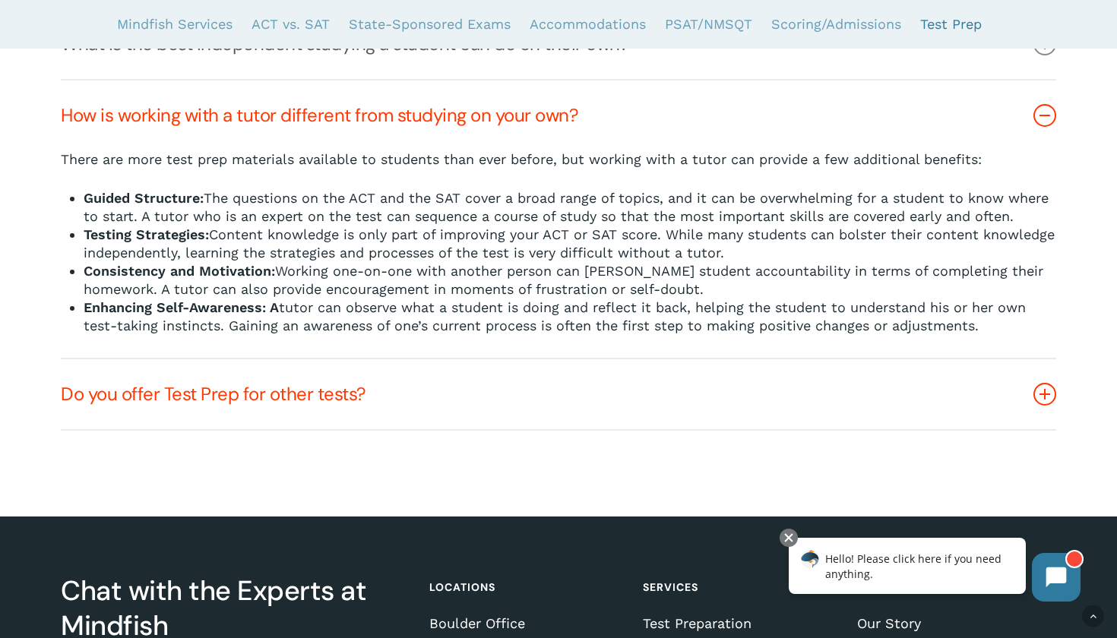
click at [274, 429] on link "Do you offer Test Prep for other tests?" at bounding box center [558, 394] width 995 height 70
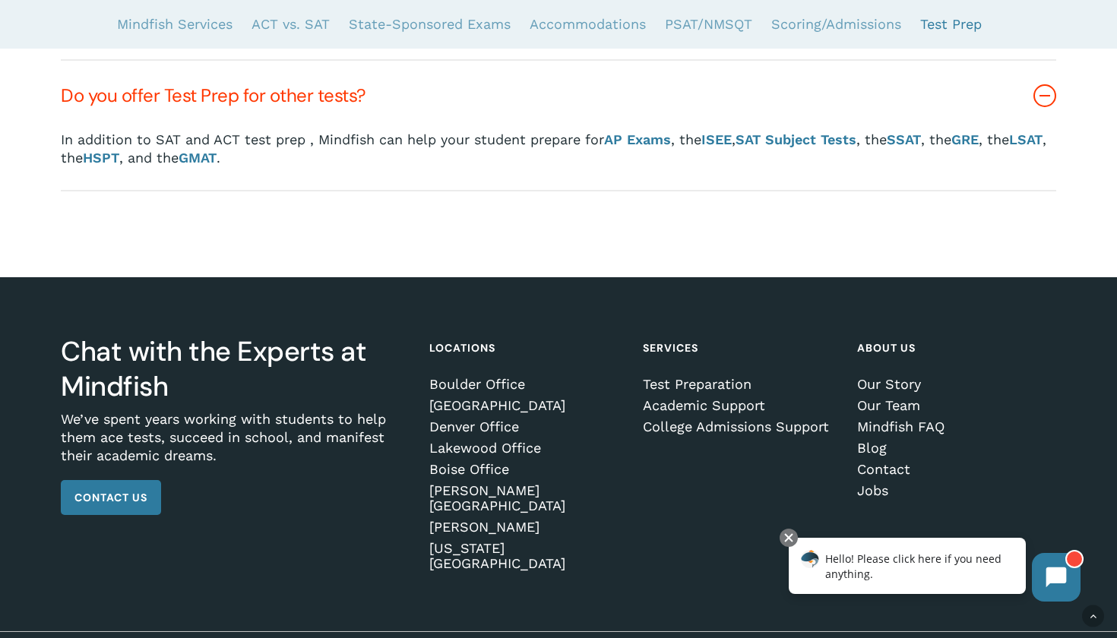
scroll to position [6410, 0]
